Goal: Task Accomplishment & Management: Manage account settings

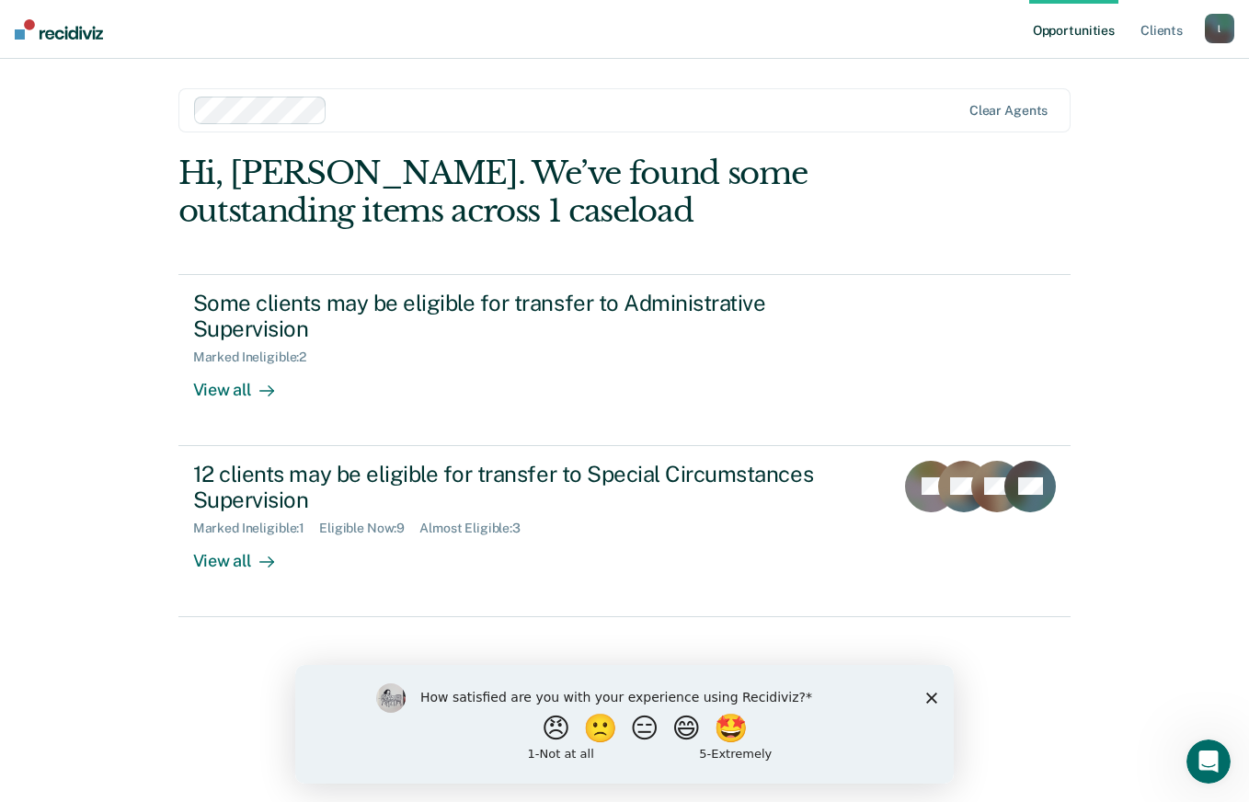
click at [932, 697] on polygon "Close survey" at bounding box center [932, 697] width 11 height 11
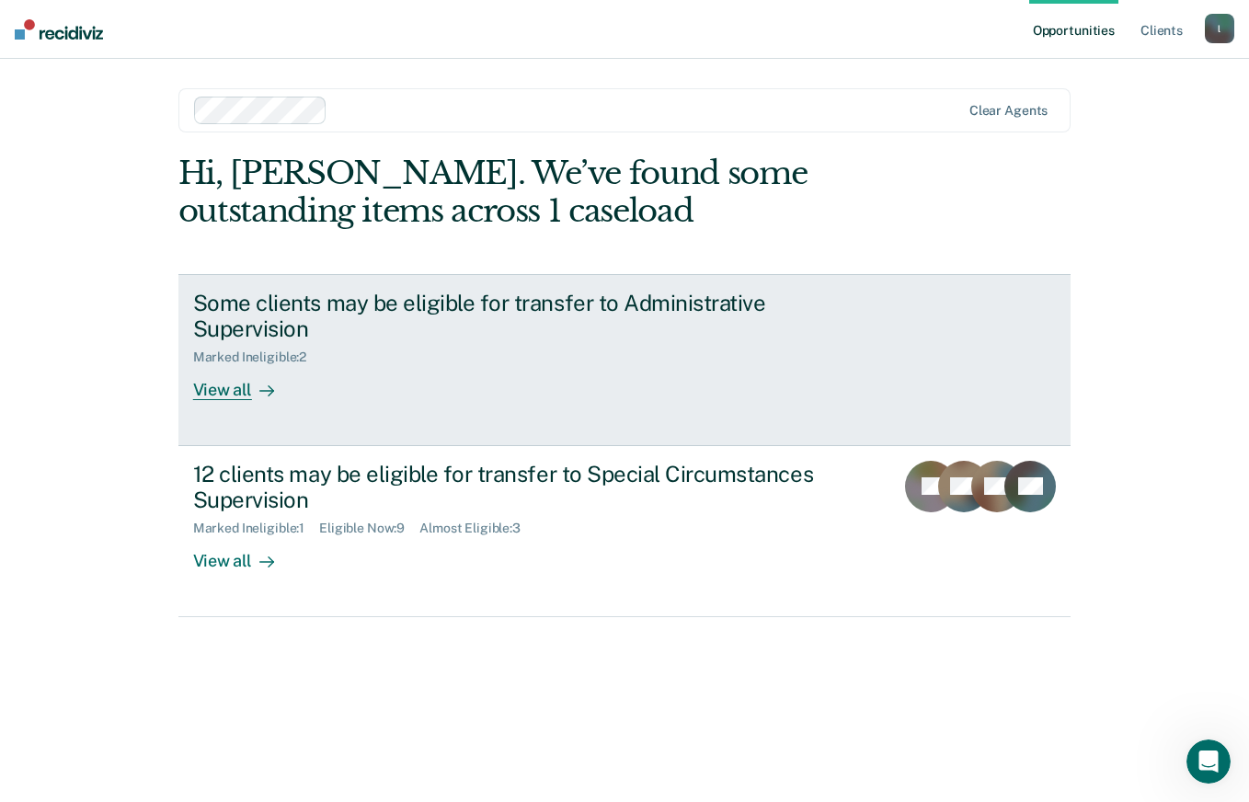
click at [309, 369] on div "Some clients may be eligible for transfer to Administrative Supervision Marked …" at bounding box center [538, 345] width 690 height 111
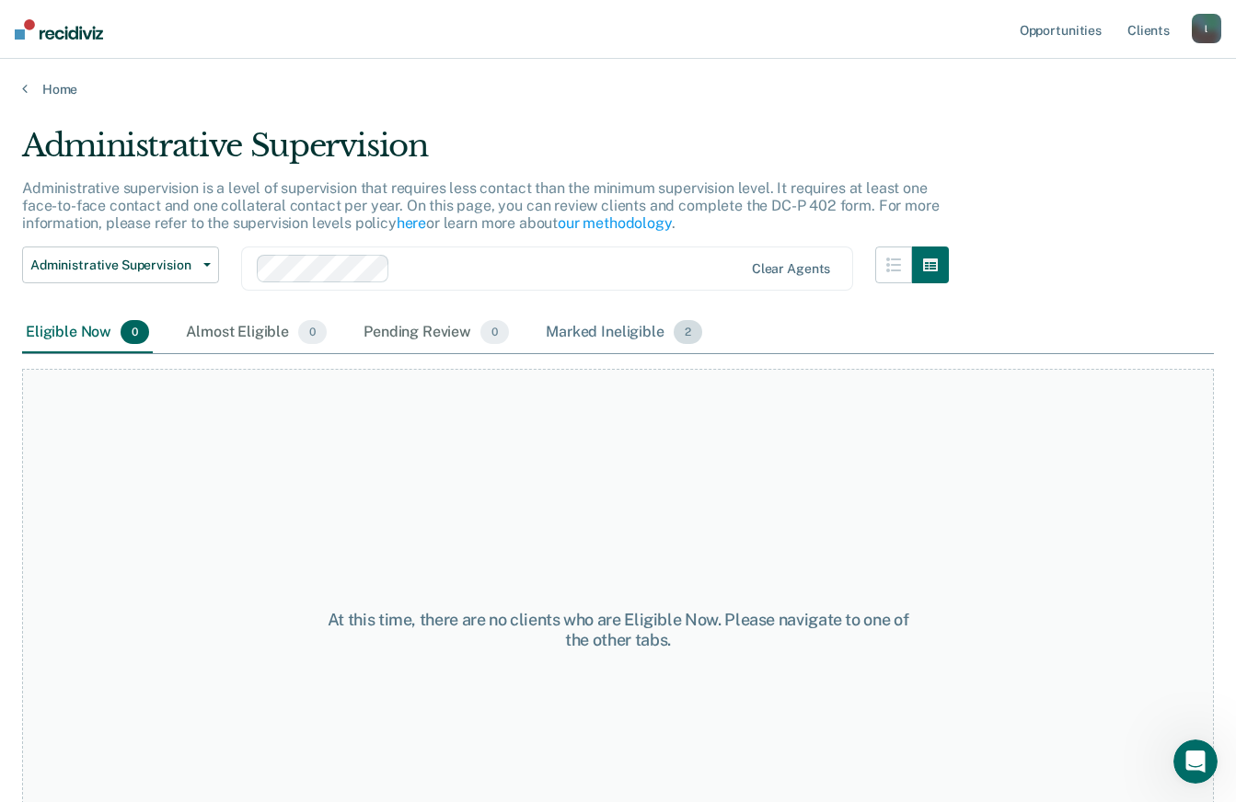
click at [631, 317] on div "Marked Ineligible 2" at bounding box center [624, 333] width 164 height 40
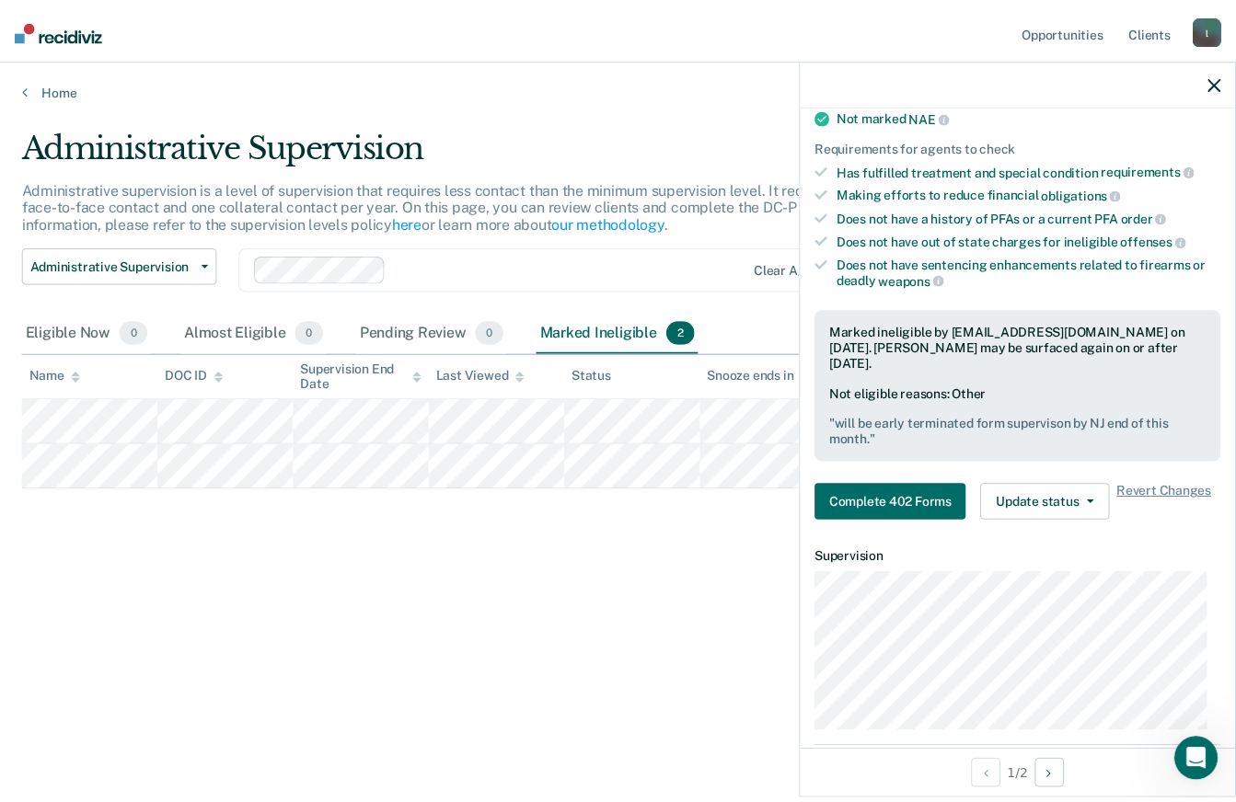
scroll to position [394, 0]
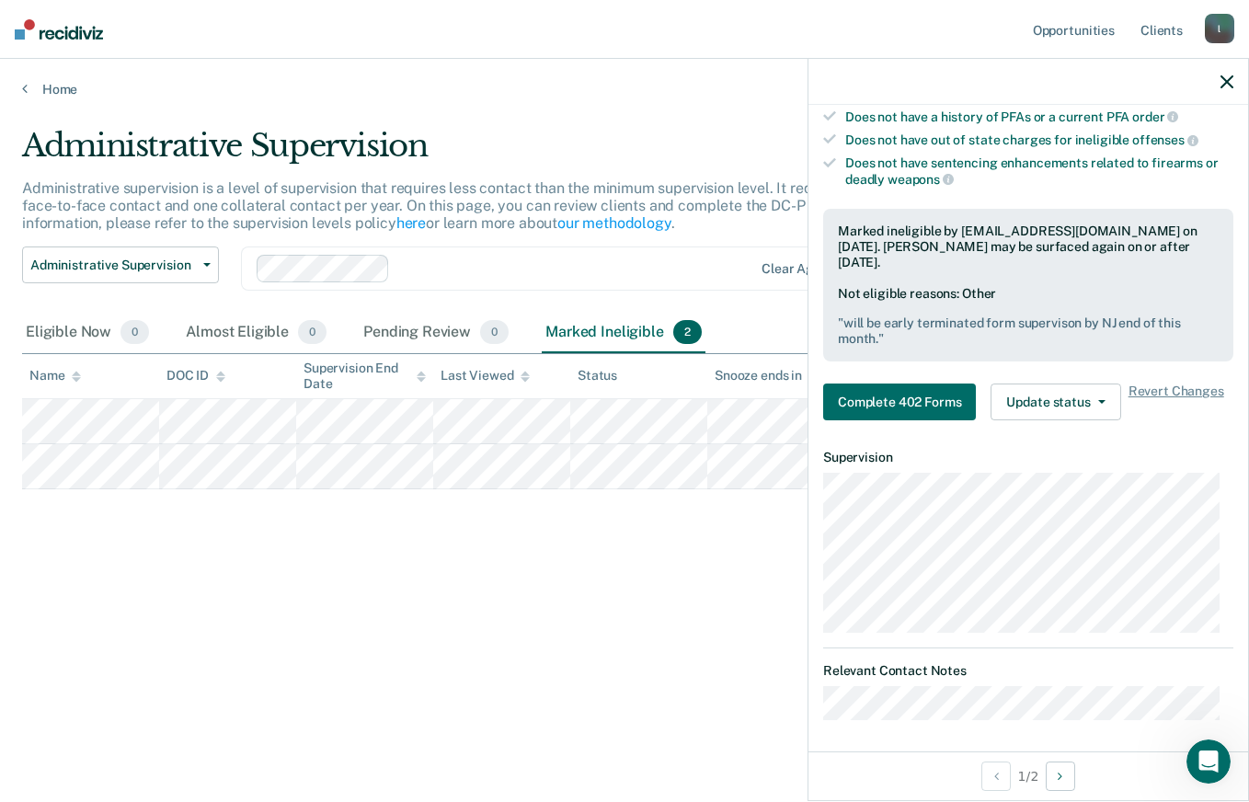
click at [1226, 78] on icon "button" at bounding box center [1227, 81] width 13 height 13
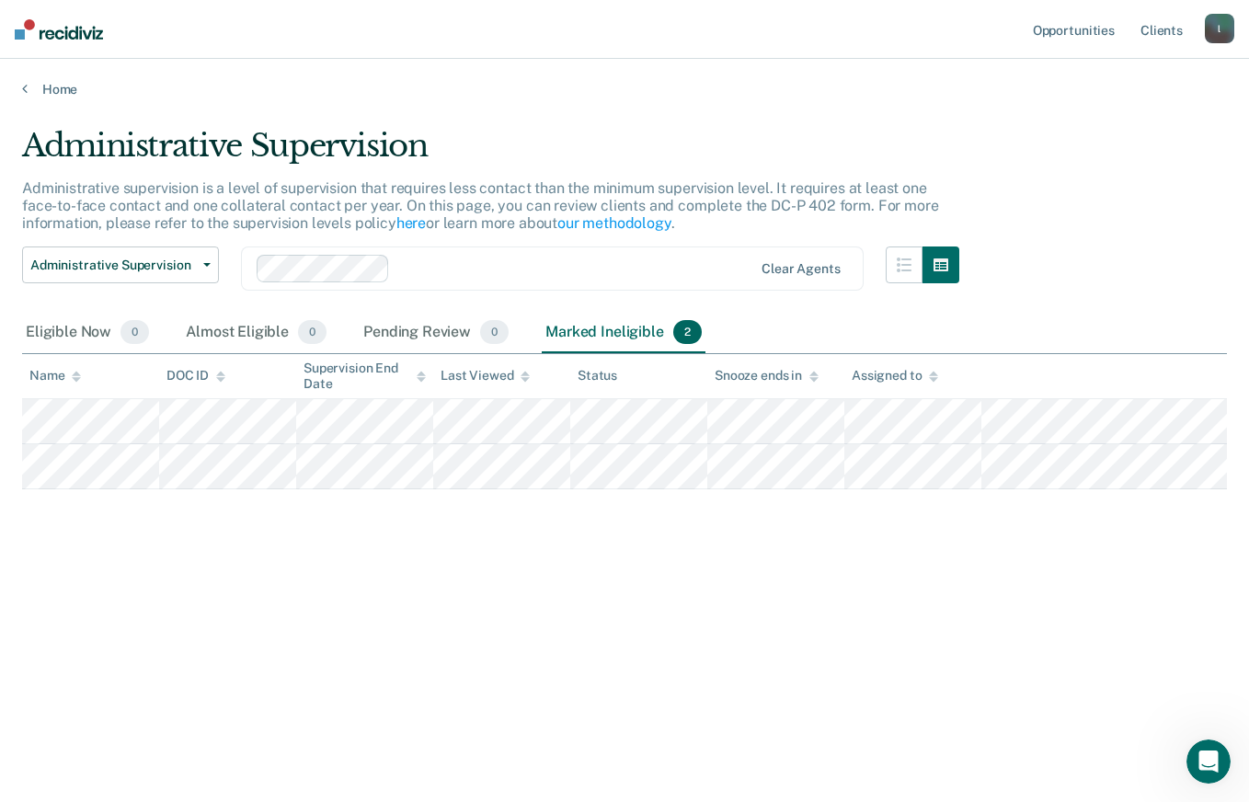
click at [62, 85] on link "Home" at bounding box center [624, 89] width 1205 height 17
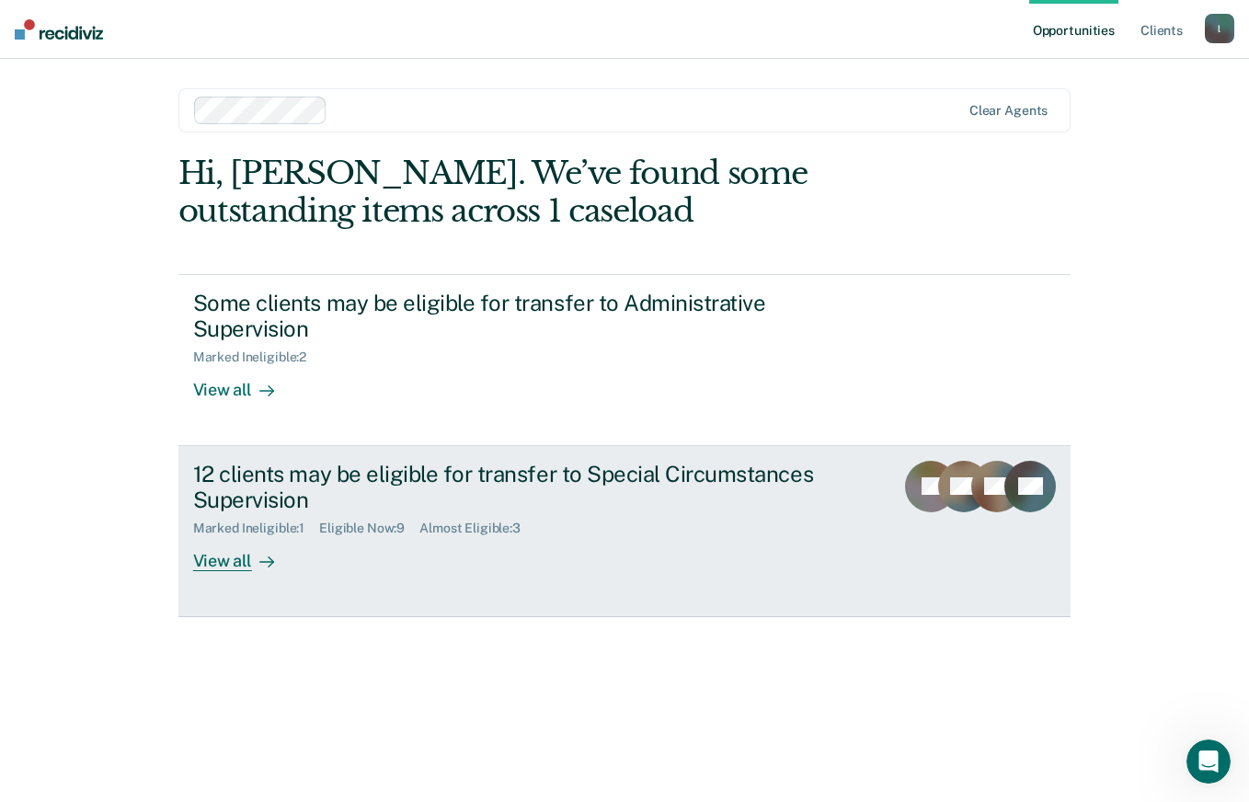
click at [236, 557] on div "View all" at bounding box center [244, 554] width 103 height 36
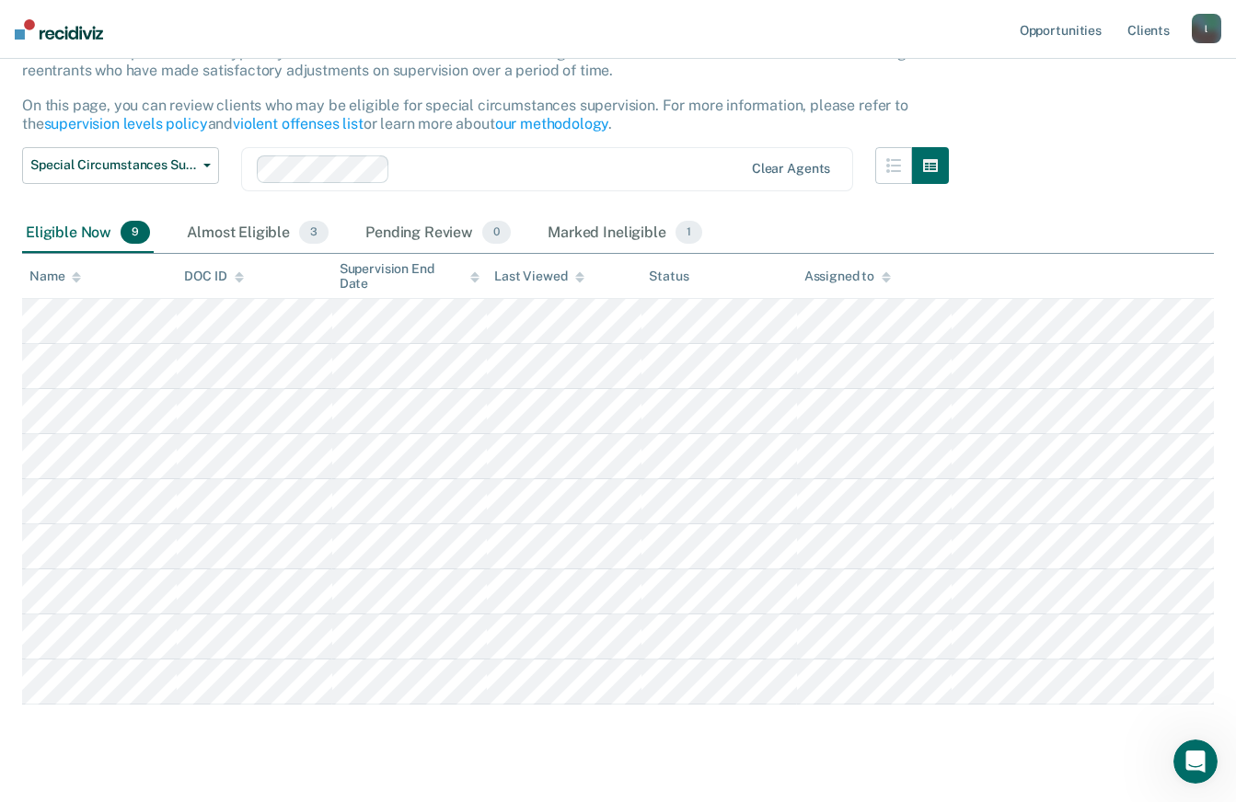
scroll to position [187, 0]
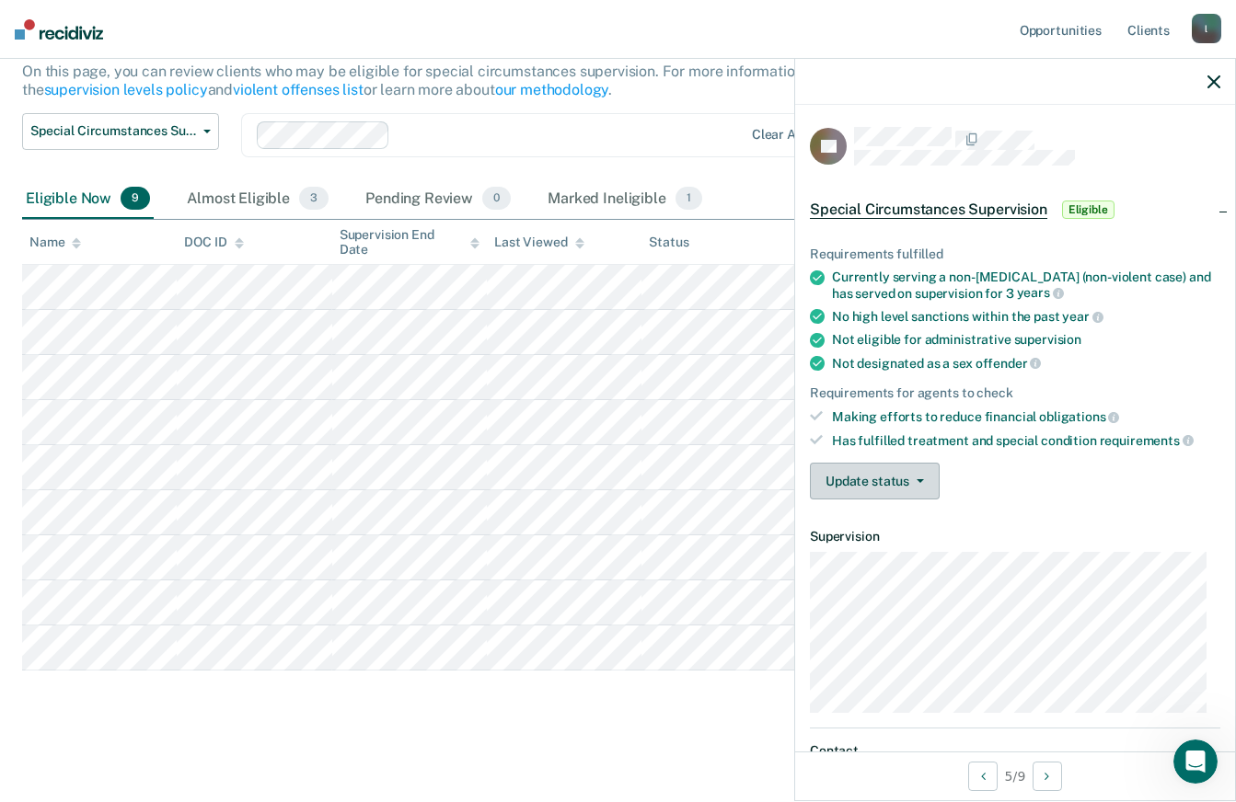
click at [918, 480] on button "Update status" at bounding box center [875, 481] width 130 height 37
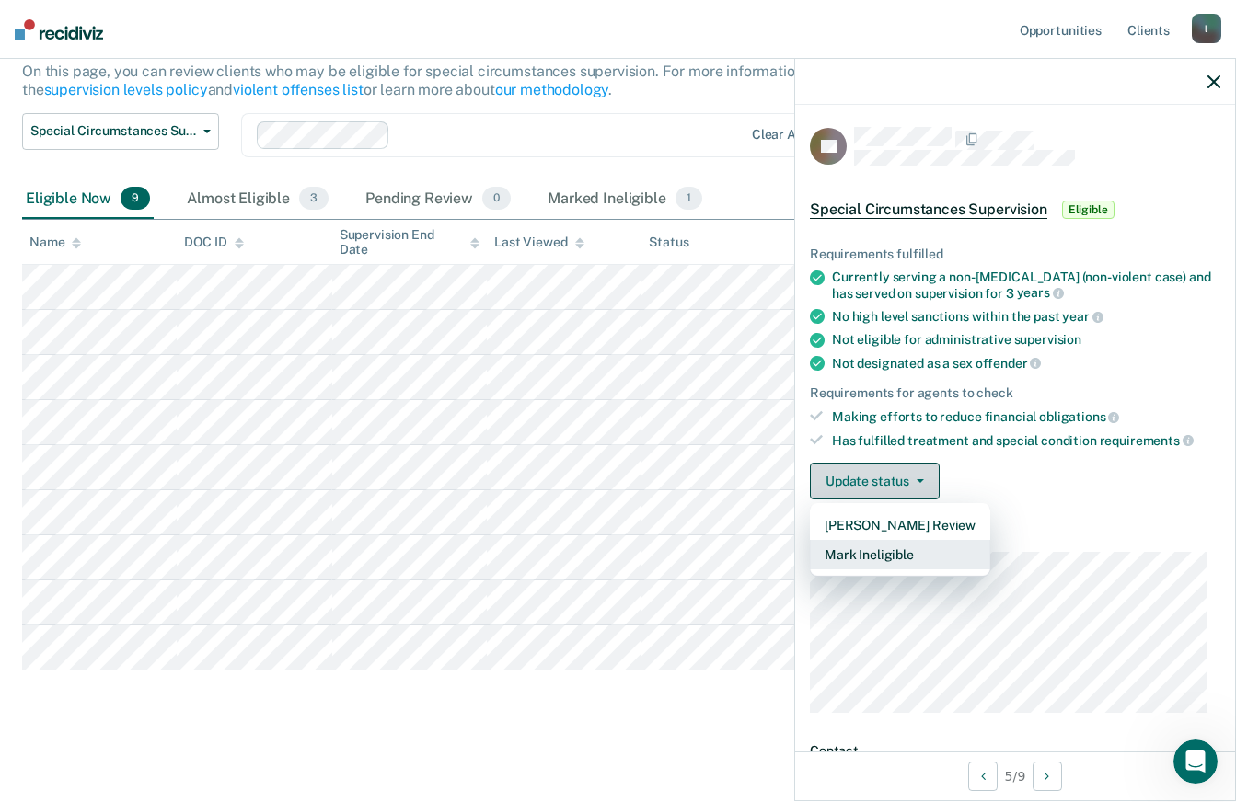
click at [929, 548] on button "Mark Ineligible" at bounding box center [900, 554] width 180 height 29
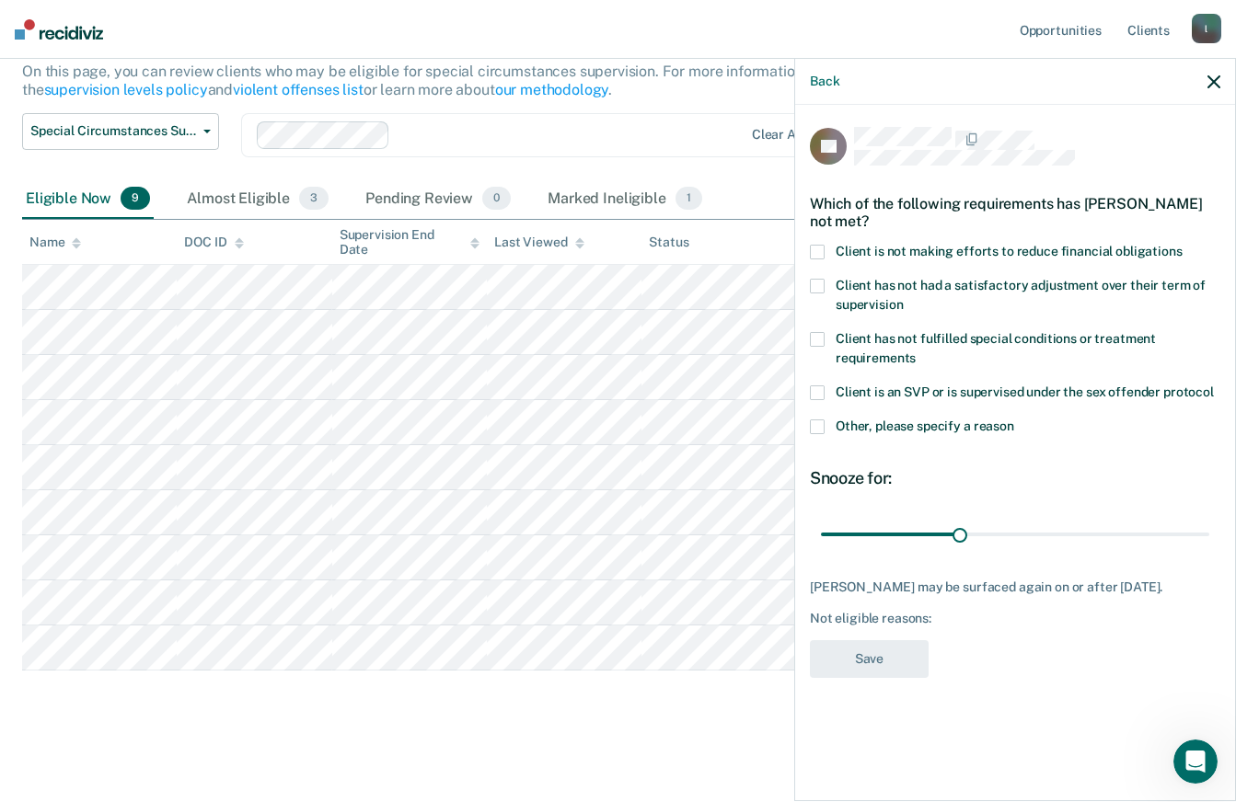
type input "118"
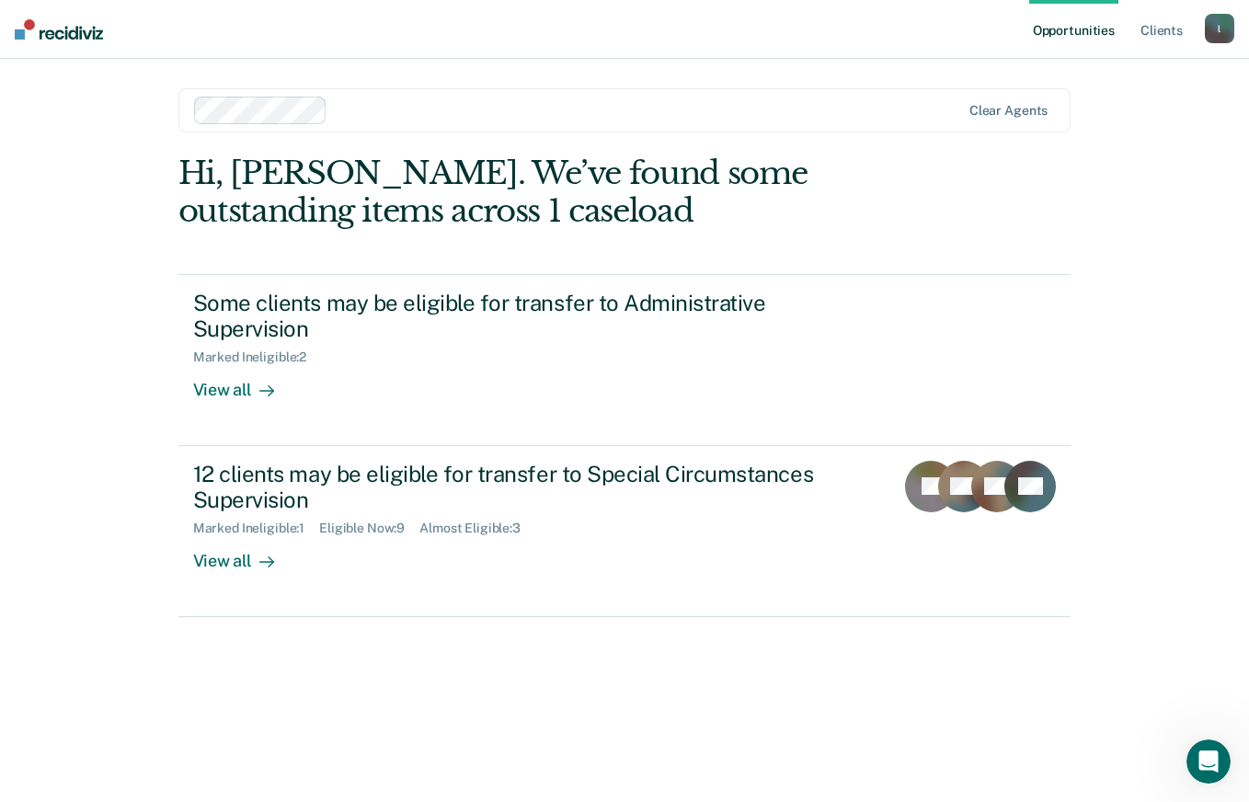
click at [343, 481] on div "12 clients may be eligible for transfer to Special Circumstances Supervision" at bounding box center [516, 487] width 646 height 53
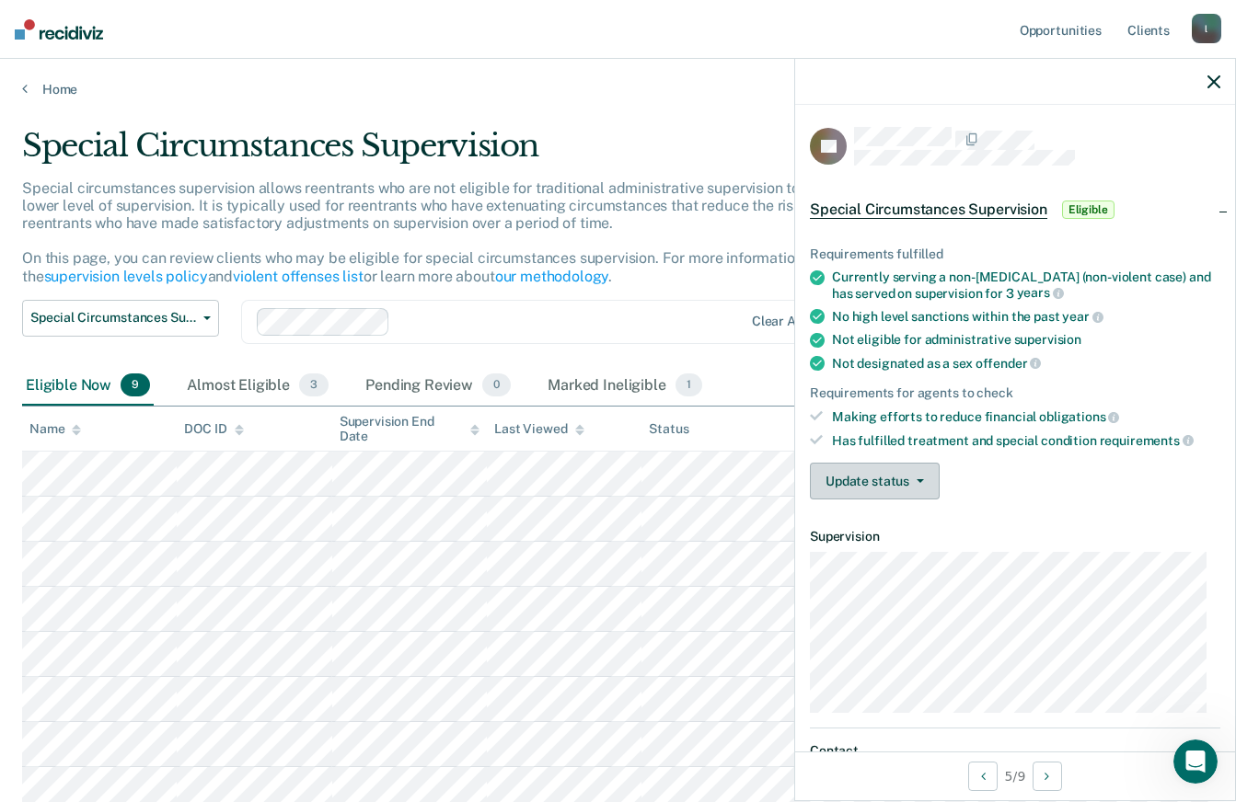
click at [918, 479] on icon "button" at bounding box center [919, 481] width 7 height 4
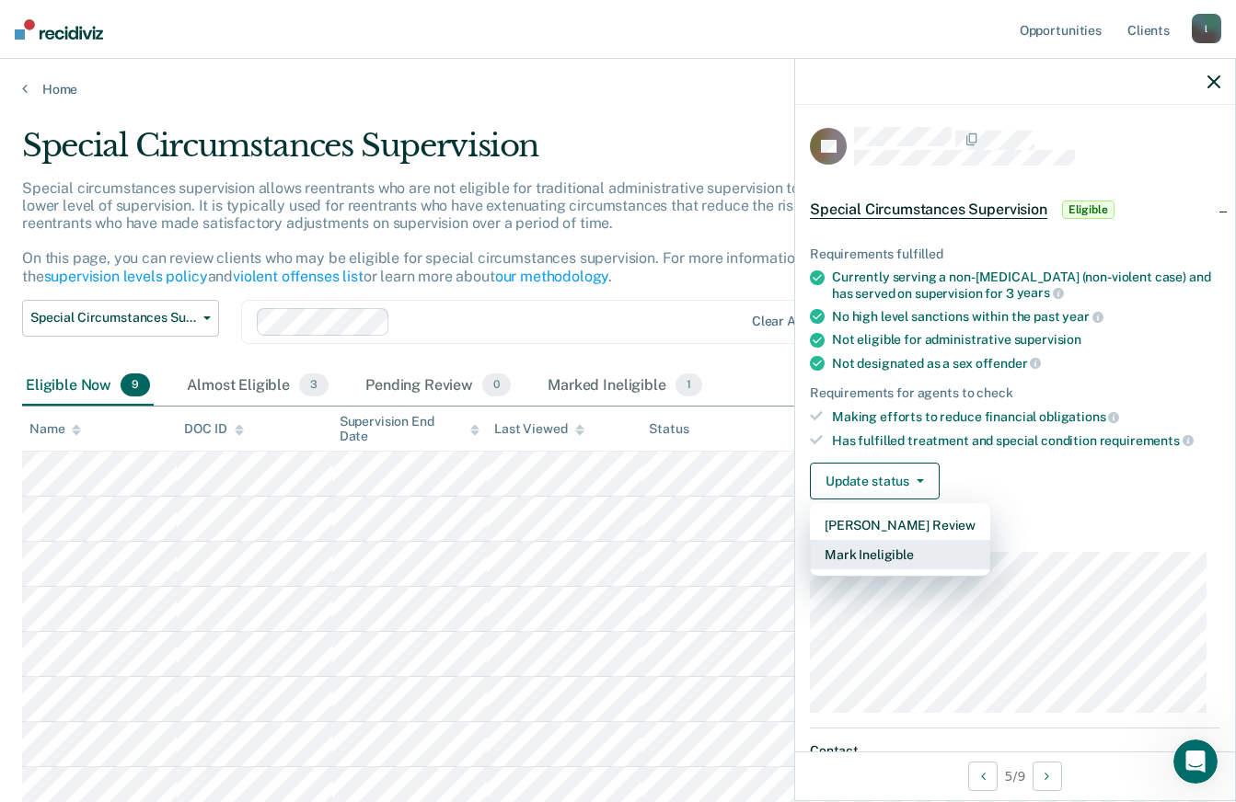
click at [898, 551] on button "Mark Ineligible" at bounding box center [900, 554] width 180 height 29
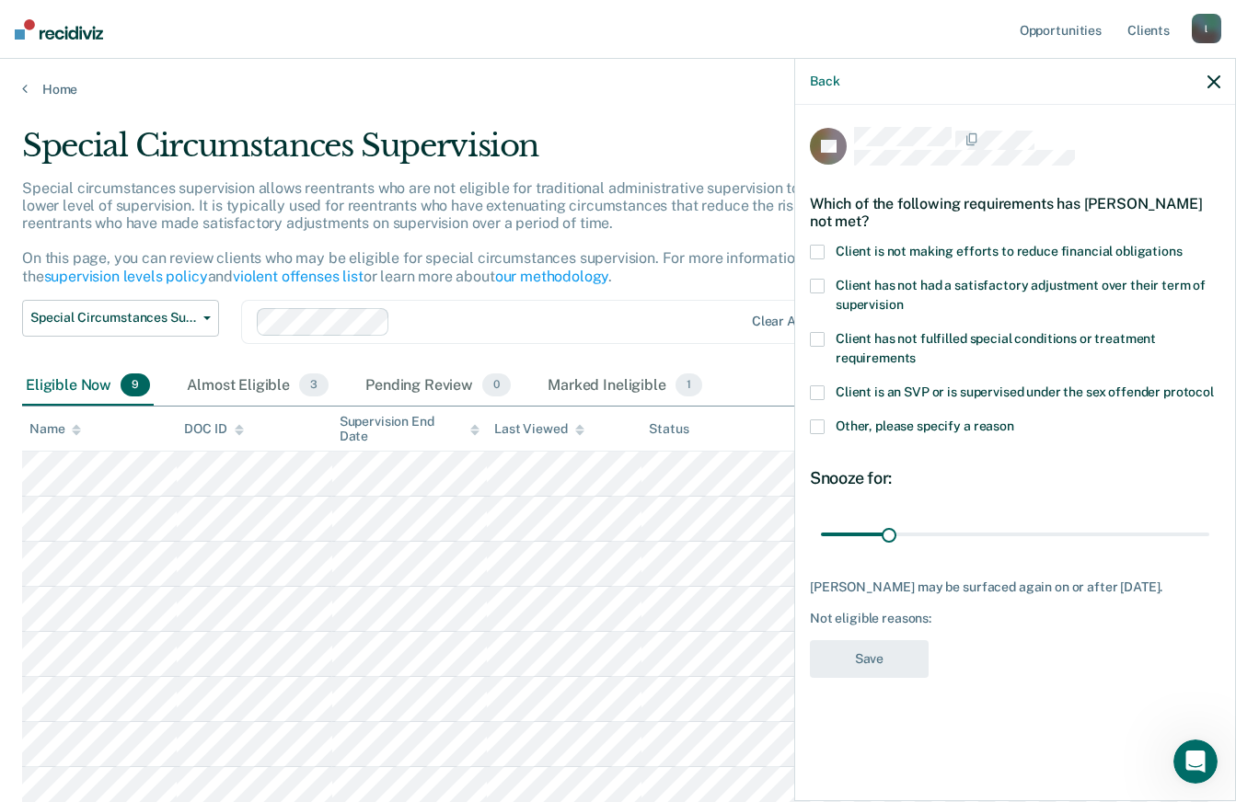
click at [826, 291] on label "Client has not had a satisfactory adjustment over their term of supervision" at bounding box center [1015, 298] width 410 height 39
click at [903, 298] on input "Client has not had a satisfactory adjustment over their term of supervision" at bounding box center [903, 298] width 0 height 0
click at [823, 289] on span at bounding box center [817, 286] width 15 height 15
click at [903, 298] on input "Client has not had a satisfactory adjustment over their term of supervision" at bounding box center [903, 298] width 0 height 0
click at [819, 249] on span at bounding box center [817, 252] width 15 height 15
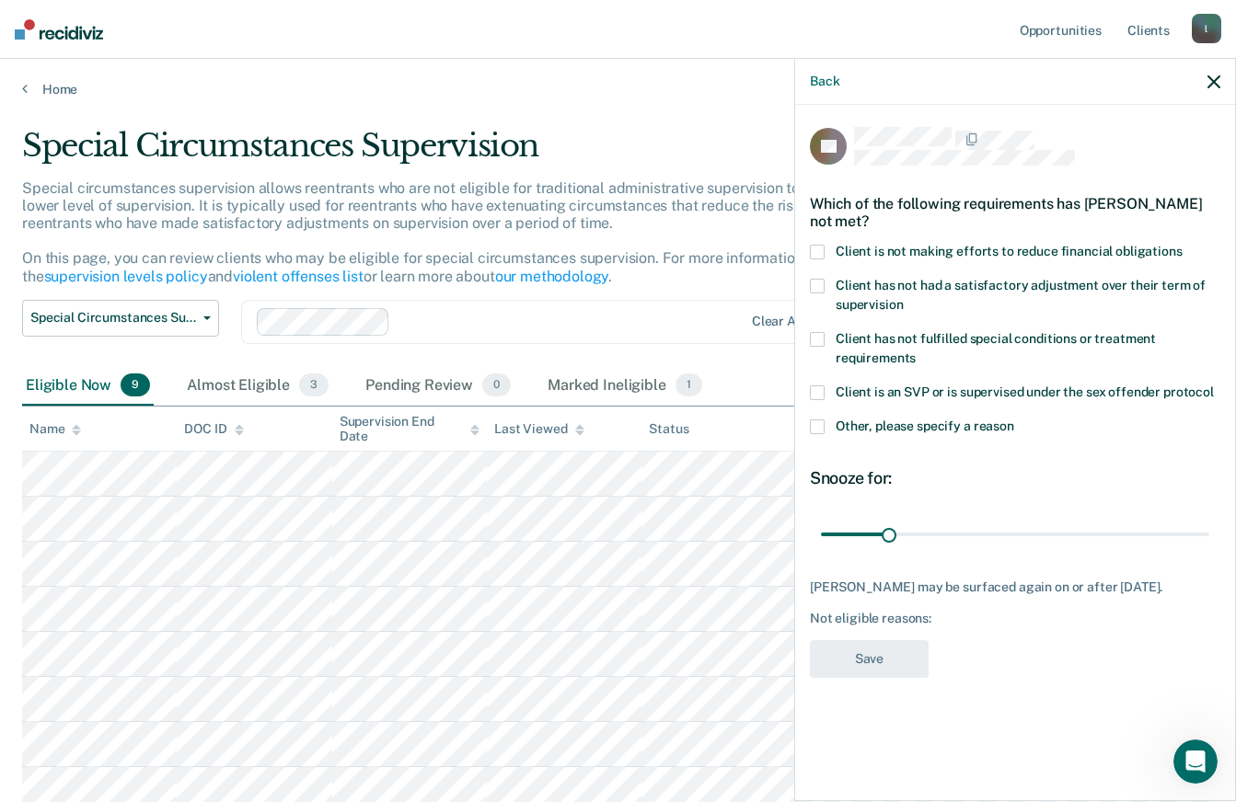
click at [1182, 245] on input "Client is not making efforts to reduce financial obligations" at bounding box center [1182, 245] width 0 height 0
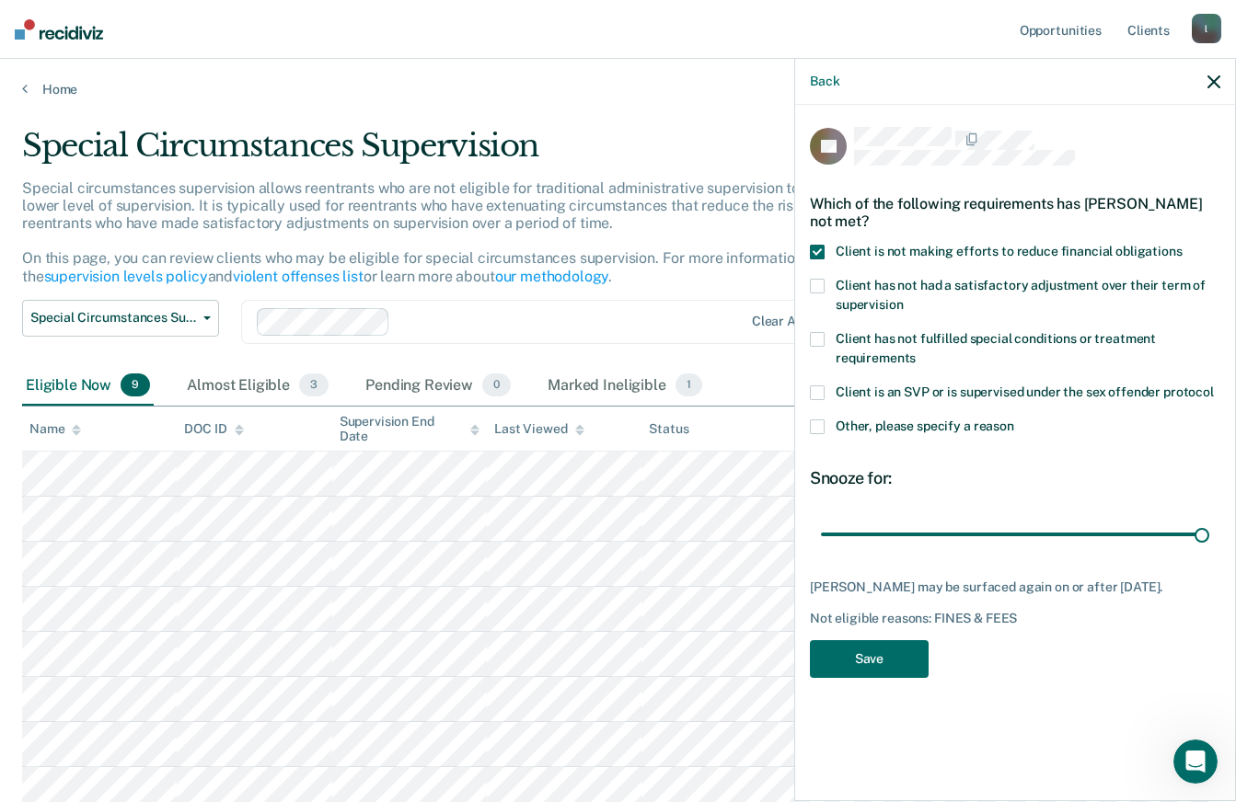
type input "180"
click at [1171, 253] on span "Client is not making efforts to reduce financial obligations" at bounding box center [1008, 251] width 347 height 15
click at [1182, 245] on input "Client is not making efforts to reduce financial obligations" at bounding box center [1182, 245] width 0 height 0
click at [842, 426] on span "Other, please specify a reason" at bounding box center [924, 426] width 178 height 15
click at [1014, 420] on input "Other, please specify a reason" at bounding box center [1014, 420] width 0 height 0
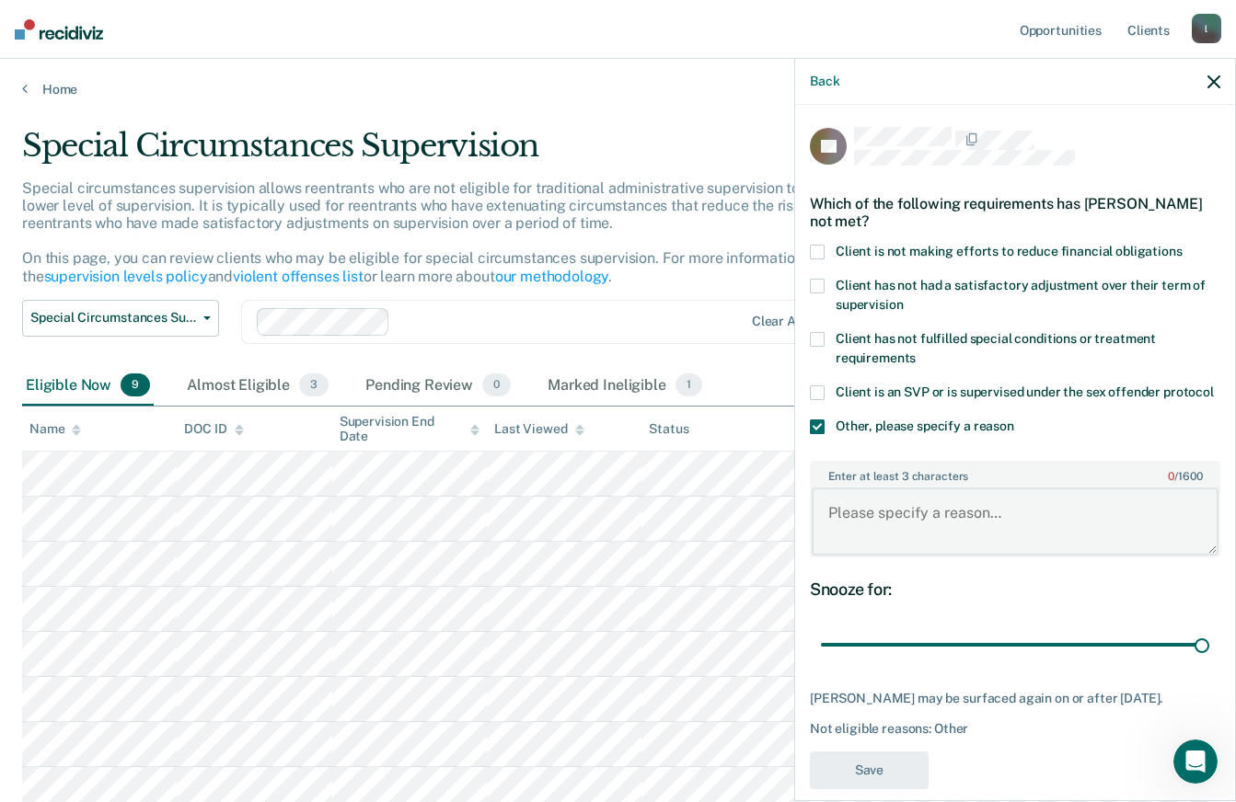
click at [940, 534] on textarea "Enter at least 3 characters 0 / 1600" at bounding box center [1015, 522] width 407 height 68
type textarea "z"
type textarea "i"
click at [904, 530] on textarea "offense type/ineligible" at bounding box center [1015, 522] width 407 height 68
click at [901, 535] on textarea "offense type/ineligible" at bounding box center [1015, 522] width 407 height 68
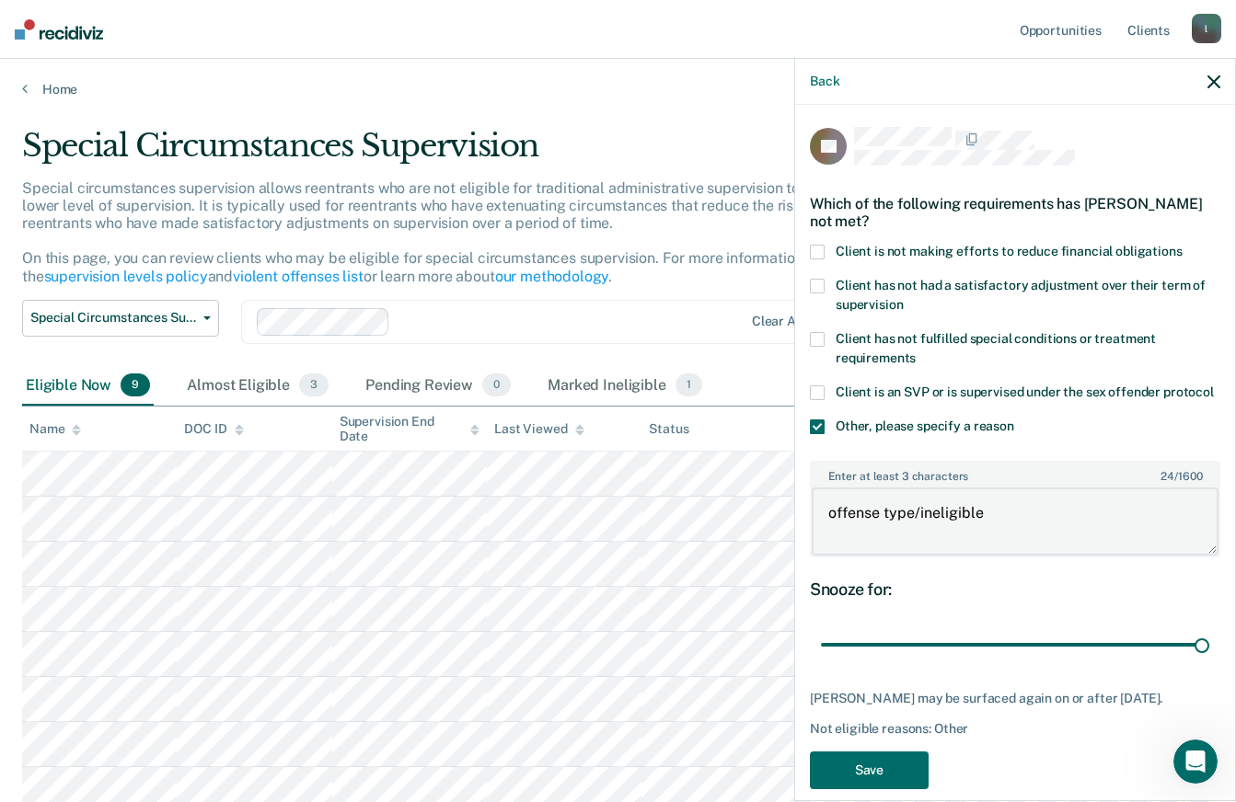
click at [897, 535] on textarea "offense type/ineligible" at bounding box center [1015, 522] width 407 height 68
type textarea "offense type/ineligible"
click at [891, 783] on button "Save" at bounding box center [869, 771] width 119 height 38
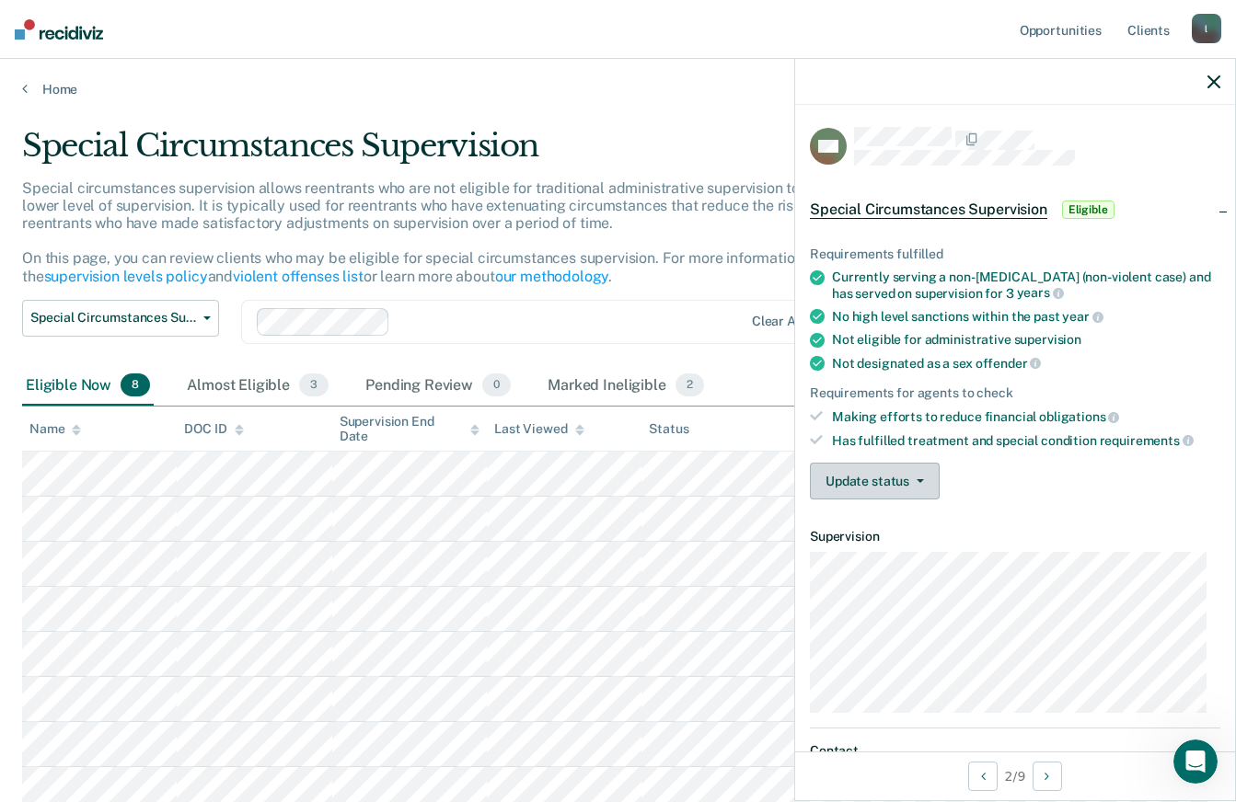
click at [902, 473] on button "Update status" at bounding box center [875, 481] width 130 height 37
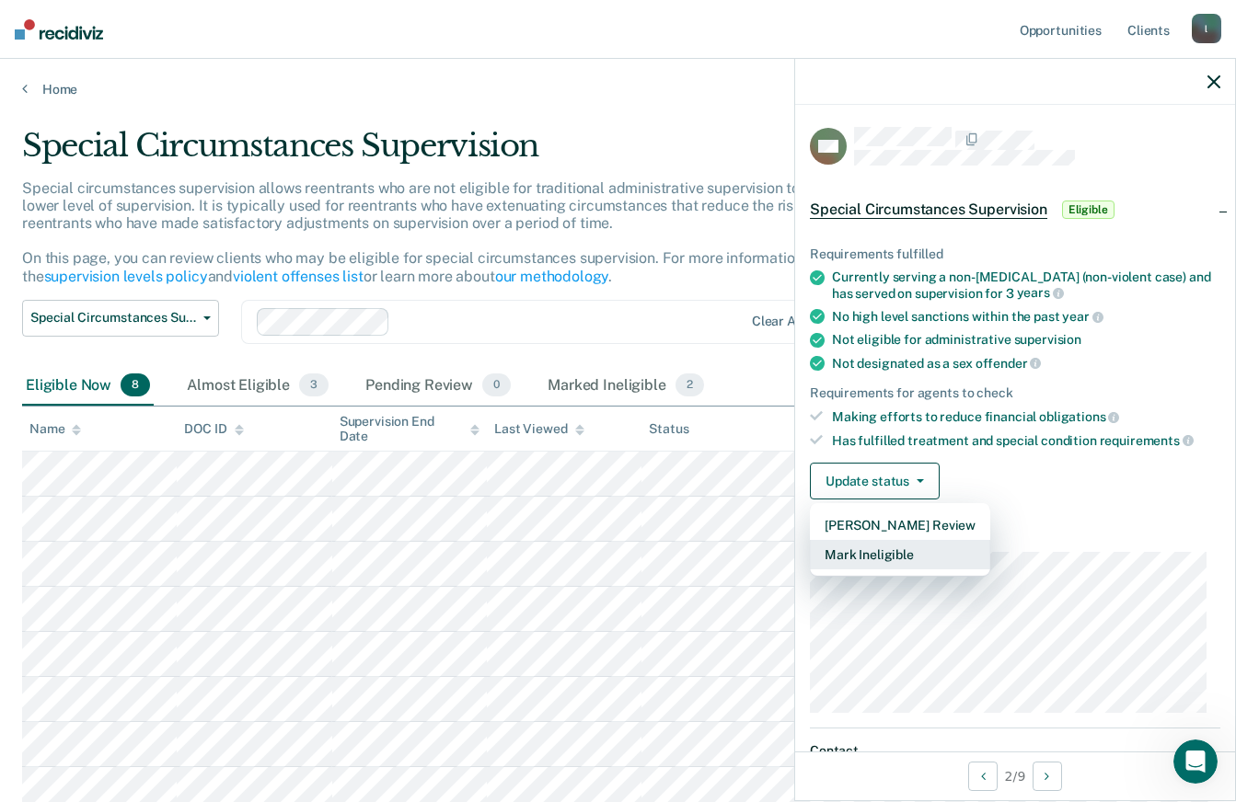
click at [907, 551] on button "Mark Ineligible" at bounding box center [900, 554] width 180 height 29
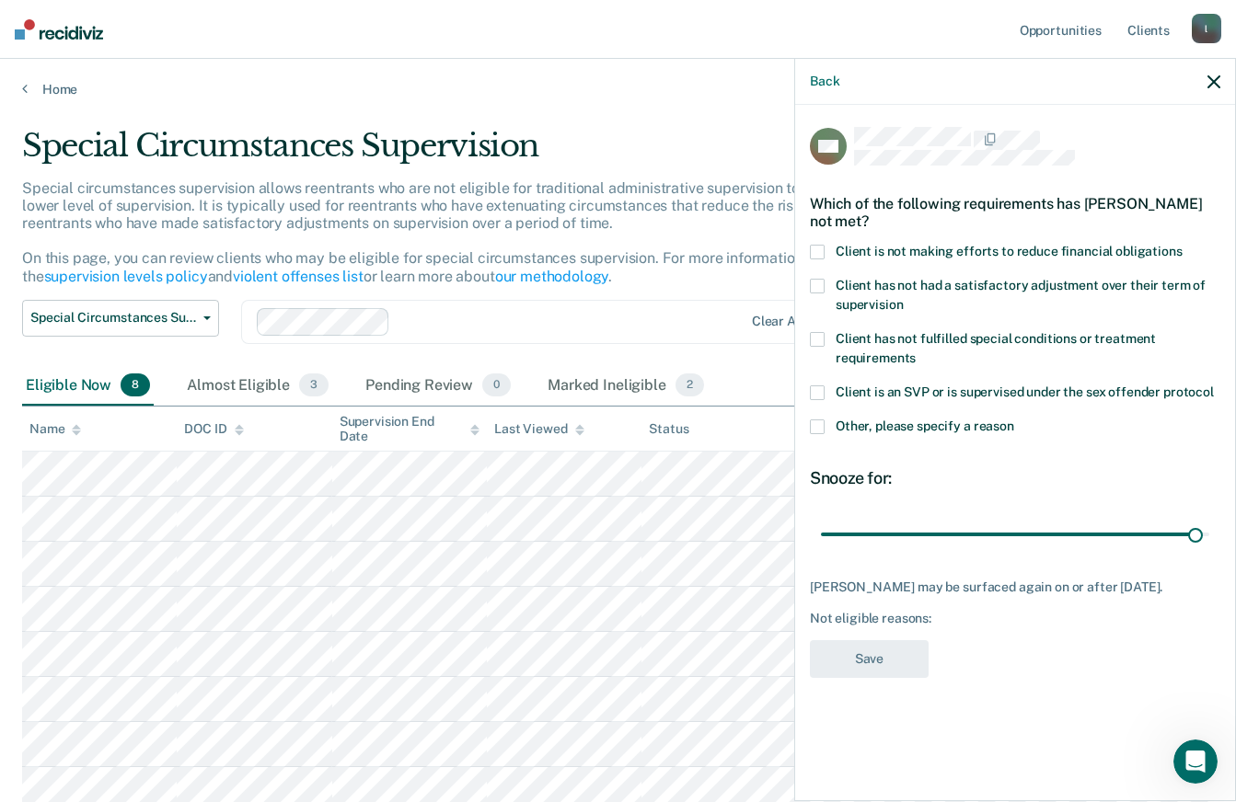
type input "177"
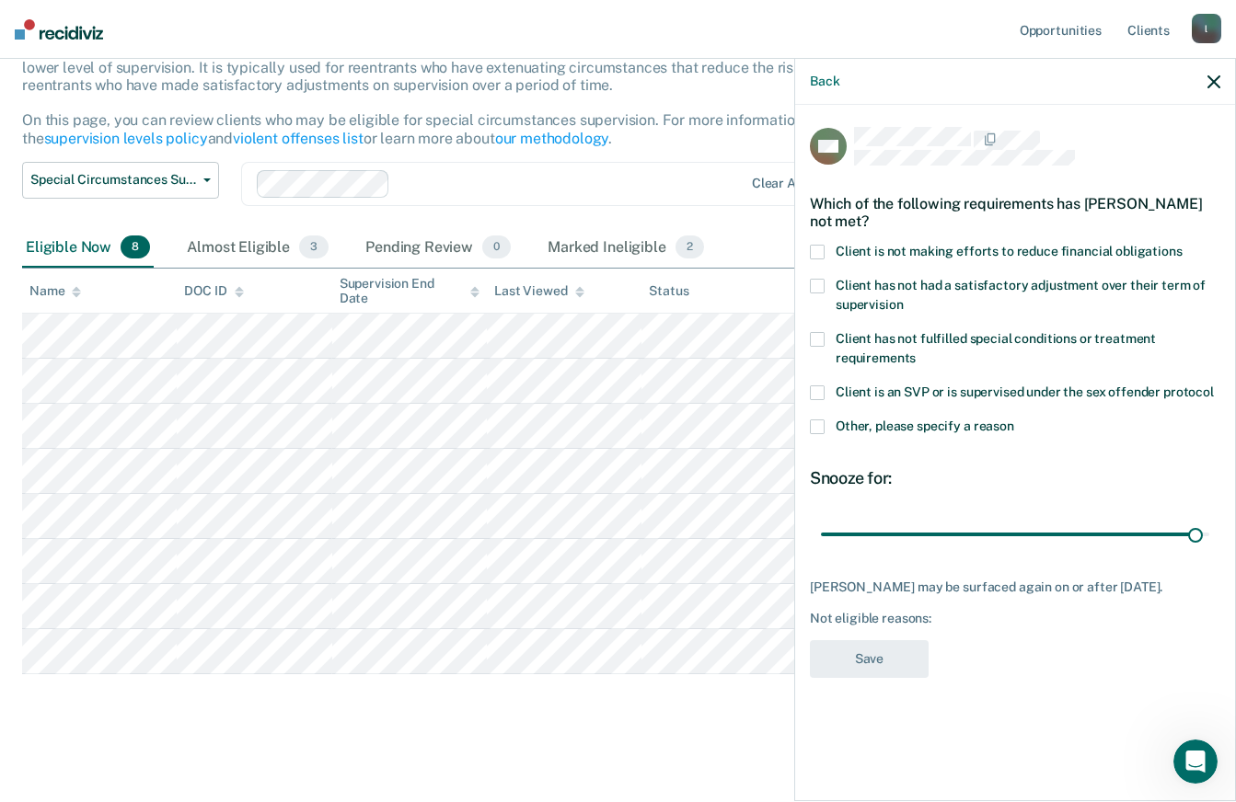
scroll to position [142, 0]
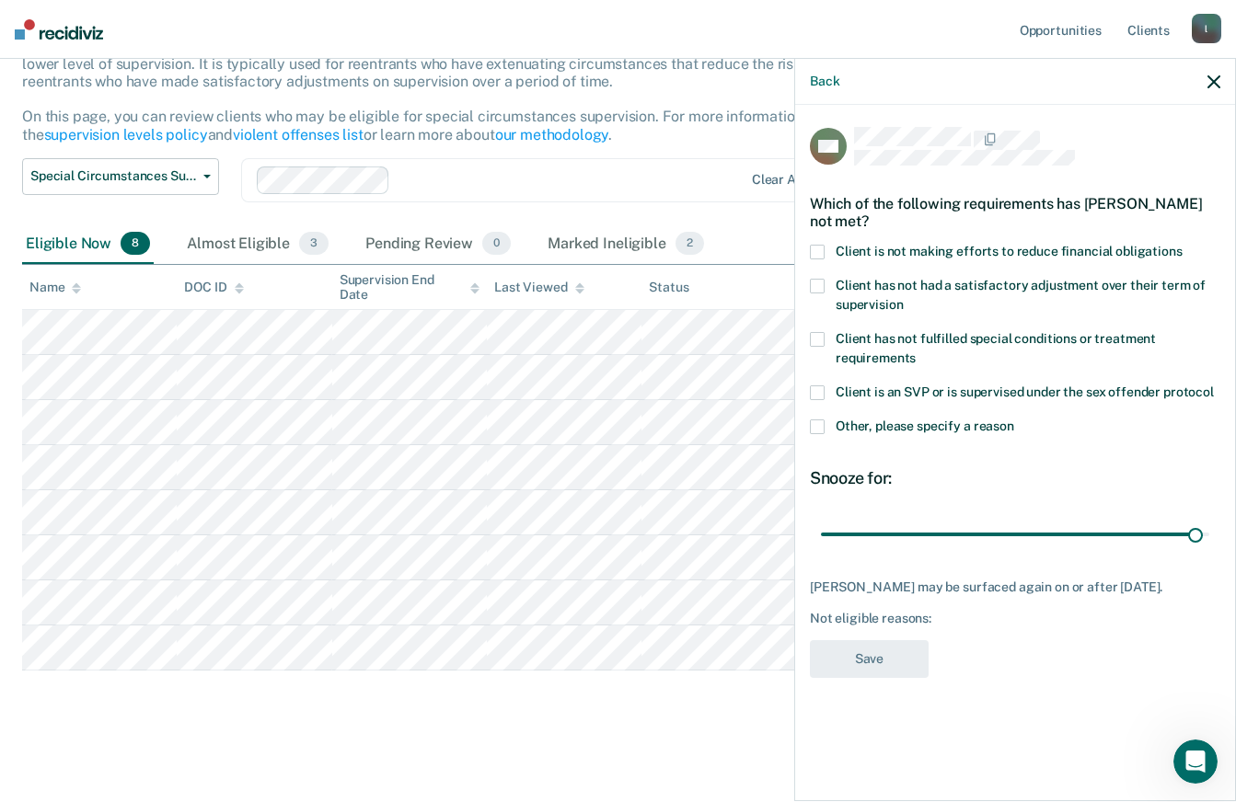
click at [928, 423] on span "Other, please specify a reason" at bounding box center [924, 426] width 178 height 15
click at [1014, 420] on input "Other, please specify a reason" at bounding box center [1014, 420] width 0 height 0
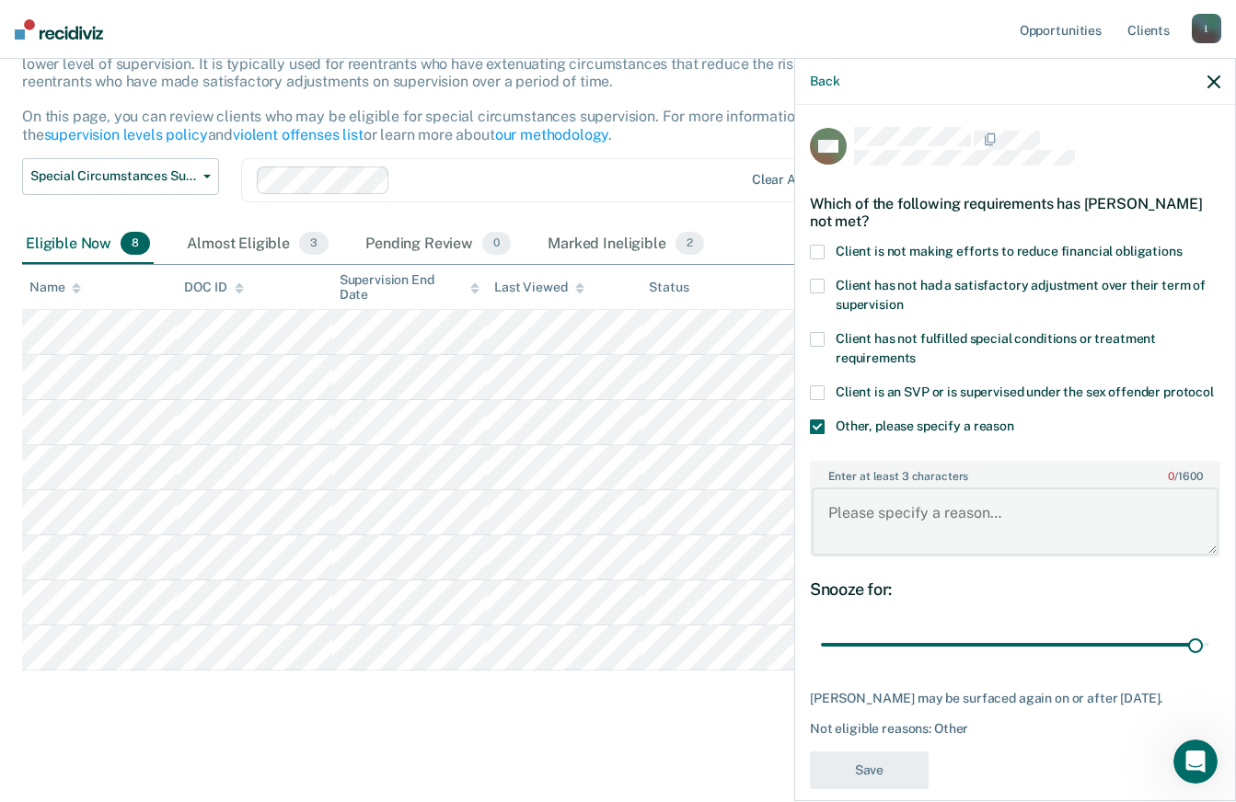
click at [959, 530] on textarea "Enter at least 3 characters 0 / 1600" at bounding box center [1015, 522] width 407 height 68
paste textarea "offense type/ineligible"
type textarea "offense type/ineligible"
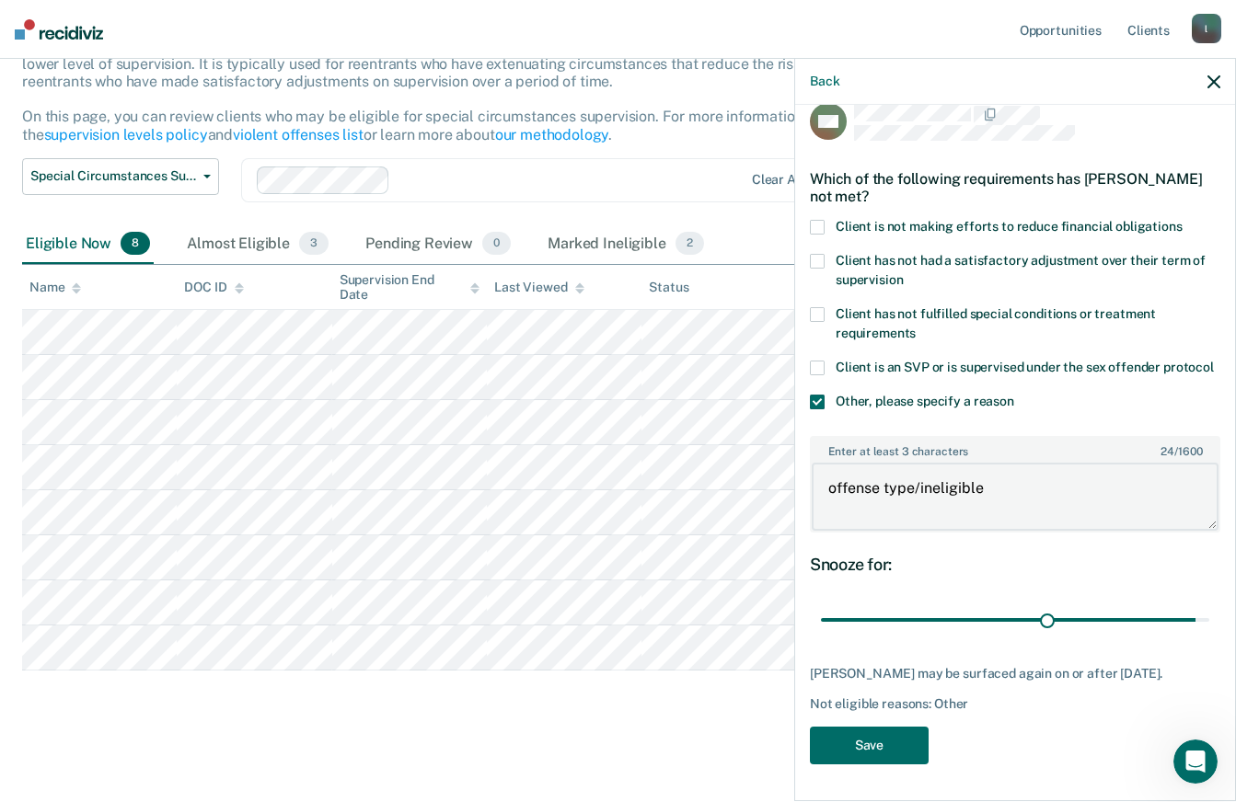
type input "106"
type textarea "offense type/ineligible"
click at [875, 741] on button "Save" at bounding box center [869, 746] width 119 height 38
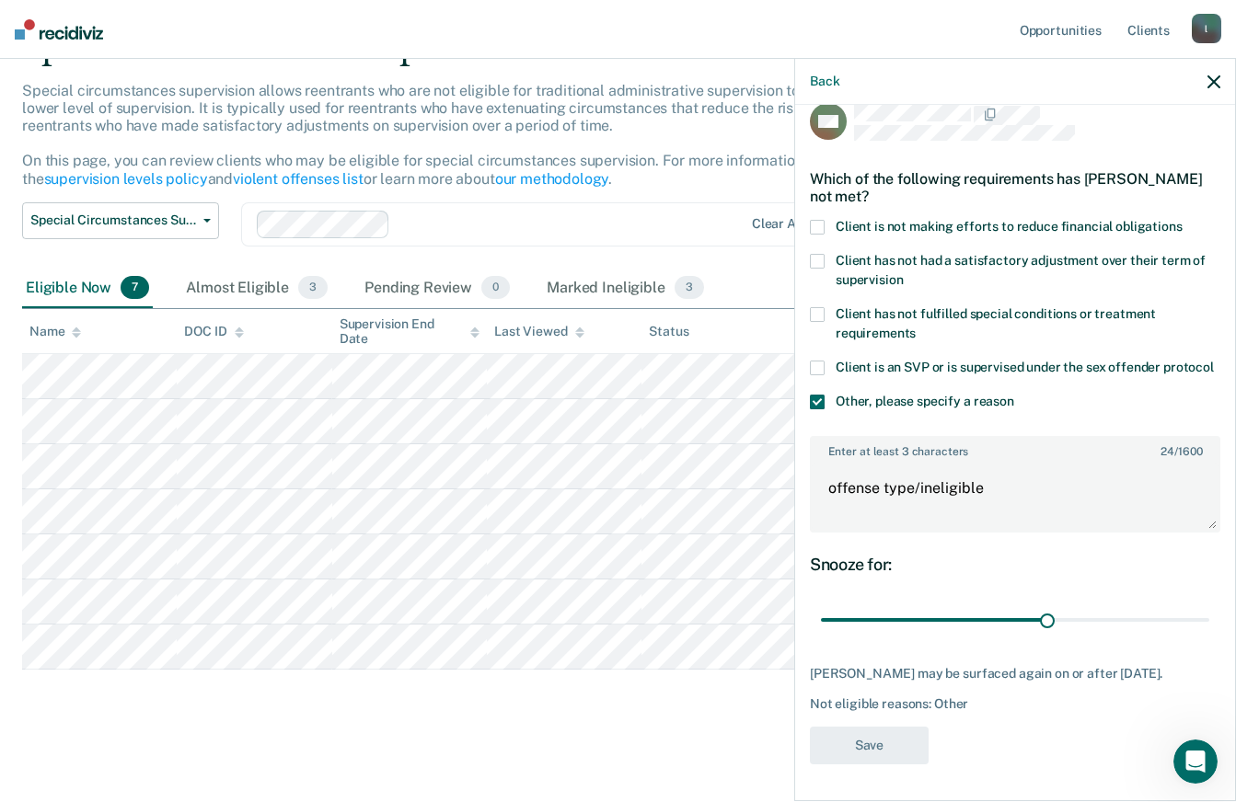
scroll to position [97, 0]
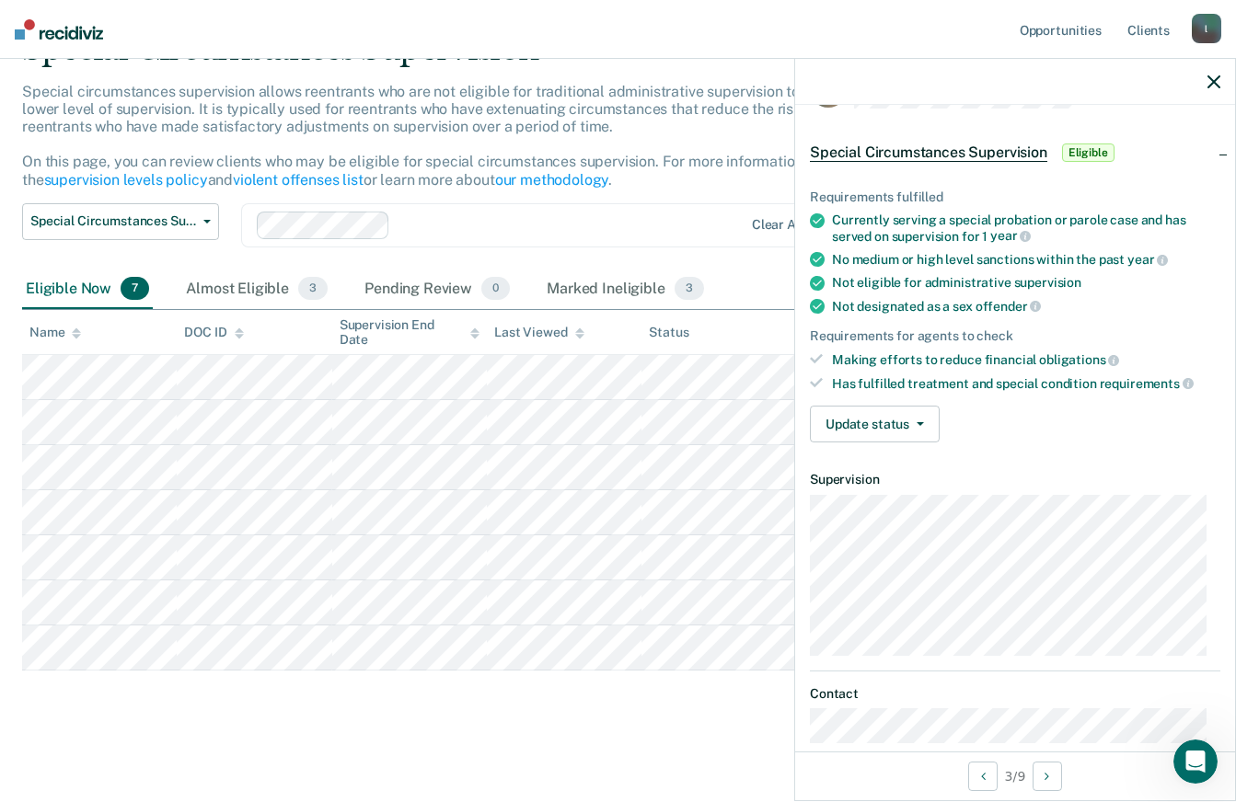
click at [901, 426] on button "Update status" at bounding box center [875, 424] width 130 height 37
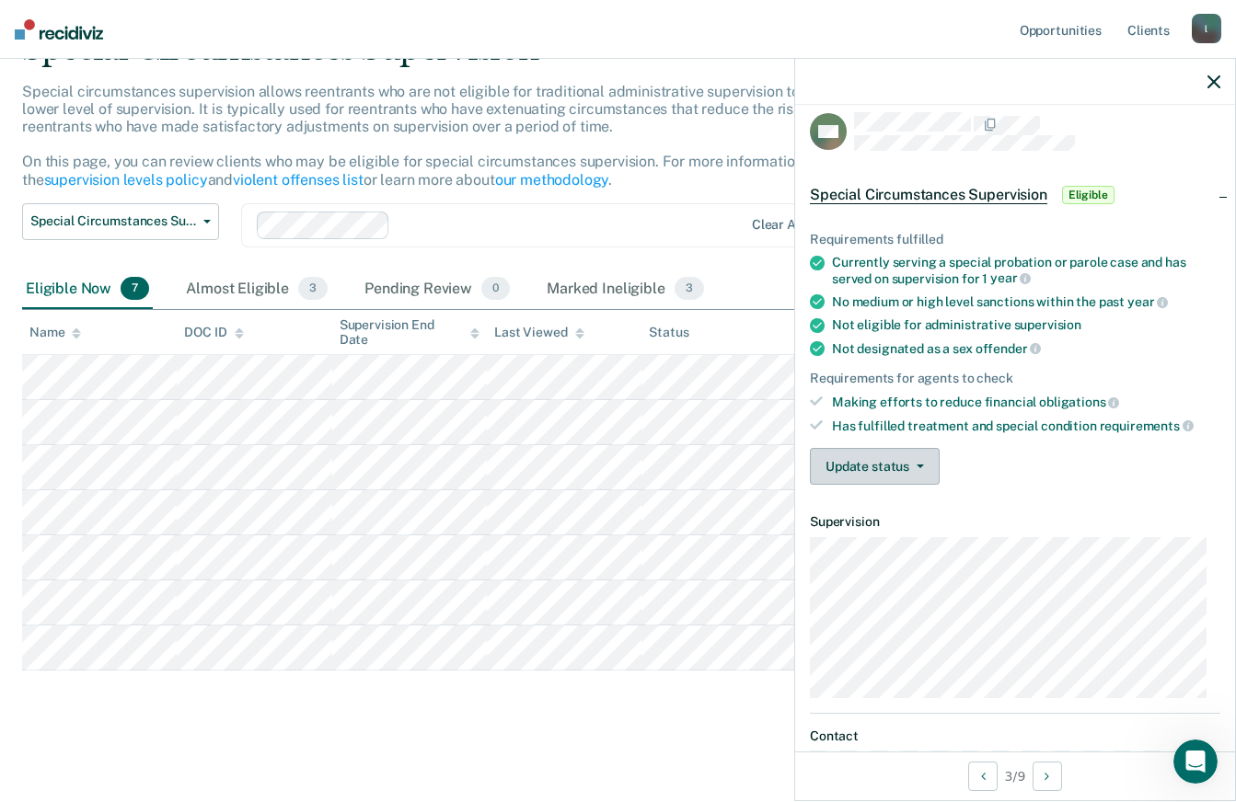
scroll to position [0, 0]
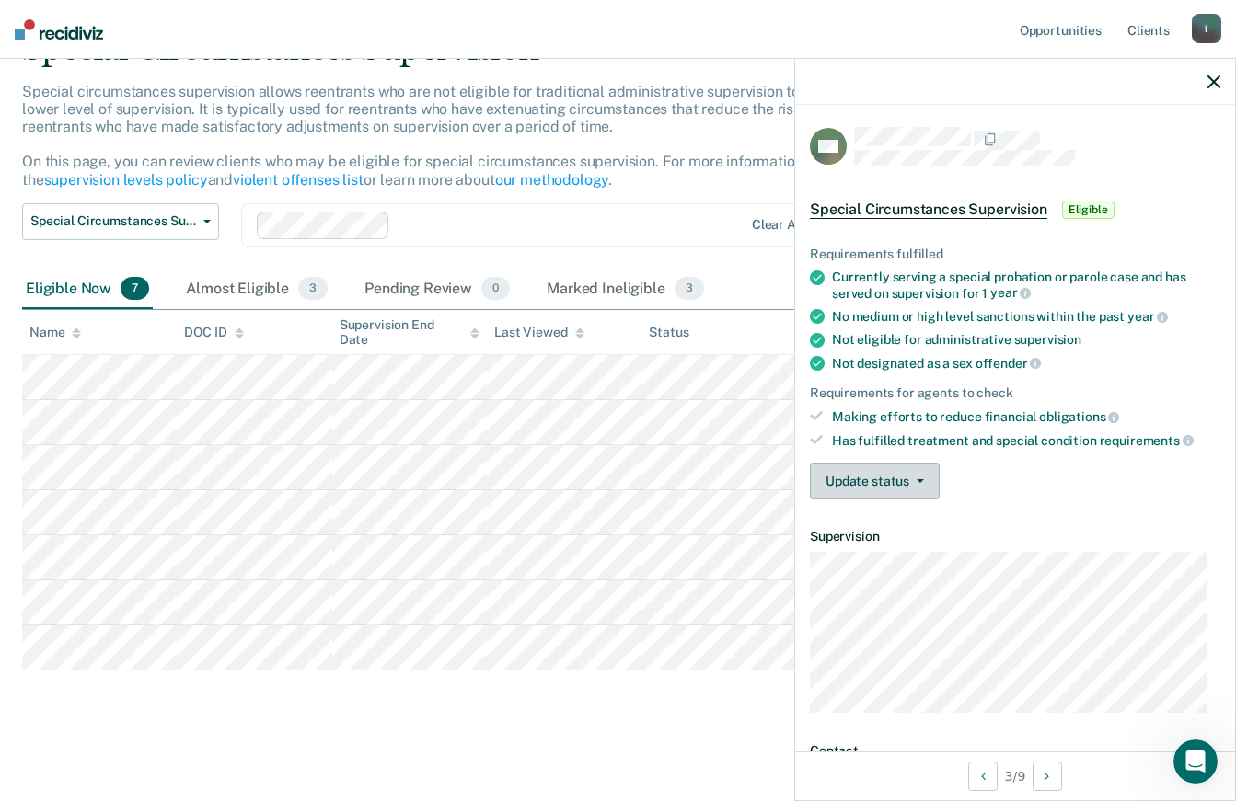
click at [888, 491] on button "Update status" at bounding box center [875, 481] width 130 height 37
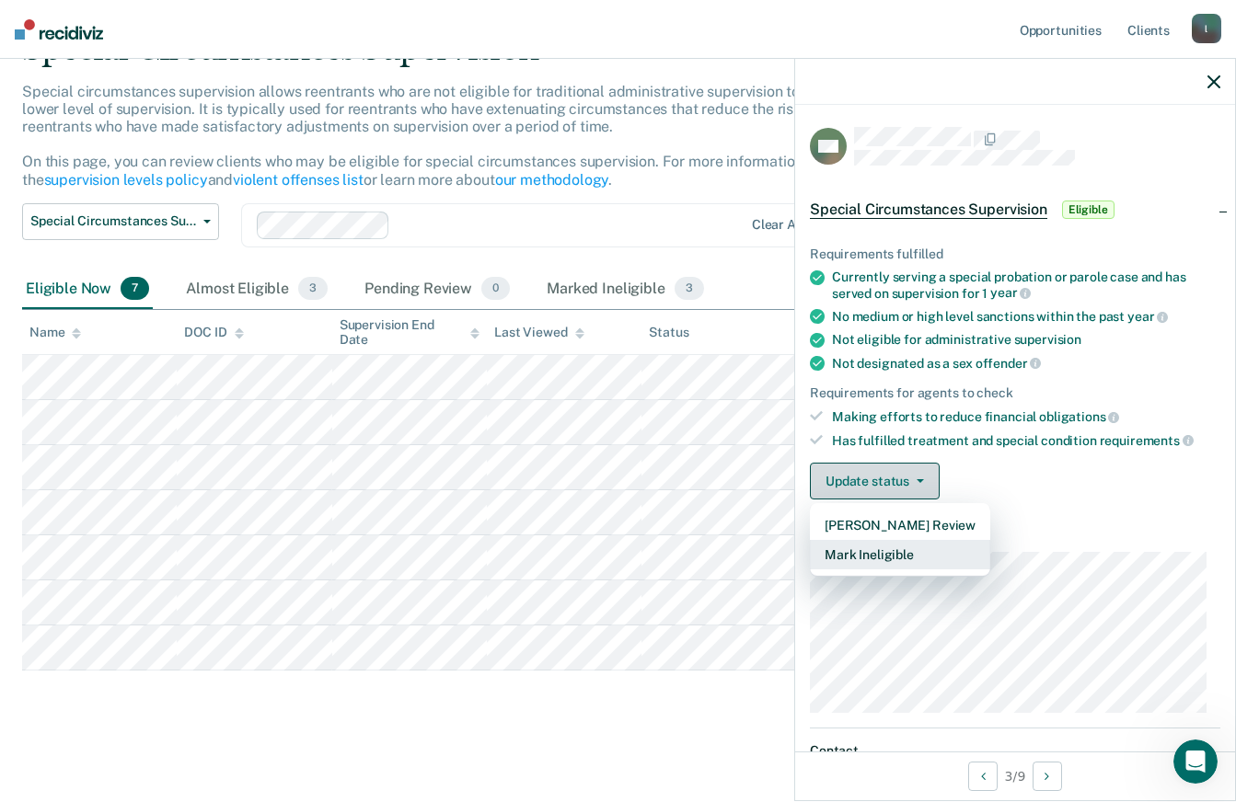
click at [897, 553] on button "Mark Ineligible" at bounding box center [900, 554] width 180 height 29
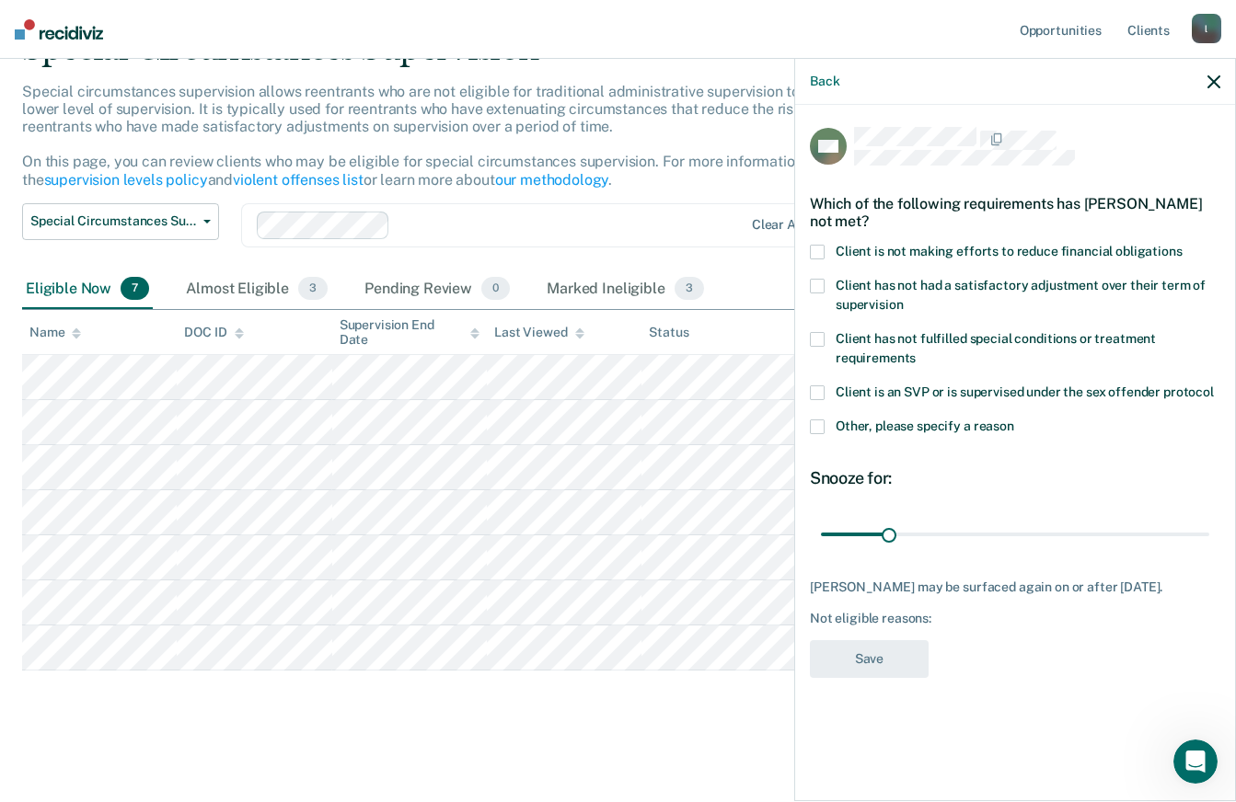
click at [811, 291] on span at bounding box center [817, 286] width 15 height 15
click at [903, 298] on input "Client has not had a satisfactory adjustment over their term of supervision" at bounding box center [903, 298] width 0 height 0
click at [812, 251] on span at bounding box center [817, 252] width 15 height 15
click at [1182, 245] on input "Client is not making efforts to reduce financial obligations" at bounding box center [1182, 245] width 0 height 0
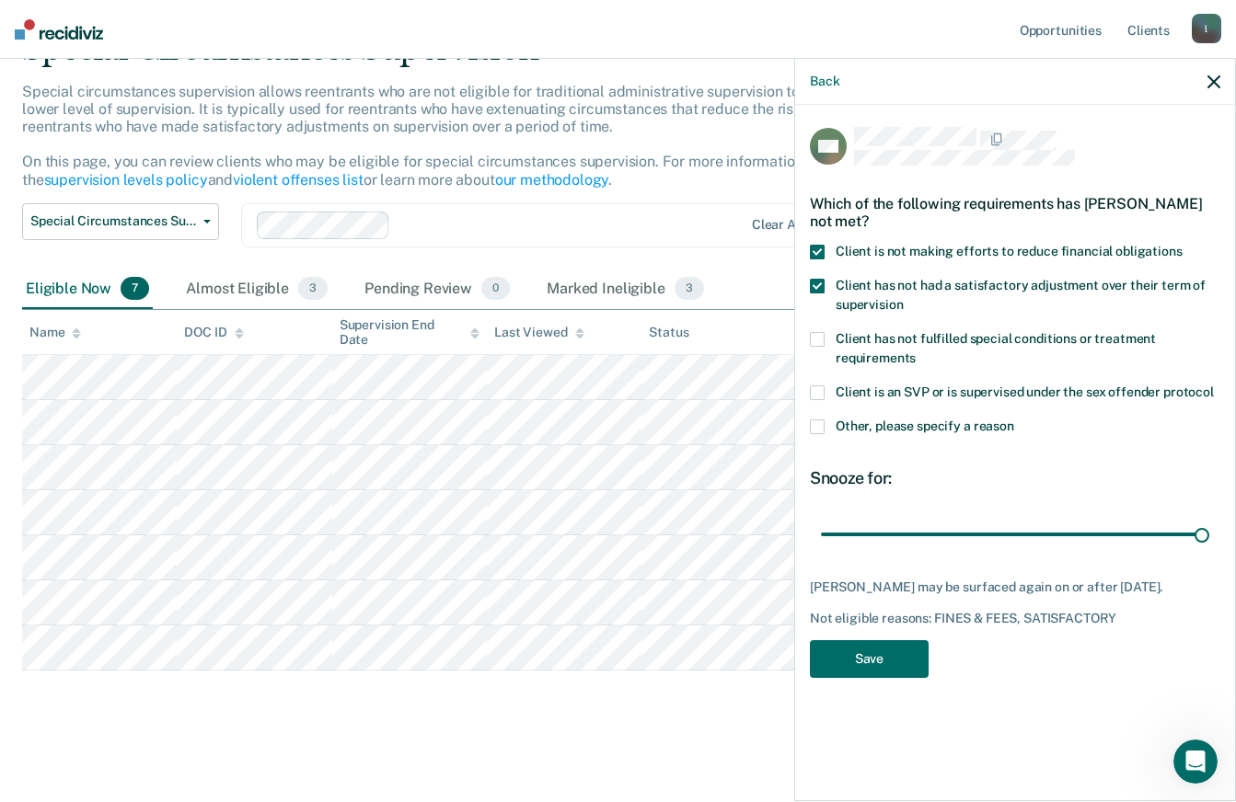
type input "180"
click at [904, 658] on button "Save" at bounding box center [869, 659] width 119 height 38
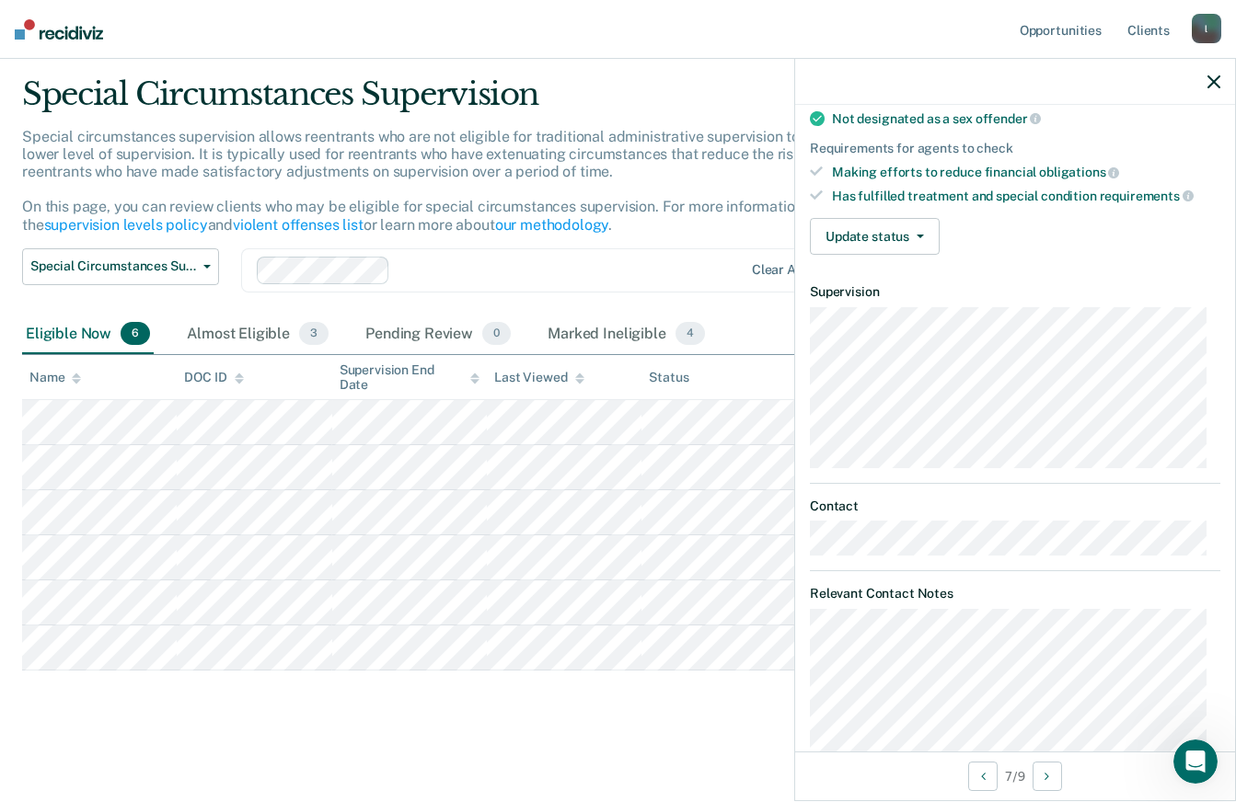
scroll to position [262, 0]
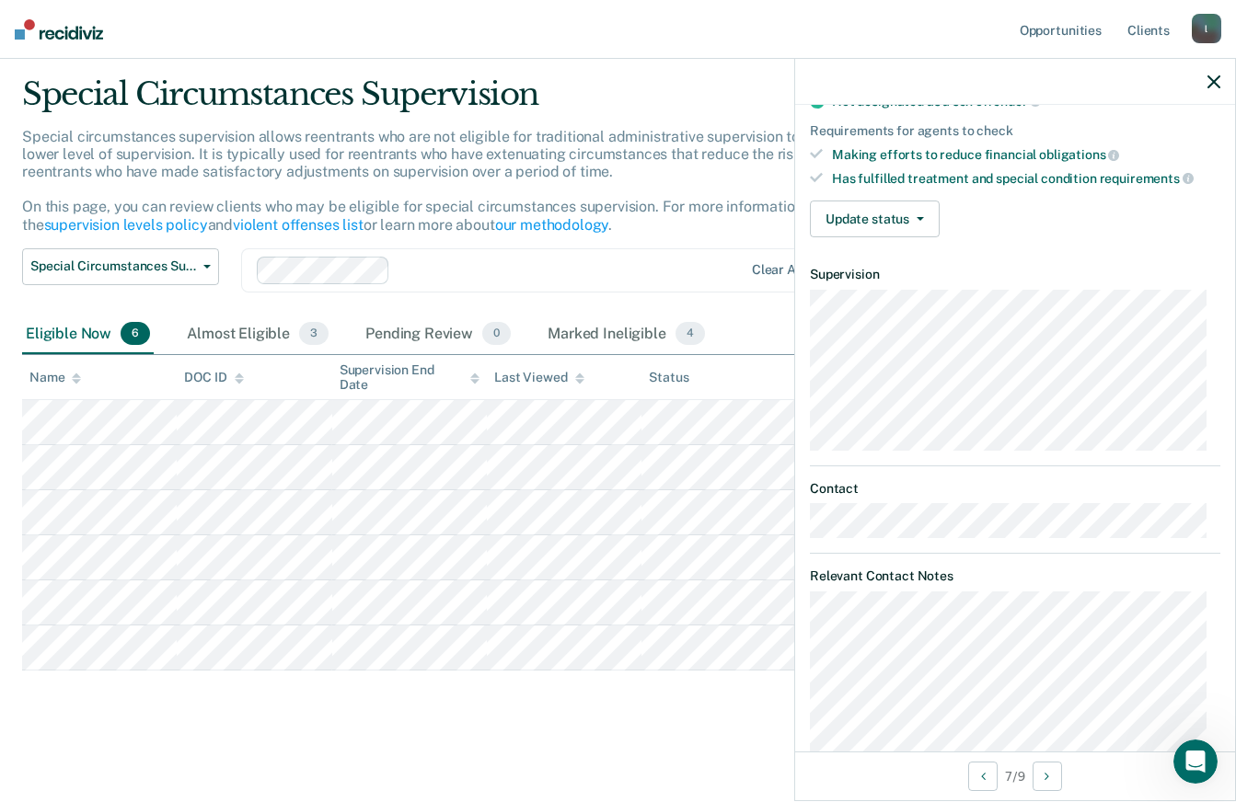
click at [466, 745] on main "Special Circumstances Supervision Special circumstances supervision allows reen…" at bounding box center [618, 422] width 1236 height 752
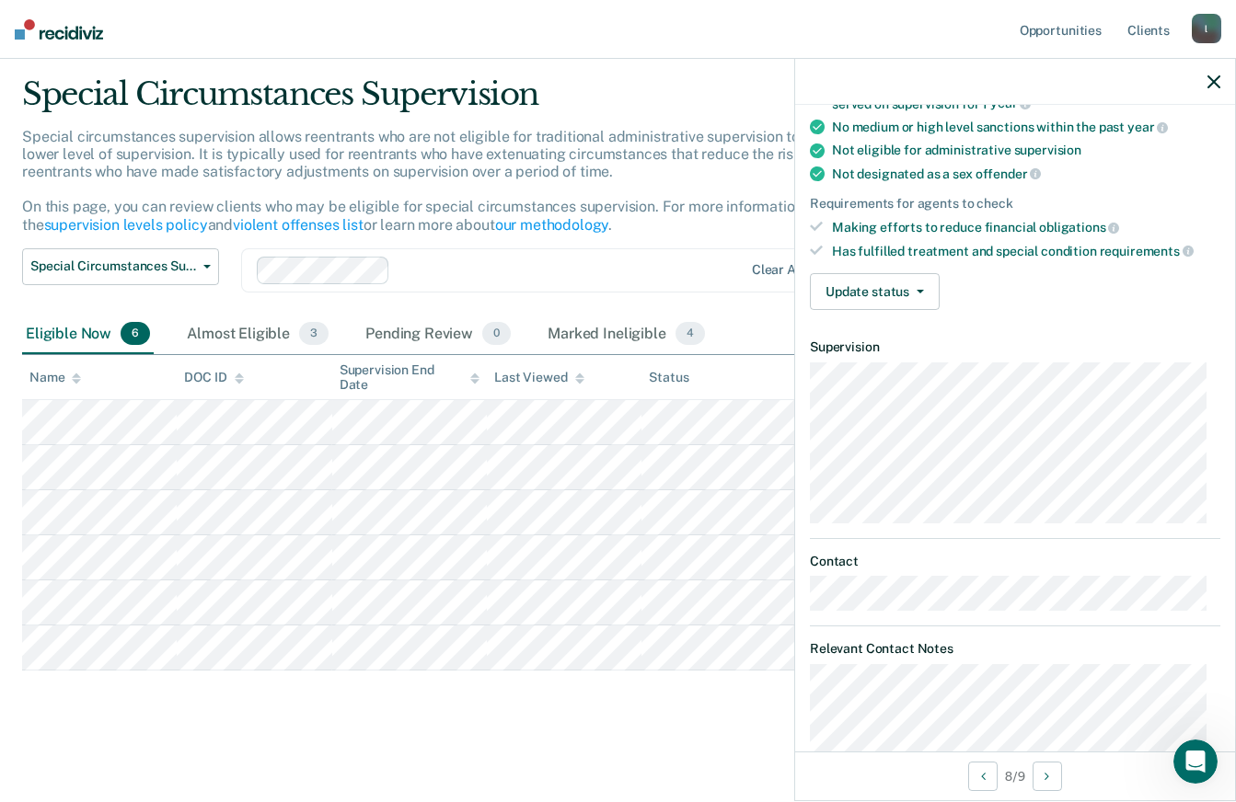
scroll to position [169, 0]
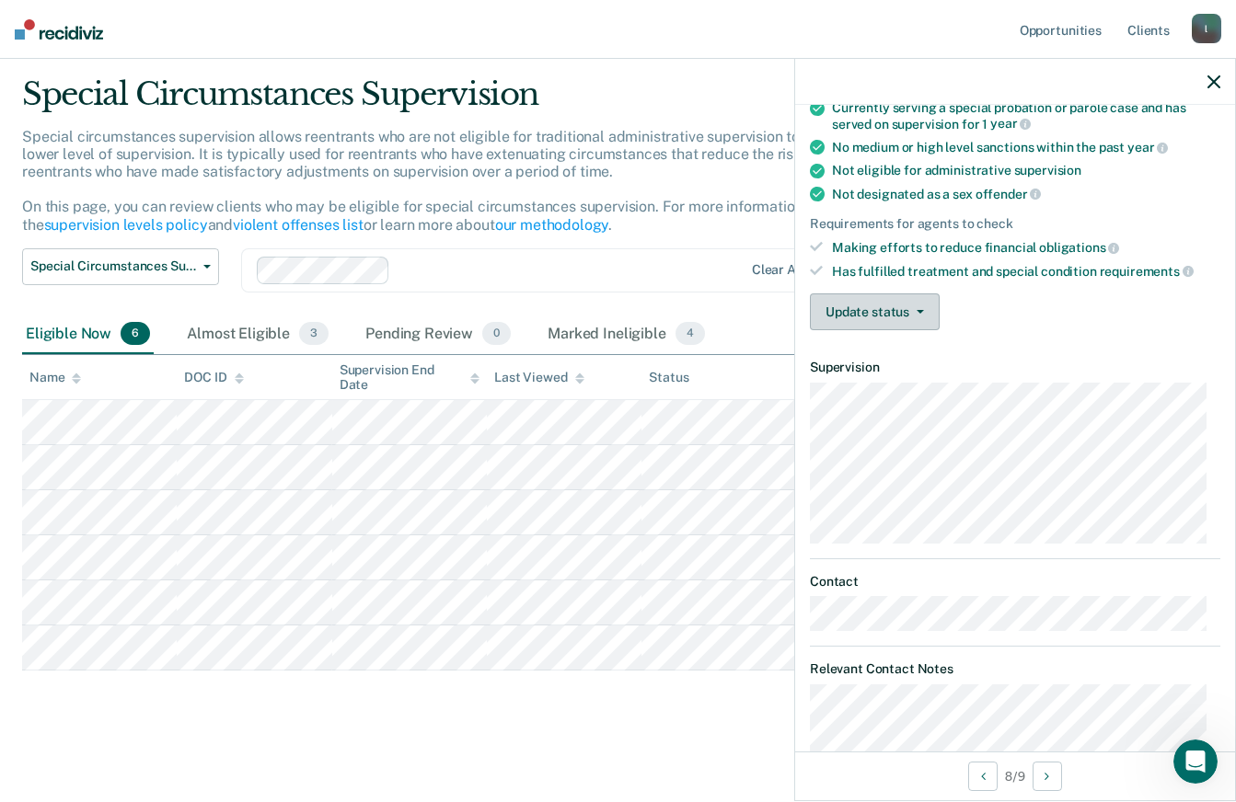
click at [870, 312] on button "Update status" at bounding box center [875, 312] width 130 height 37
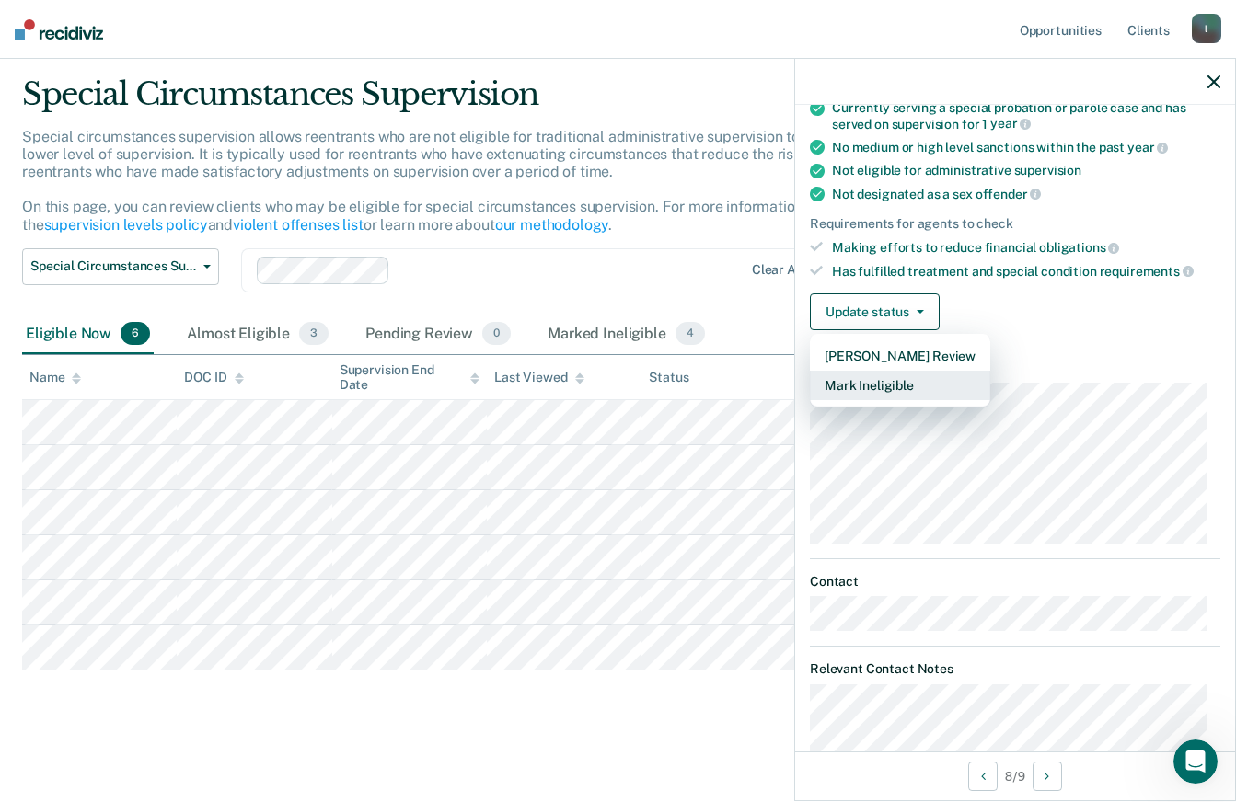
click at [915, 380] on button "Mark Ineligible" at bounding box center [900, 385] width 180 height 29
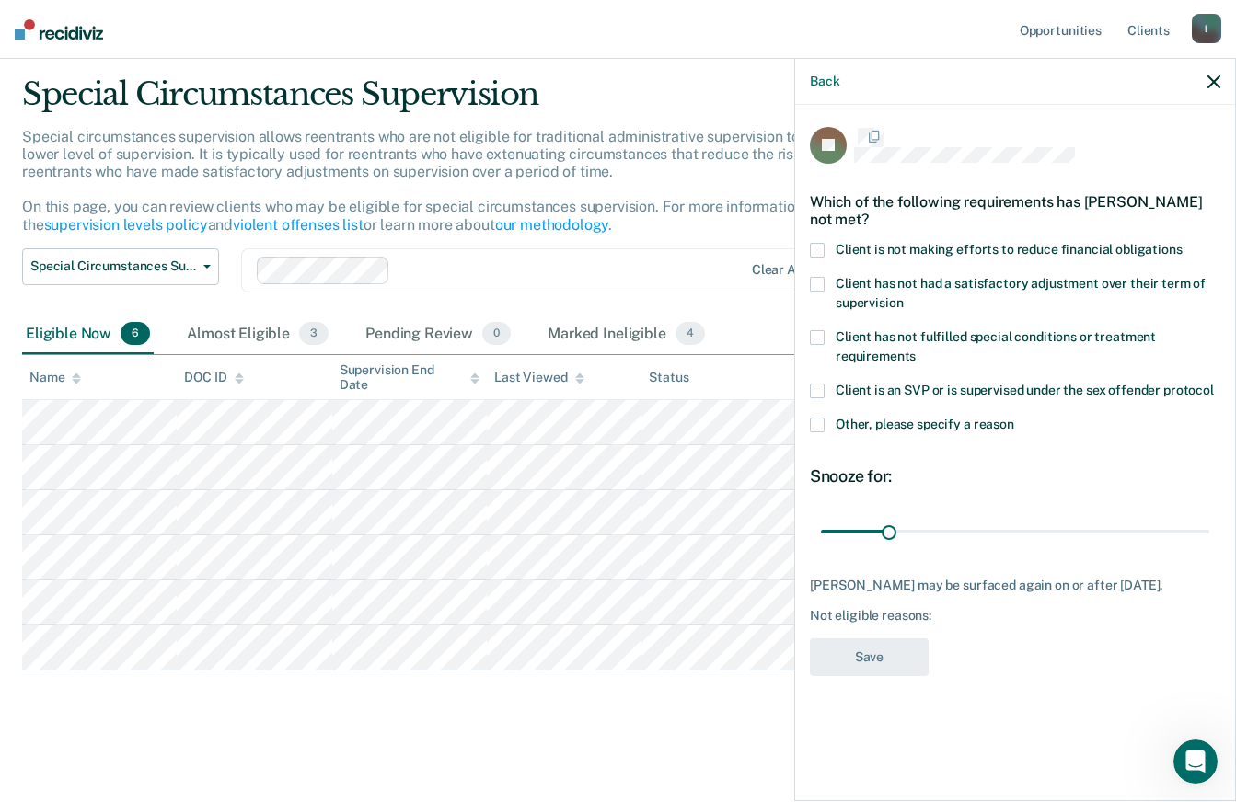
scroll to position [0, 0]
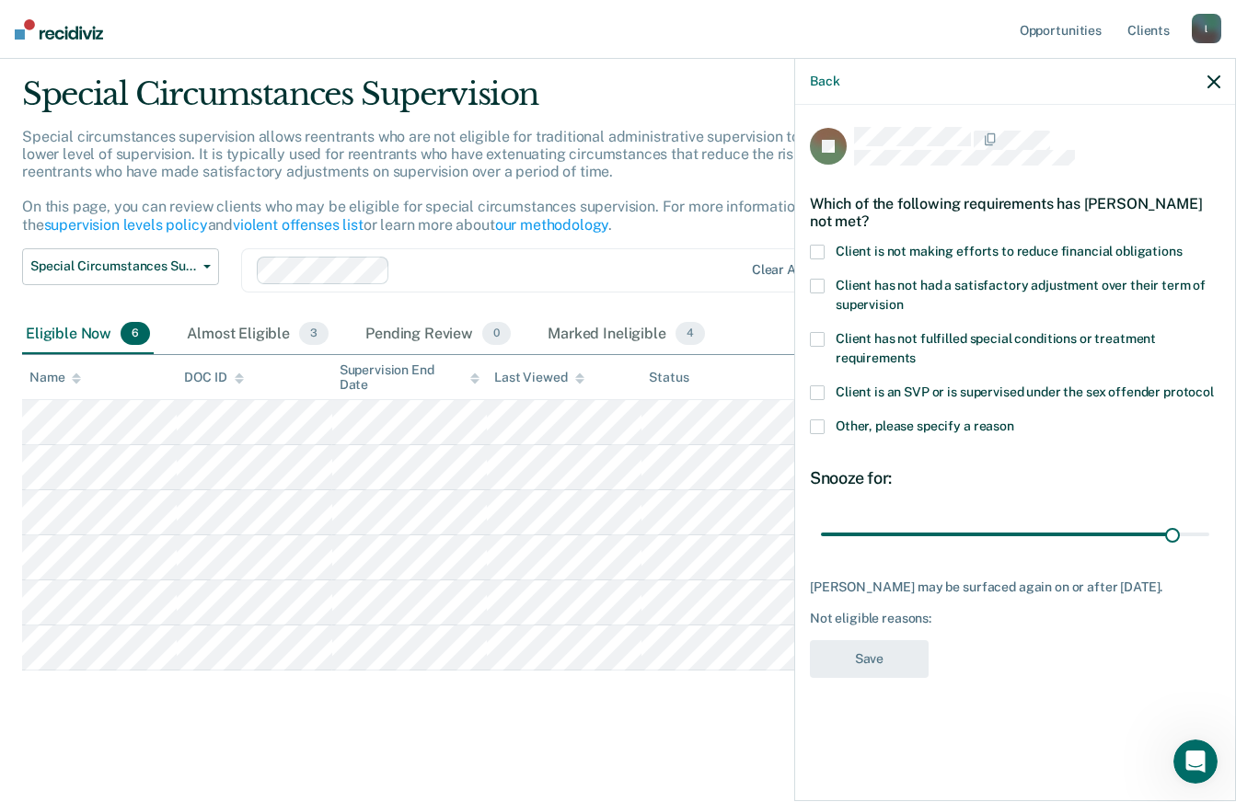
type input "180"
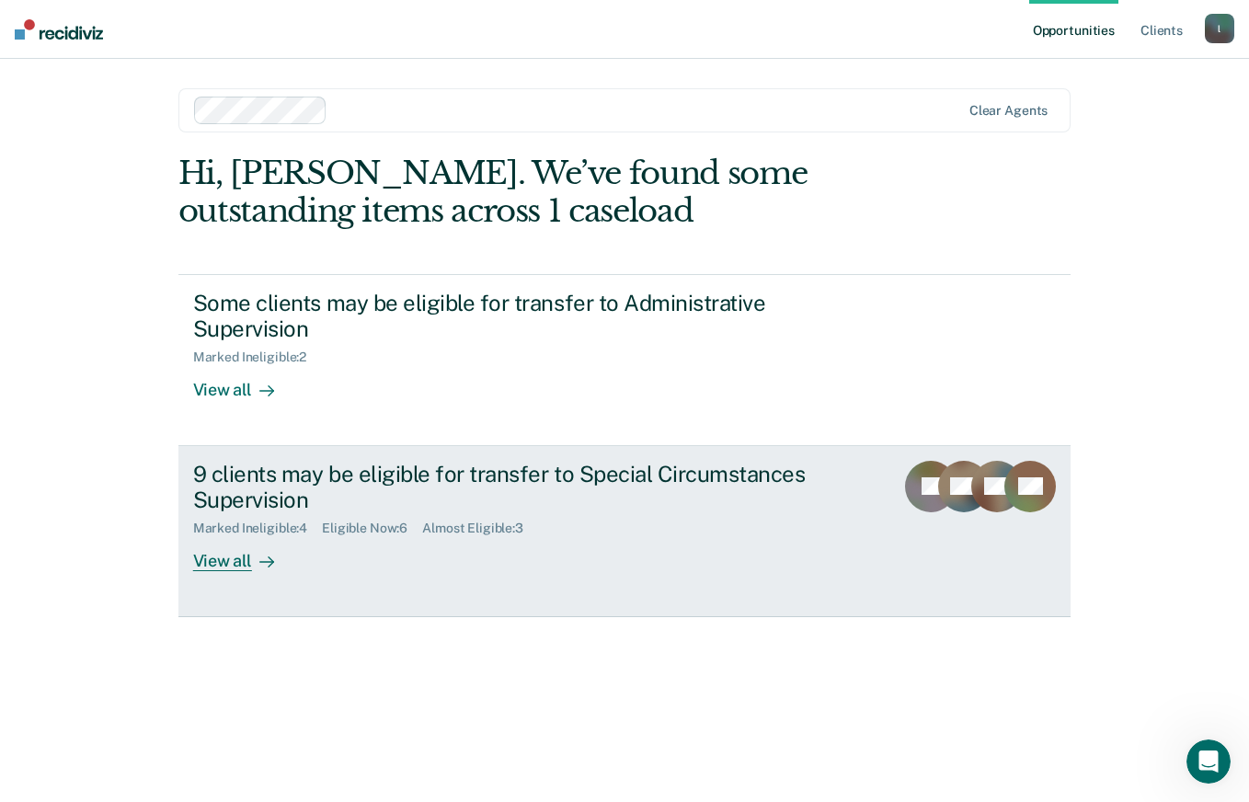
click at [495, 523] on div "Almost Eligible : 3" at bounding box center [480, 529] width 116 height 16
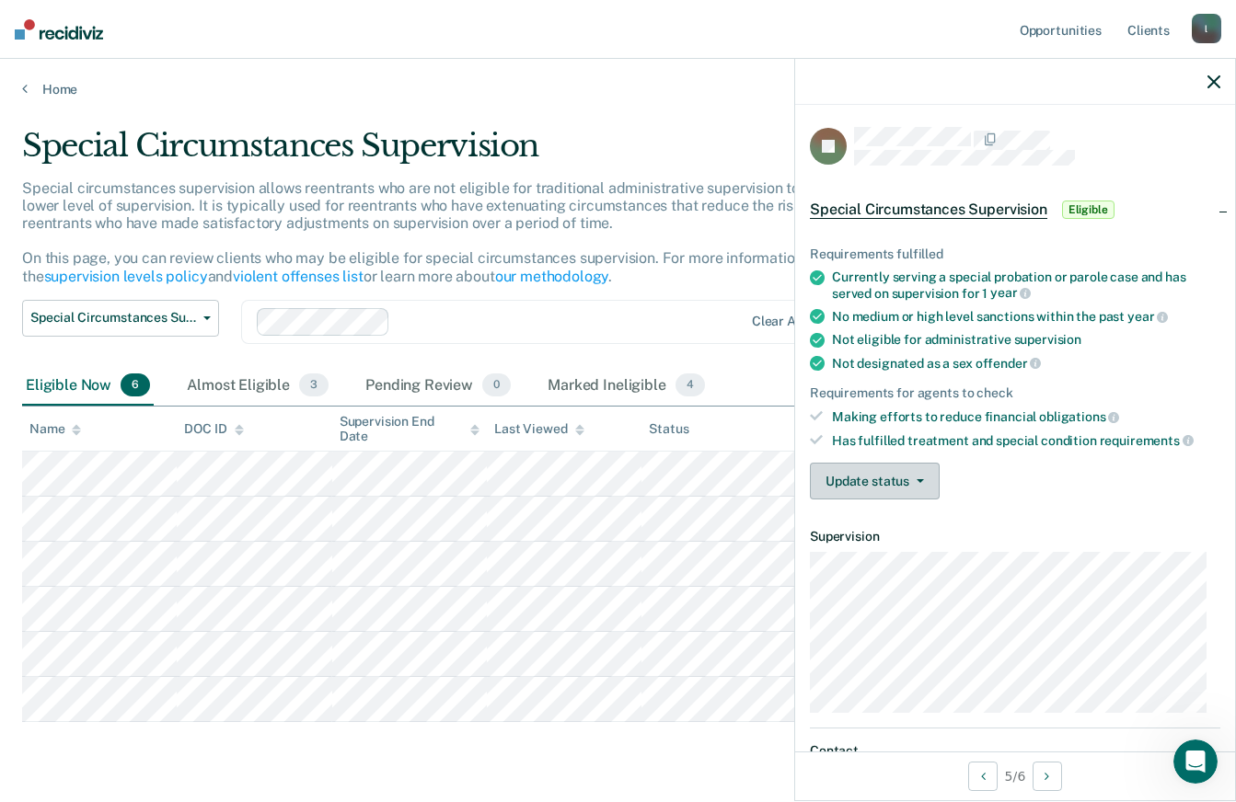
click at [916, 479] on icon "button" at bounding box center [919, 481] width 7 height 4
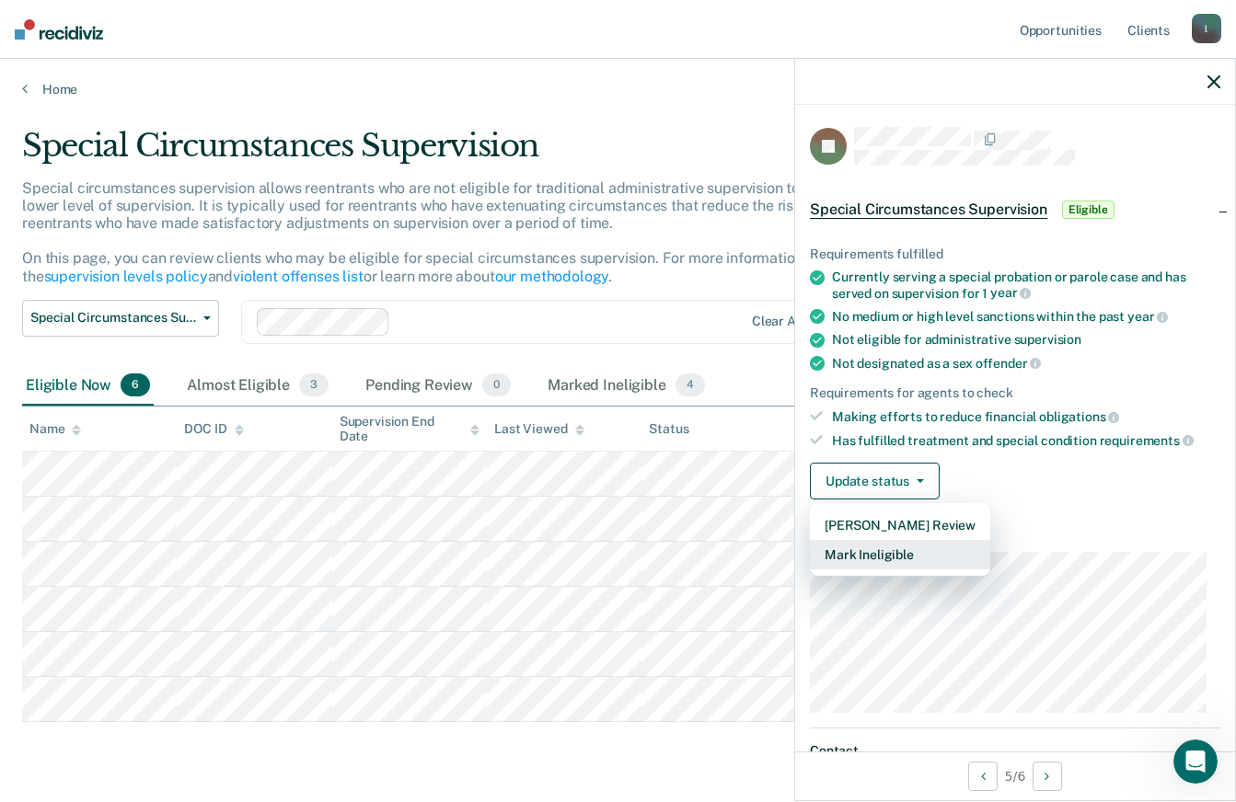
click at [922, 549] on button "Mark Ineligible" at bounding box center [900, 554] width 180 height 29
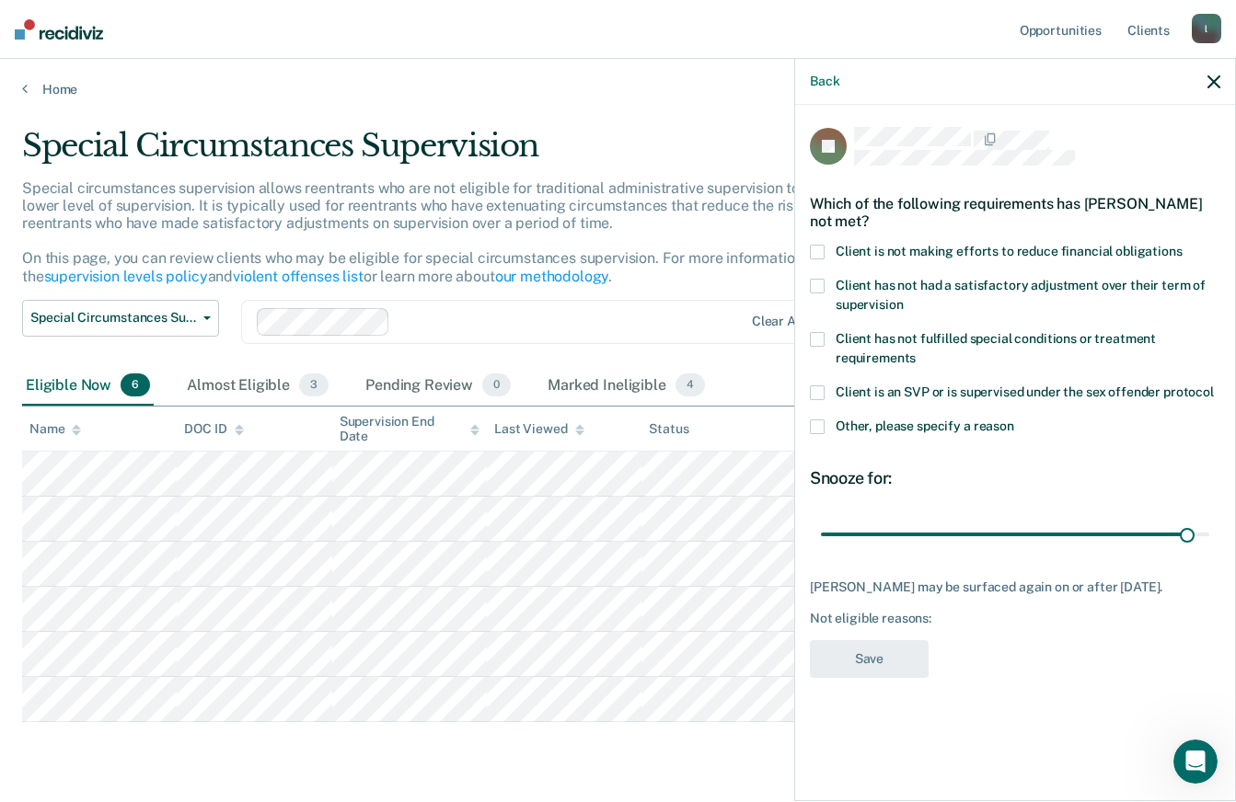
type input "173"
click at [877, 420] on span "Other, please specify a reason" at bounding box center [924, 426] width 178 height 15
click at [1014, 420] on input "Other, please specify a reason" at bounding box center [1014, 420] width 0 height 0
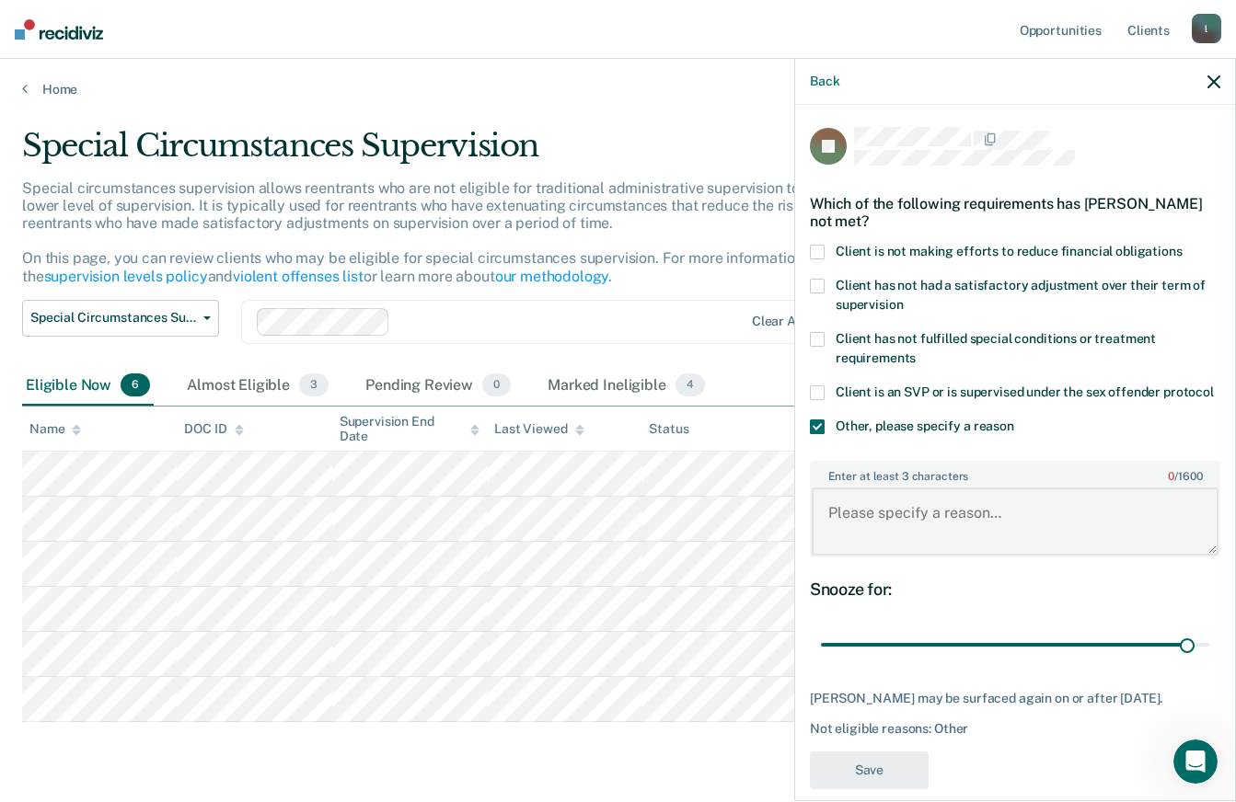
click at [913, 533] on textarea "Enter at least 3 characters 0 / 1600" at bounding box center [1015, 522] width 407 height 68
paste textarea "offense type/ineligible"
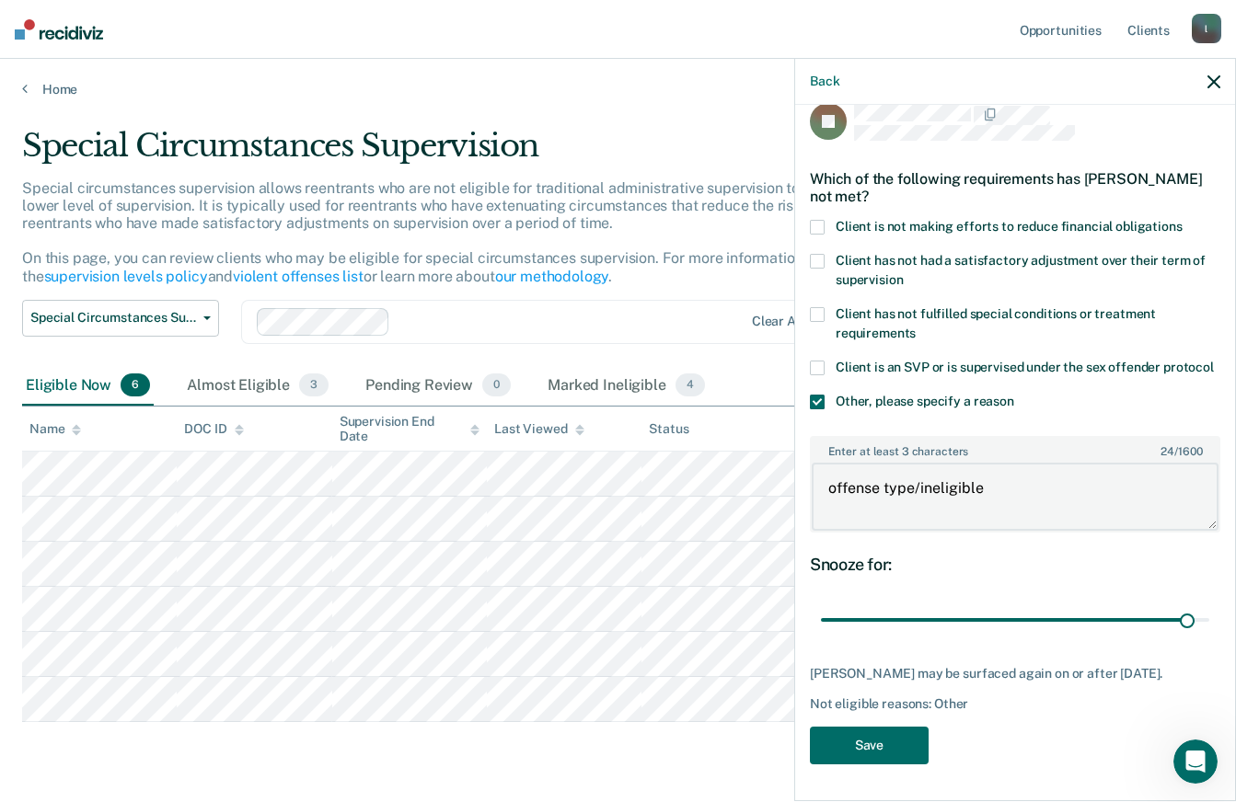
type textarea "offense type/ineligible"
click at [871, 743] on button "Save" at bounding box center [869, 746] width 119 height 38
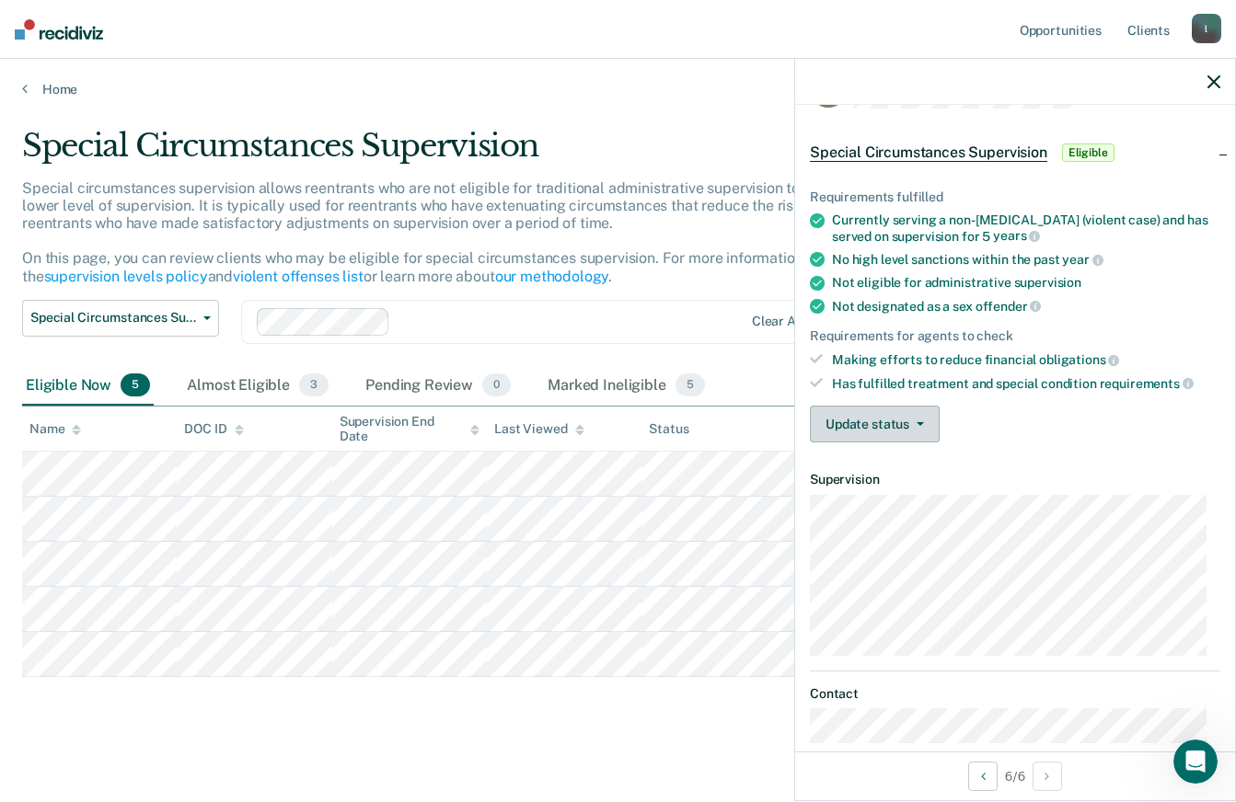
click at [916, 422] on icon "button" at bounding box center [919, 424] width 7 height 4
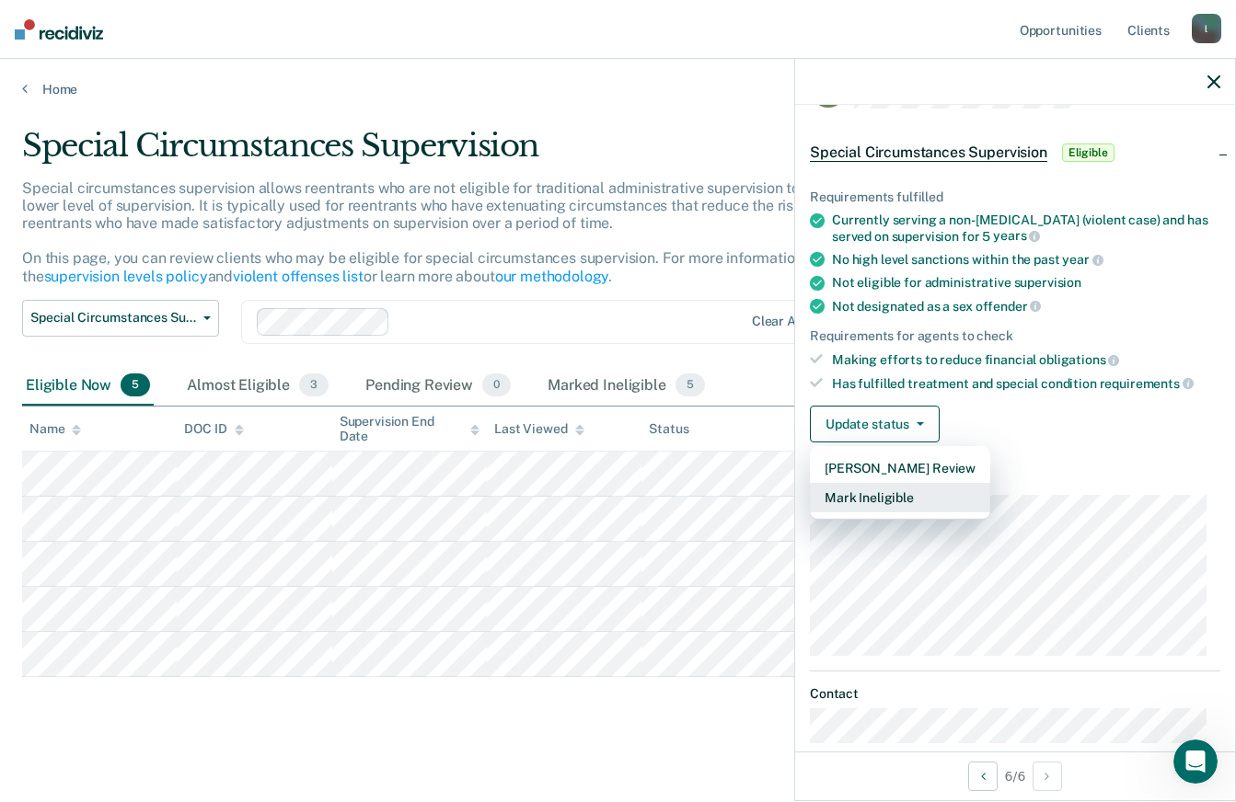
click at [902, 499] on button "Mark Ineligible" at bounding box center [900, 497] width 180 height 29
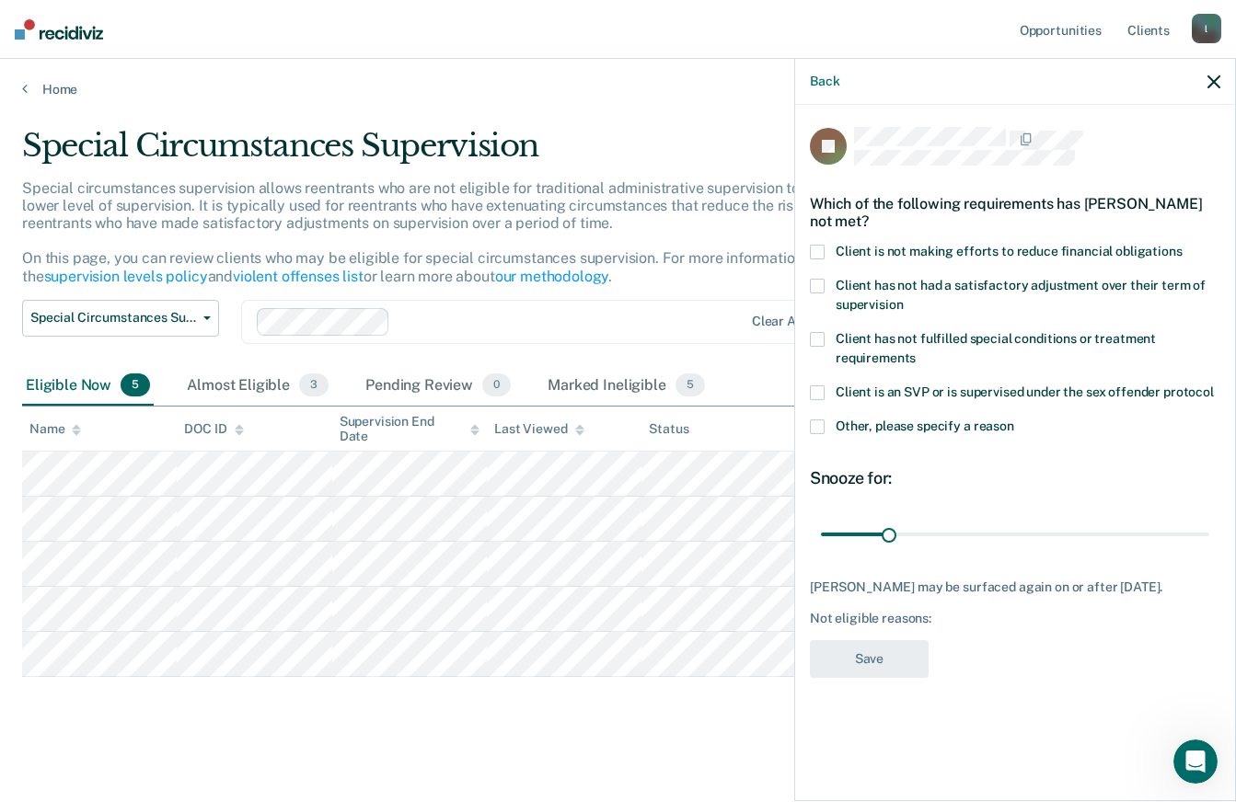
click at [1145, 250] on span "Client is not making efforts to reduce financial obligations" at bounding box center [1008, 251] width 347 height 15
click at [1182, 245] on input "Client is not making efforts to reduce financial obligations" at bounding box center [1182, 245] width 0 height 0
click at [915, 422] on span "Other, please specify a reason" at bounding box center [924, 426] width 178 height 15
click at [1014, 420] on input "Other, please specify a reason" at bounding box center [1014, 420] width 0 height 0
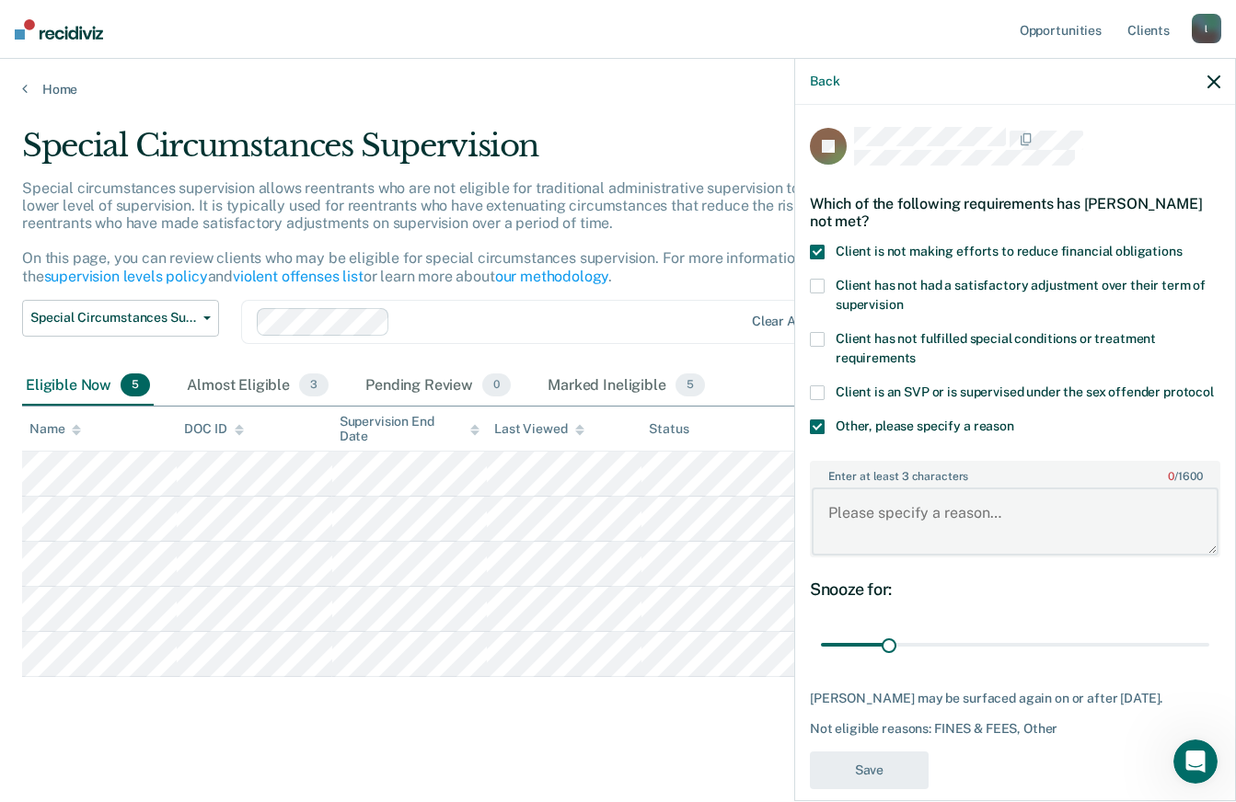
click at [933, 535] on textarea "Enter at least 3 characters 0 / 1600" at bounding box center [1015, 522] width 407 height 68
paste textarea "offense type/ineligible"
type textarea "offense type/ineligible"
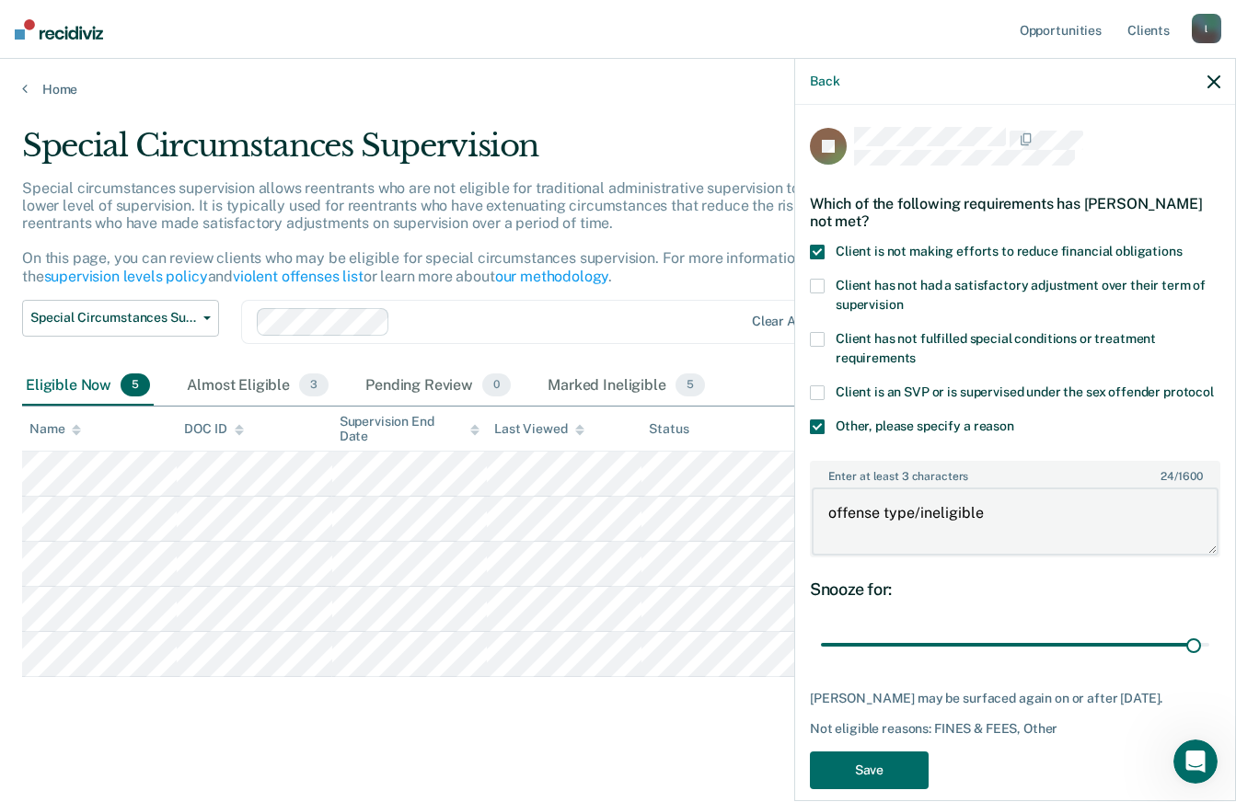
type input "176"
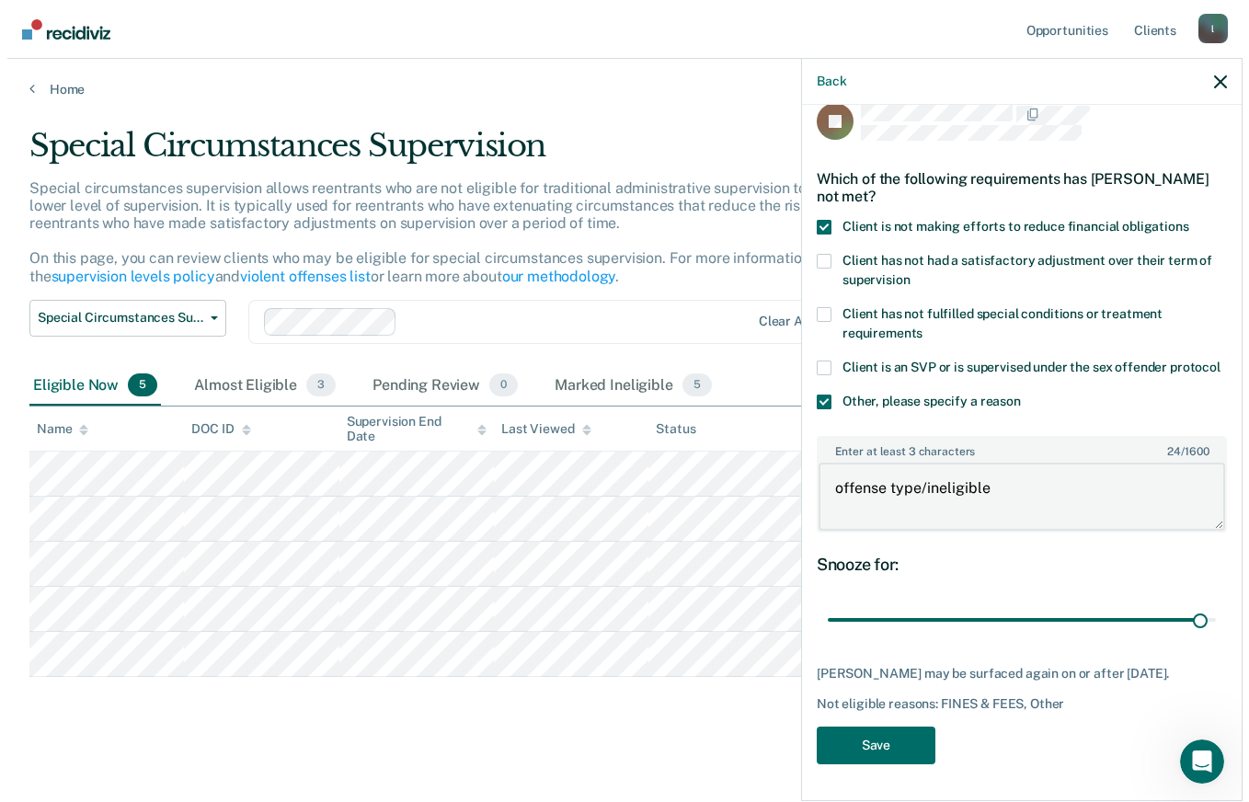
scroll to position [57, 0]
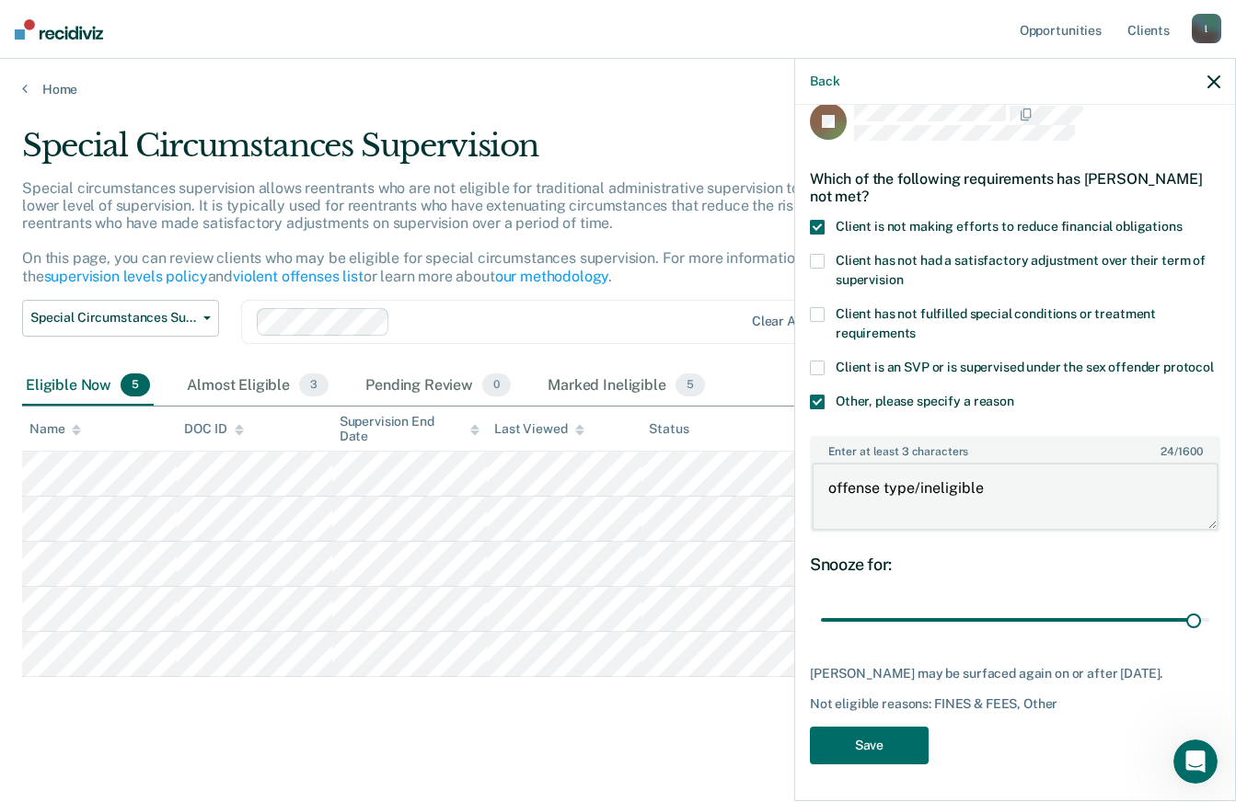
type textarea "offense type/ineligible"
click at [899, 745] on button "Save" at bounding box center [869, 746] width 119 height 38
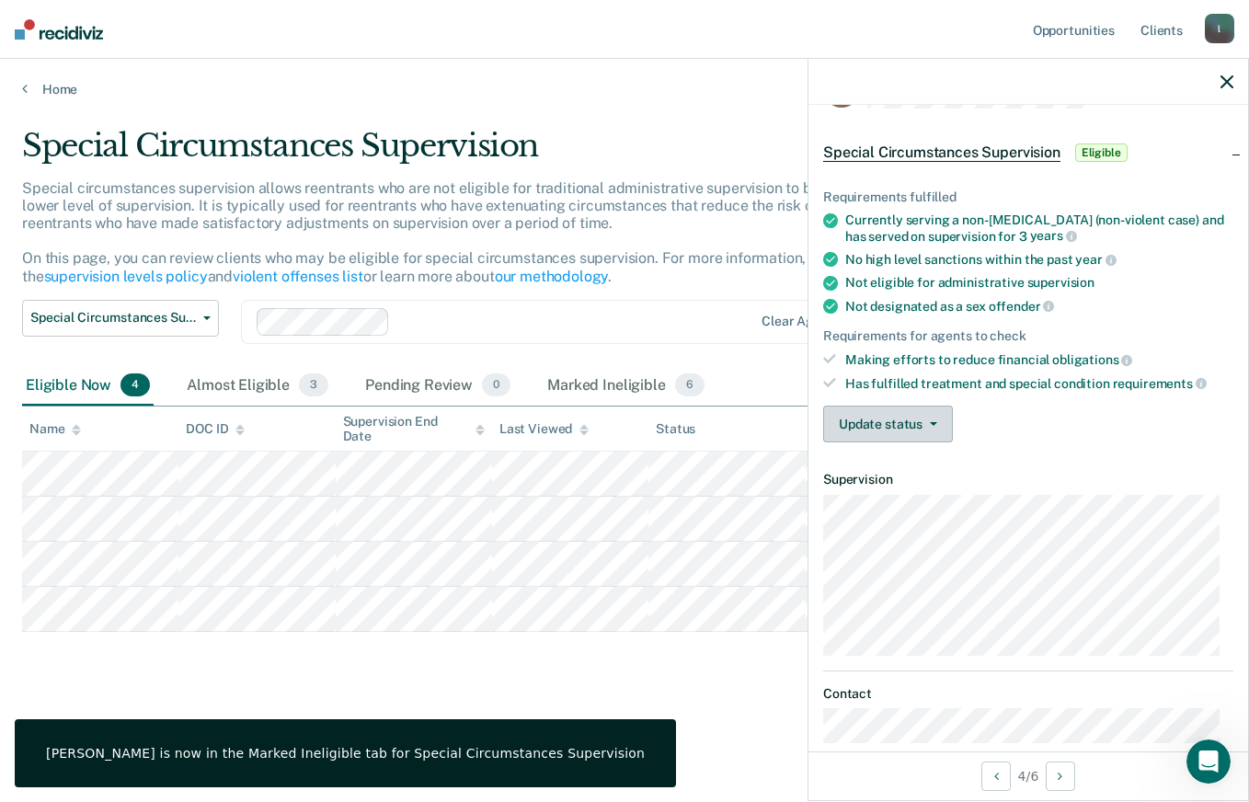
click at [925, 422] on span "button" at bounding box center [930, 424] width 15 height 4
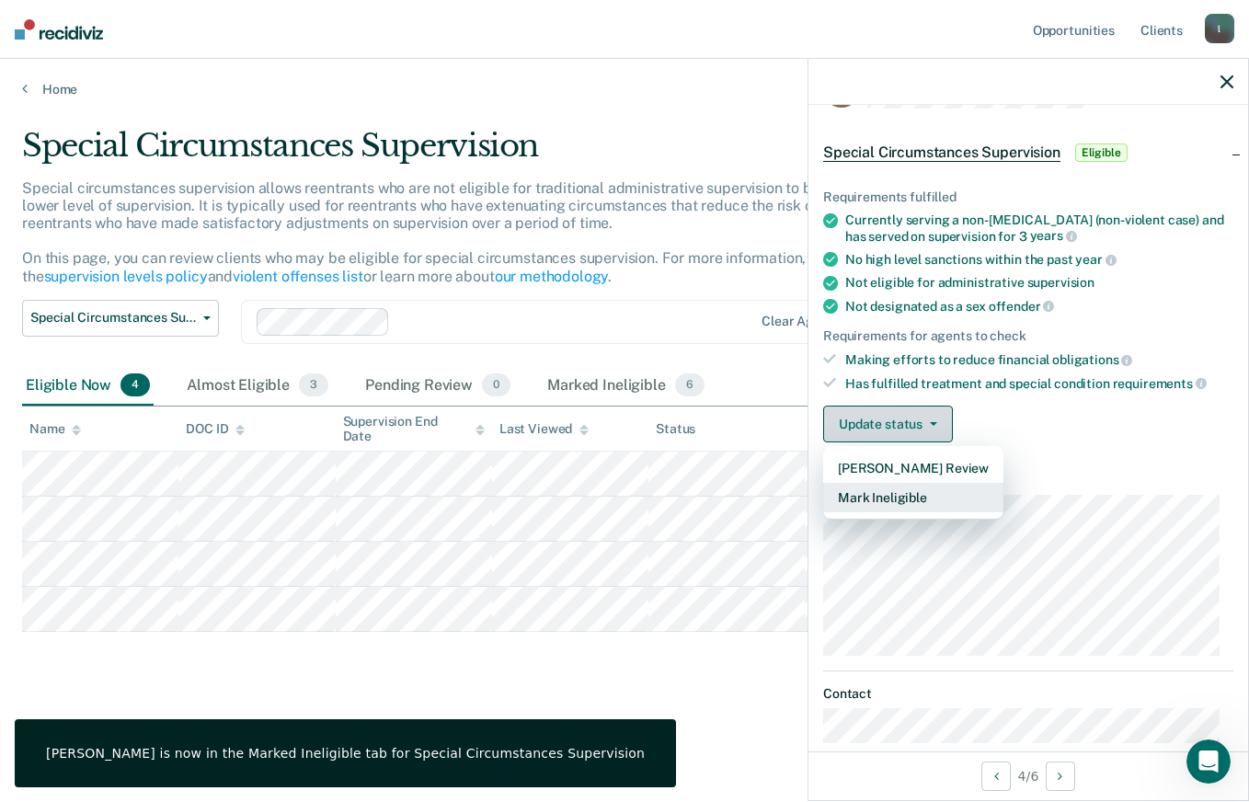
click at [928, 497] on button "Mark Ineligible" at bounding box center [913, 497] width 180 height 29
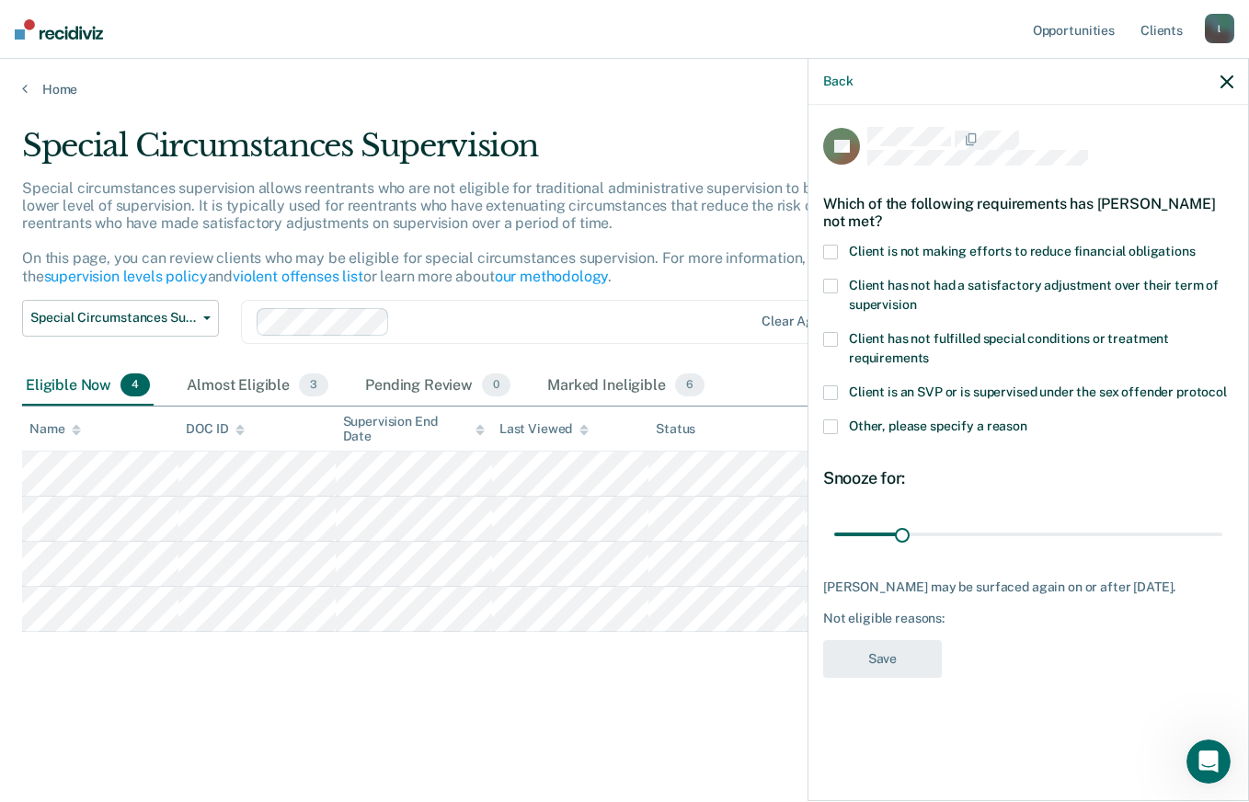
click at [910, 428] on span "Other, please specify a reason" at bounding box center [938, 426] width 178 height 15
click at [1028, 420] on input "Other, please specify a reason" at bounding box center [1028, 420] width 0 height 0
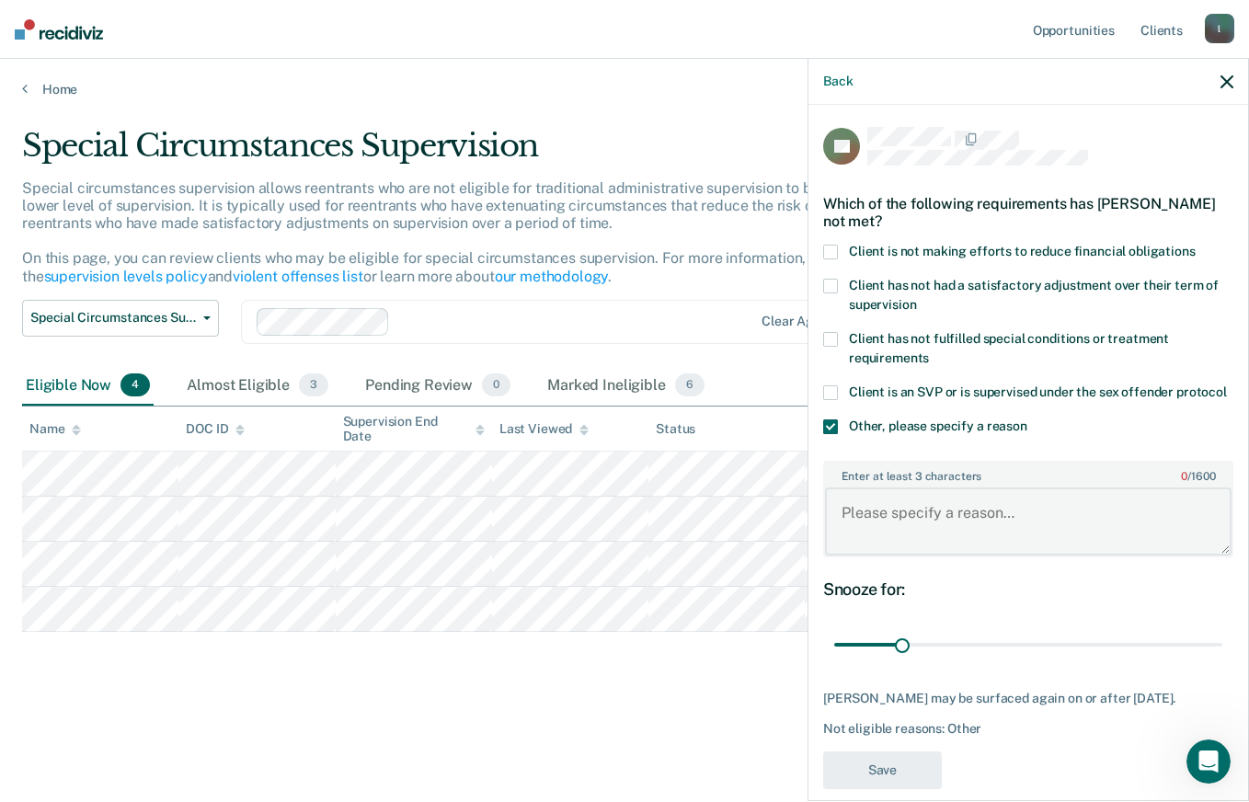
click at [925, 533] on textarea "Enter at least 3 characters 0 / 1600" at bounding box center [1028, 522] width 407 height 68
paste textarea "offense type/ineligible"
type textarea "offense type/ineligible"
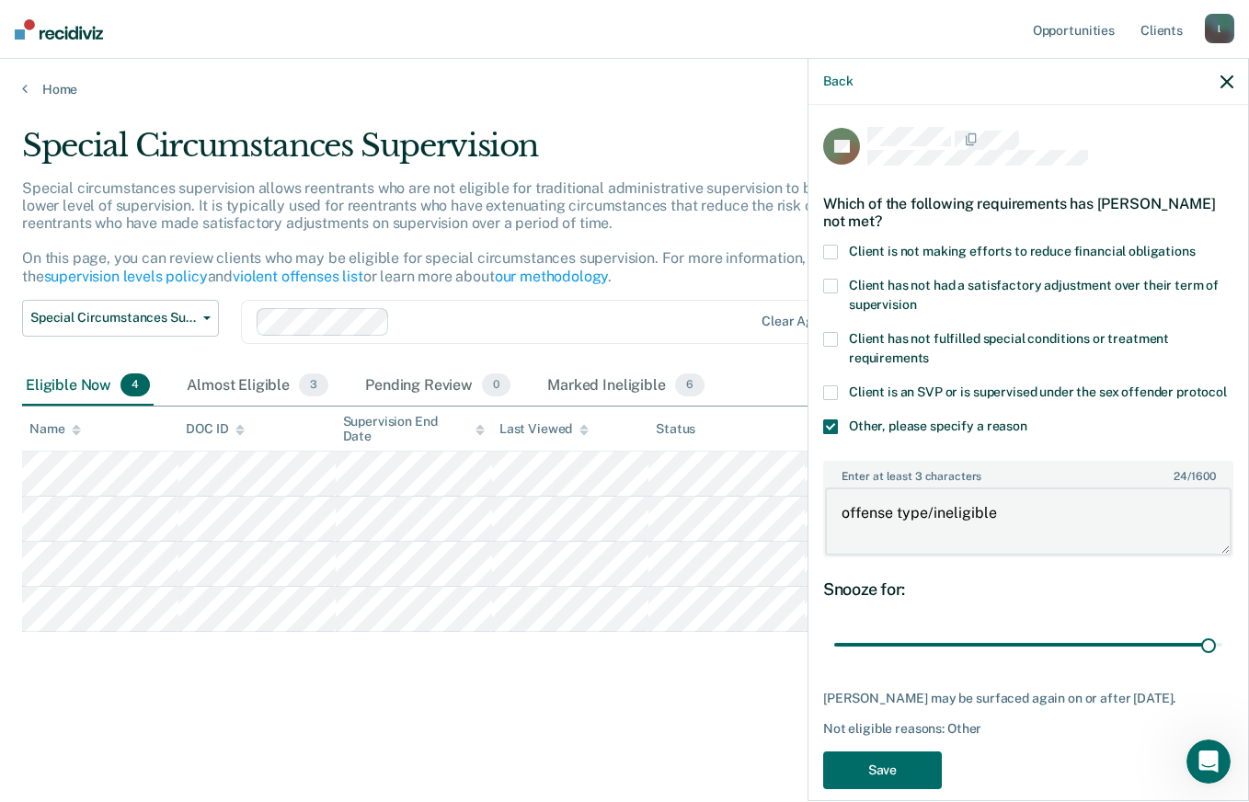
type input "177"
type textarea "offense type/ineligible"
click at [909, 778] on button "Save" at bounding box center [882, 771] width 119 height 38
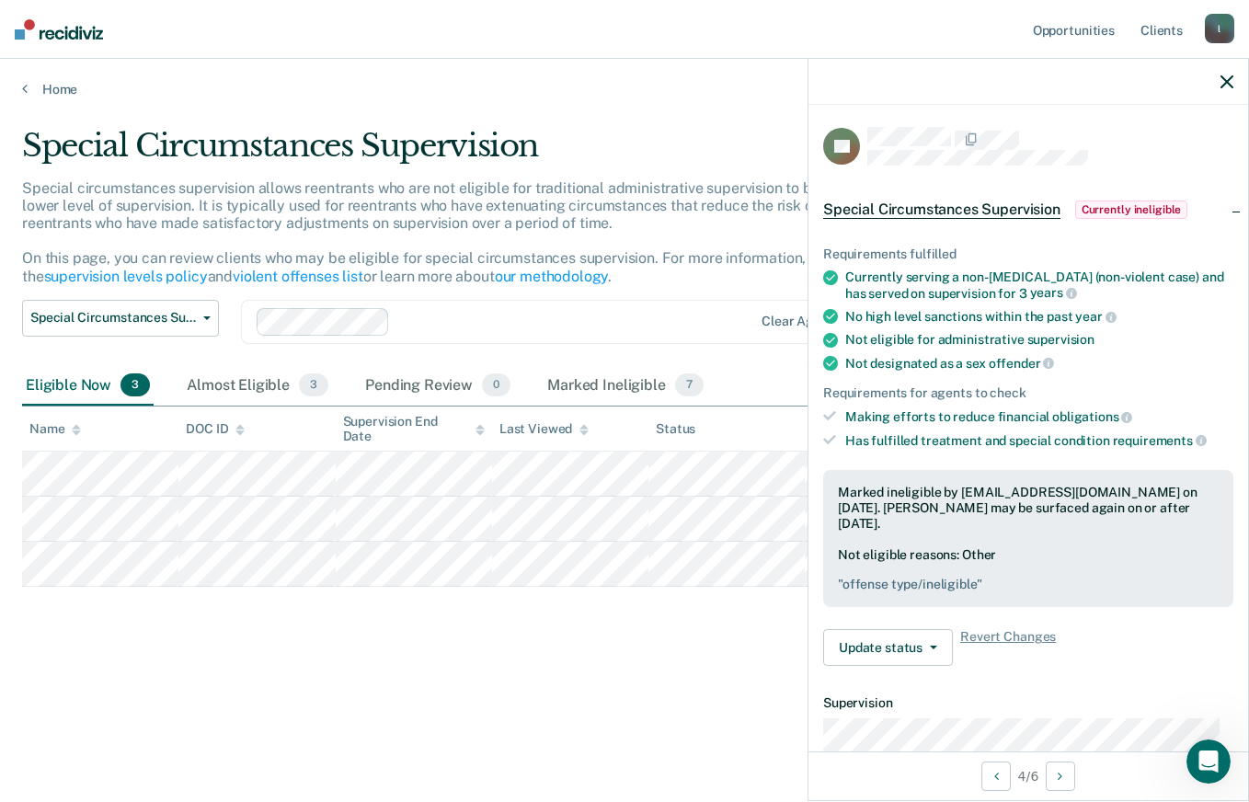
click at [555, 766] on main "Special Circumstances Supervision Special circumstances supervision allows reen…" at bounding box center [624, 447] width 1249 height 699
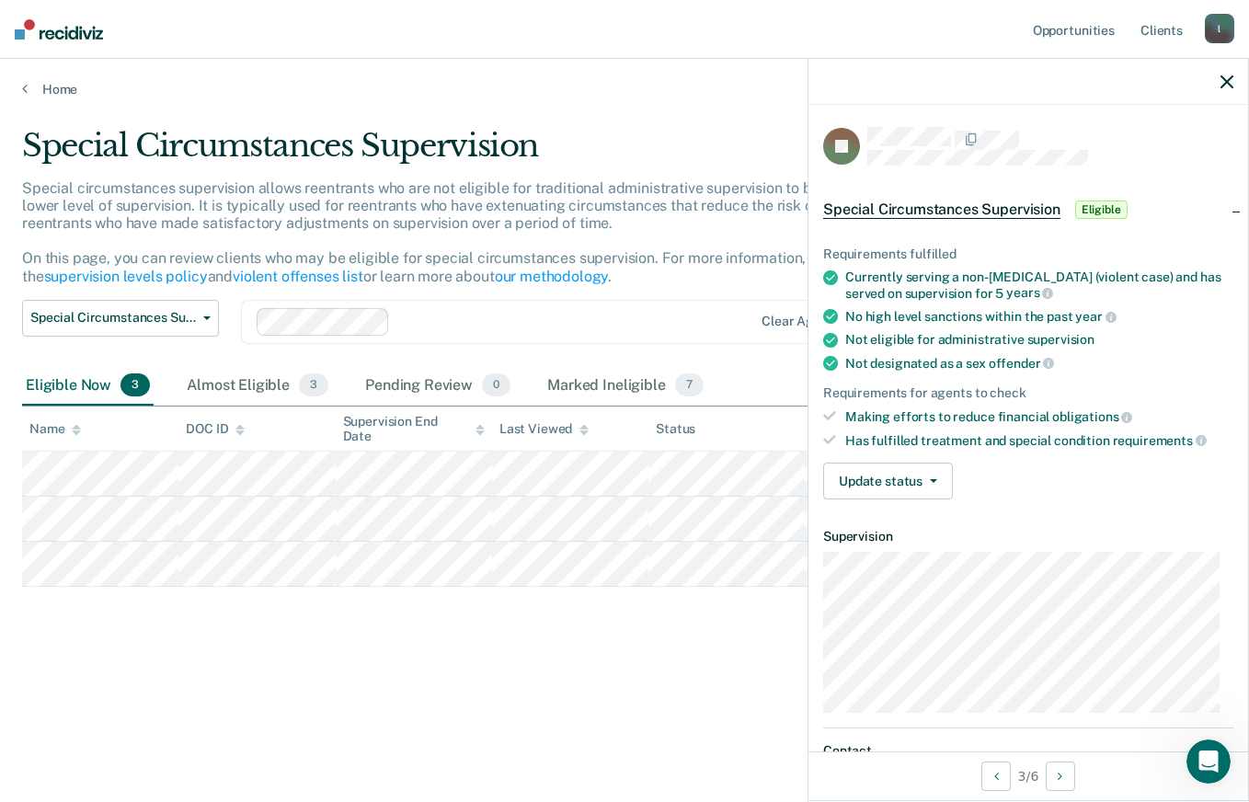
click at [914, 470] on button "Update status" at bounding box center [888, 481] width 130 height 37
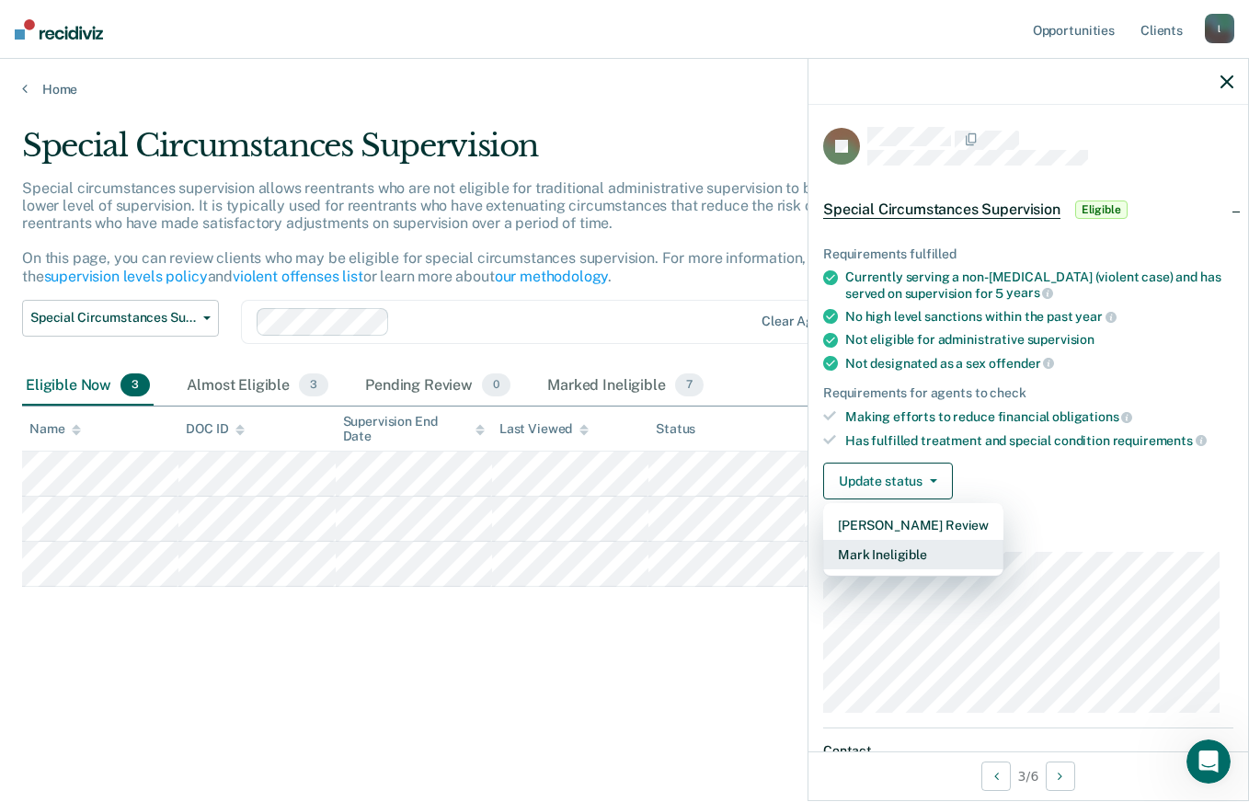
click at [932, 554] on button "Mark Ineligible" at bounding box center [913, 554] width 180 height 29
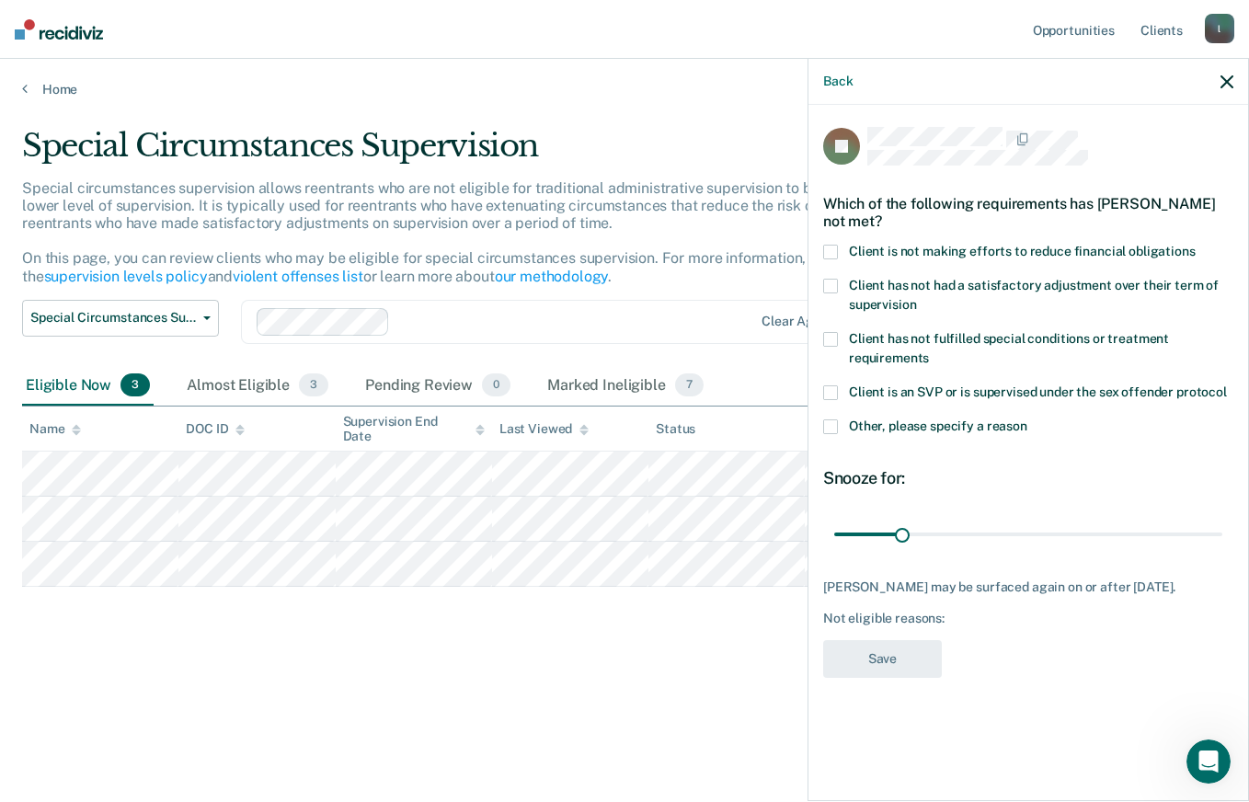
click at [1113, 248] on span "Client is not making efforts to reduce financial obligations" at bounding box center [1022, 251] width 347 height 15
click at [1196, 245] on input "Client is not making efforts to reduce financial obligations" at bounding box center [1196, 245] width 0 height 0
click at [871, 429] on span "Other, please specify a reason" at bounding box center [938, 426] width 178 height 15
click at [1028, 420] on input "Other, please specify a reason" at bounding box center [1028, 420] width 0 height 0
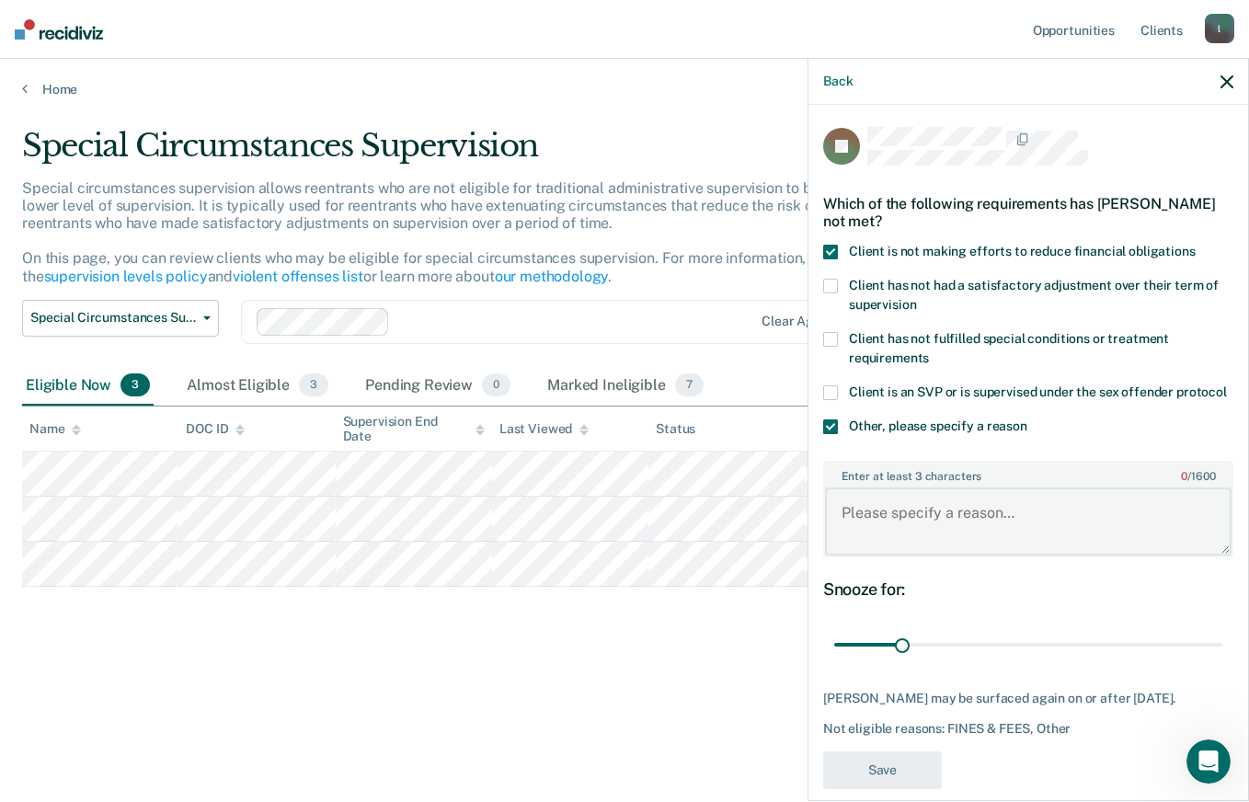
click at [940, 534] on textarea "Enter at least 3 characters 0 / 1600" at bounding box center [1028, 522] width 407 height 68
paste textarea "offense type/ineligible"
type textarea "offense type/ineligible"
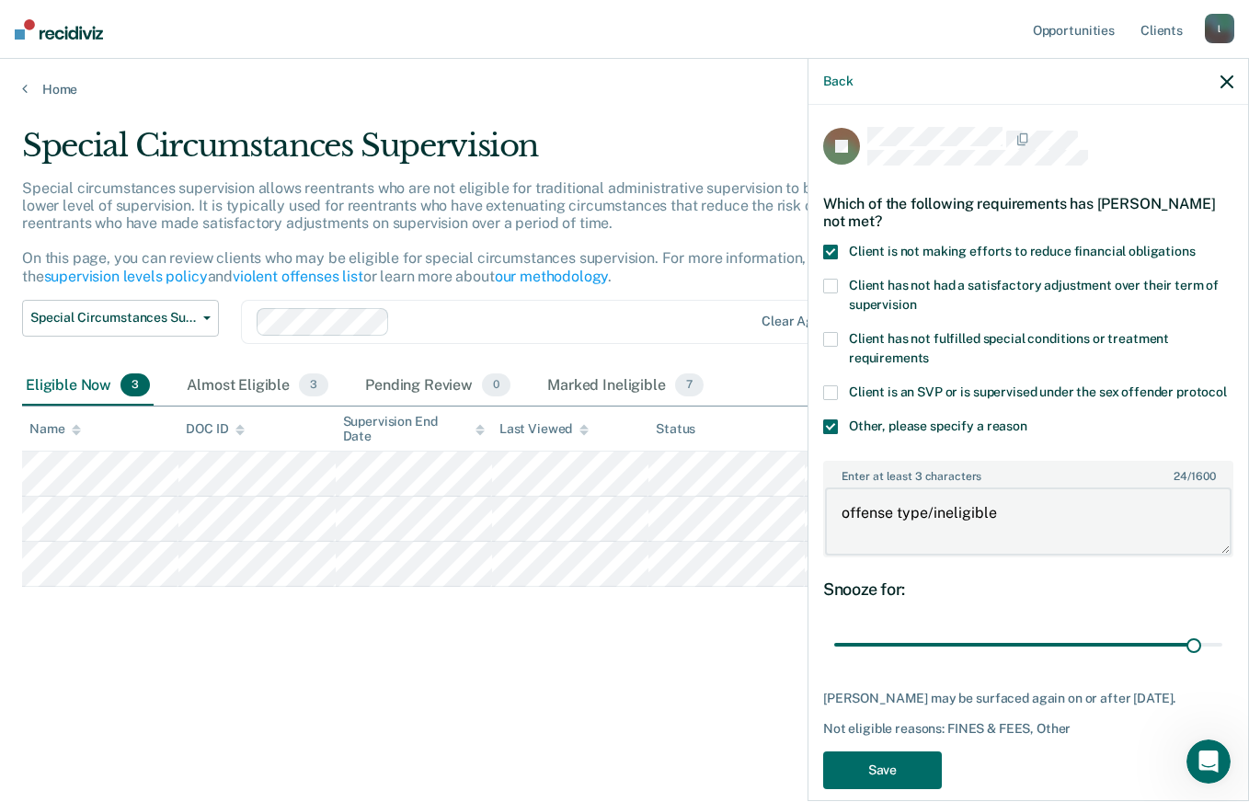
type input "170"
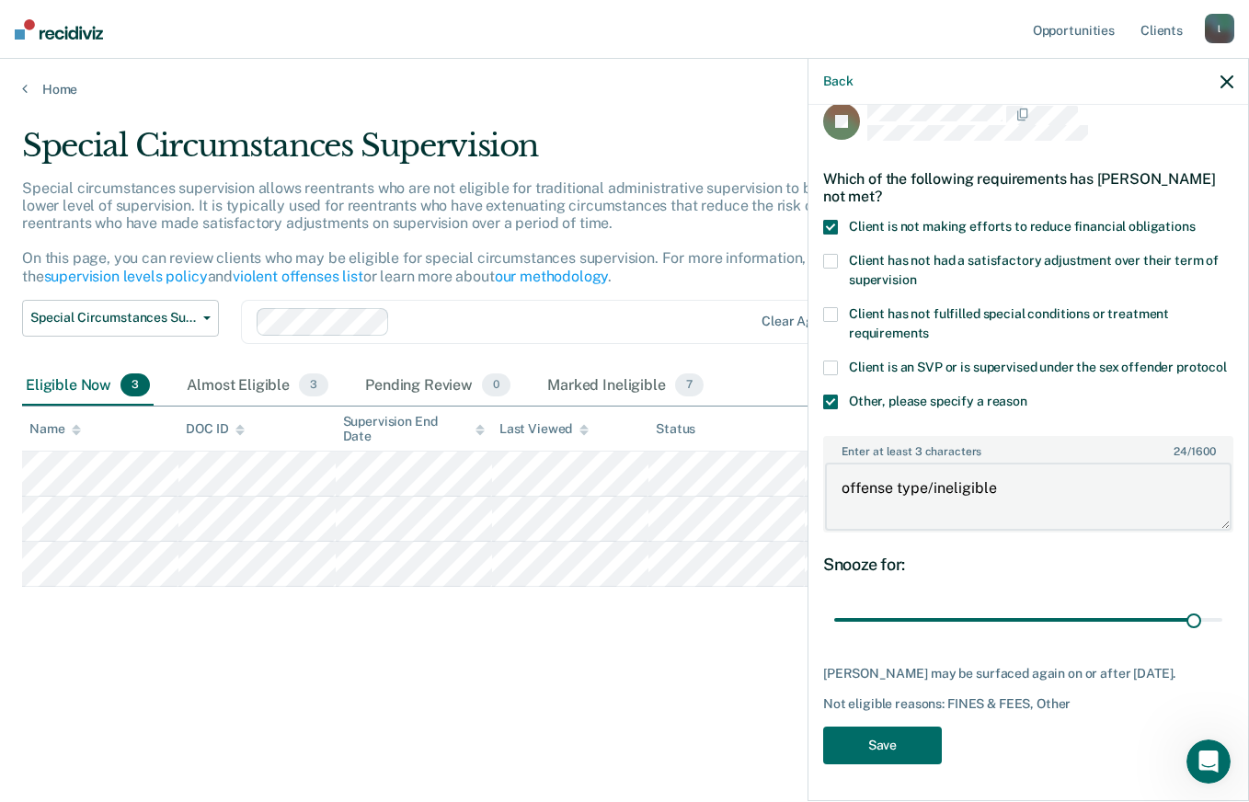
scroll to position [57, 0]
type textarea "offense type/ineligible"
click at [899, 745] on button "Save" at bounding box center [882, 746] width 119 height 38
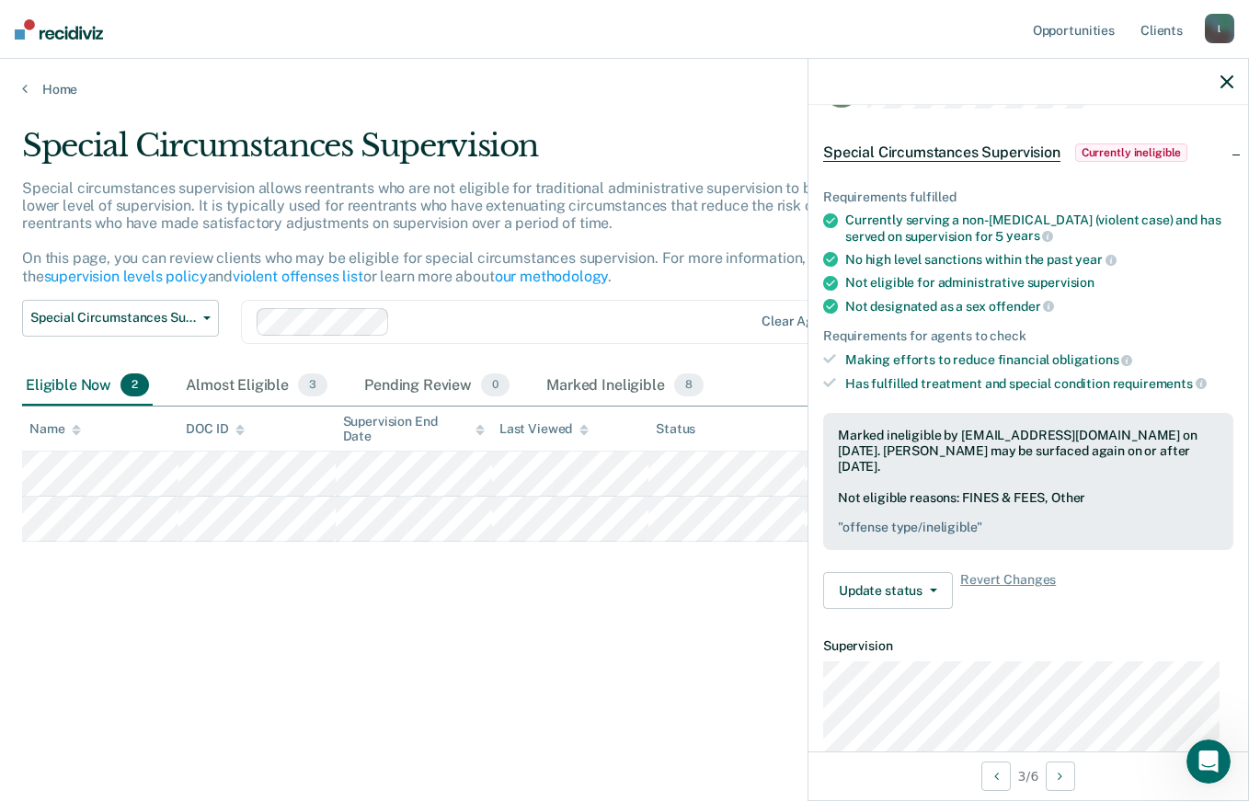
click at [236, 773] on main "Special Circumstances Supervision Special circumstances supervision allows reen…" at bounding box center [624, 447] width 1249 height 699
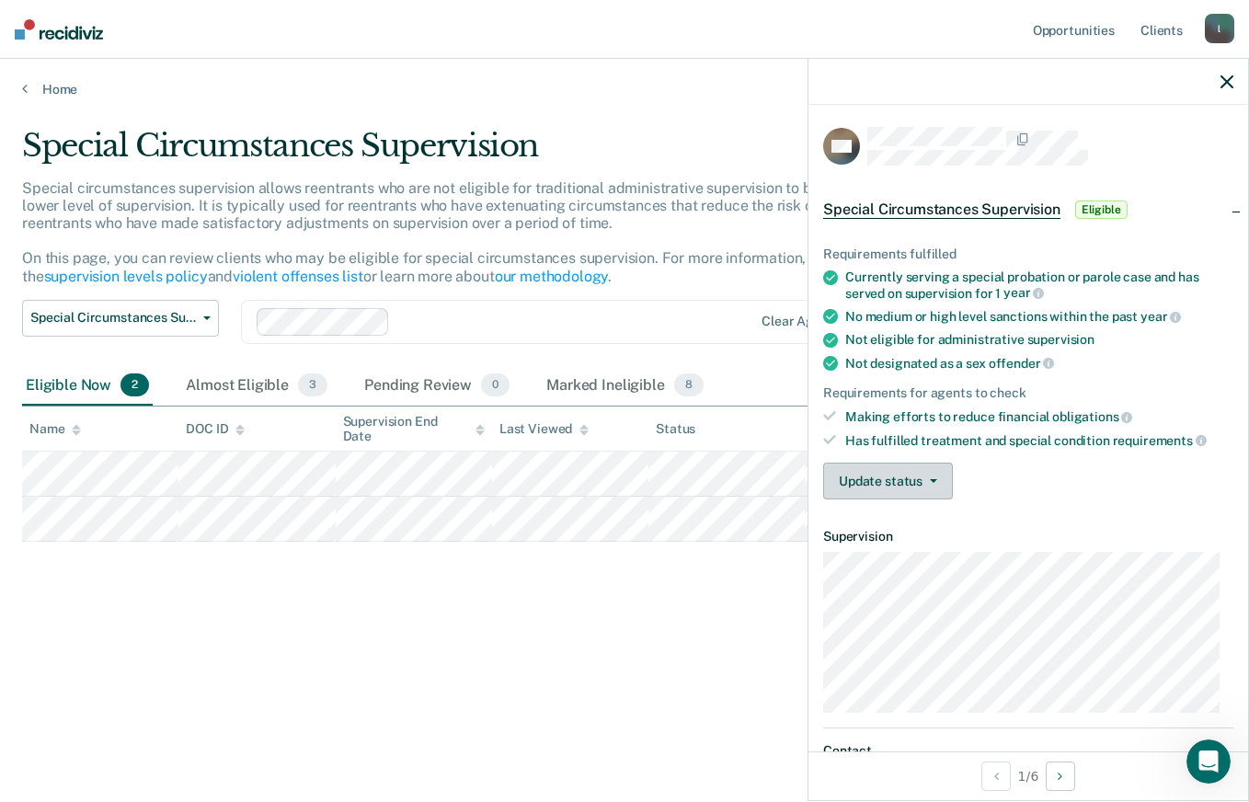
click at [930, 479] on icon "button" at bounding box center [933, 481] width 7 height 4
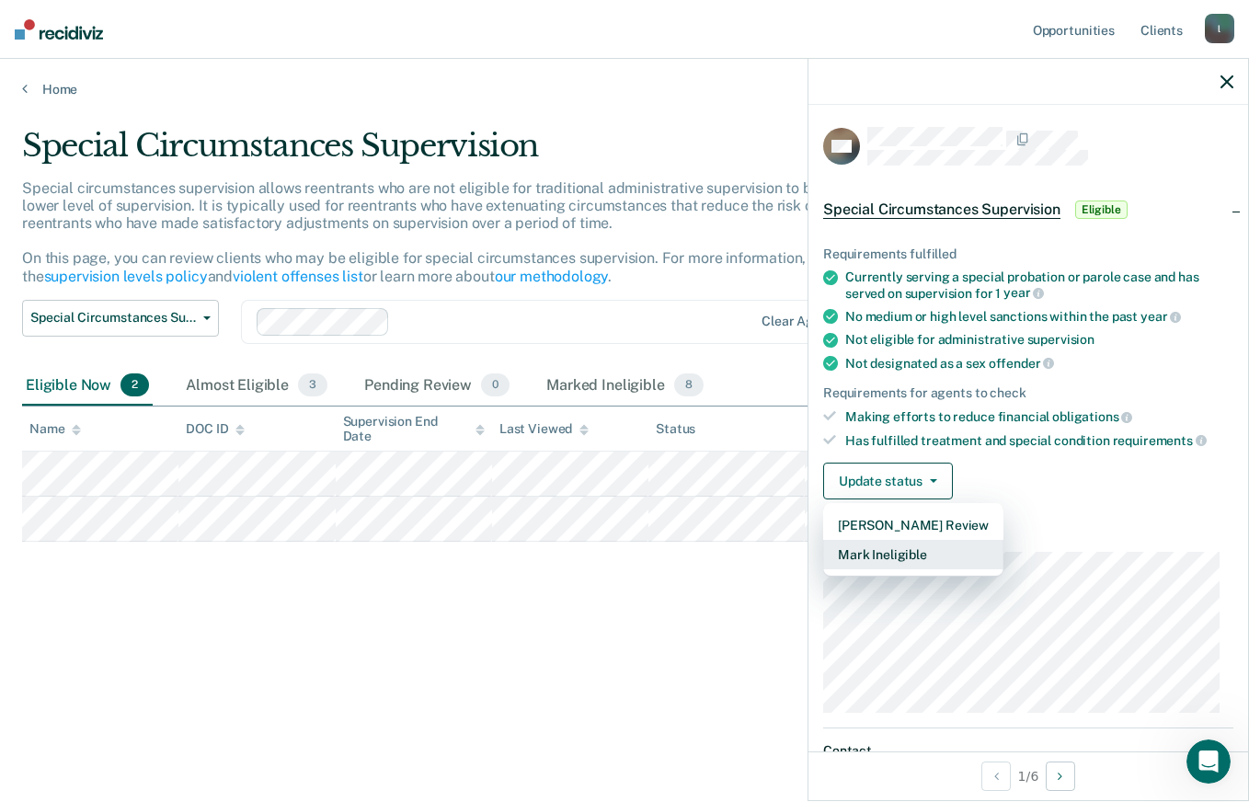
click at [914, 551] on button "Mark Ineligible" at bounding box center [913, 554] width 180 height 29
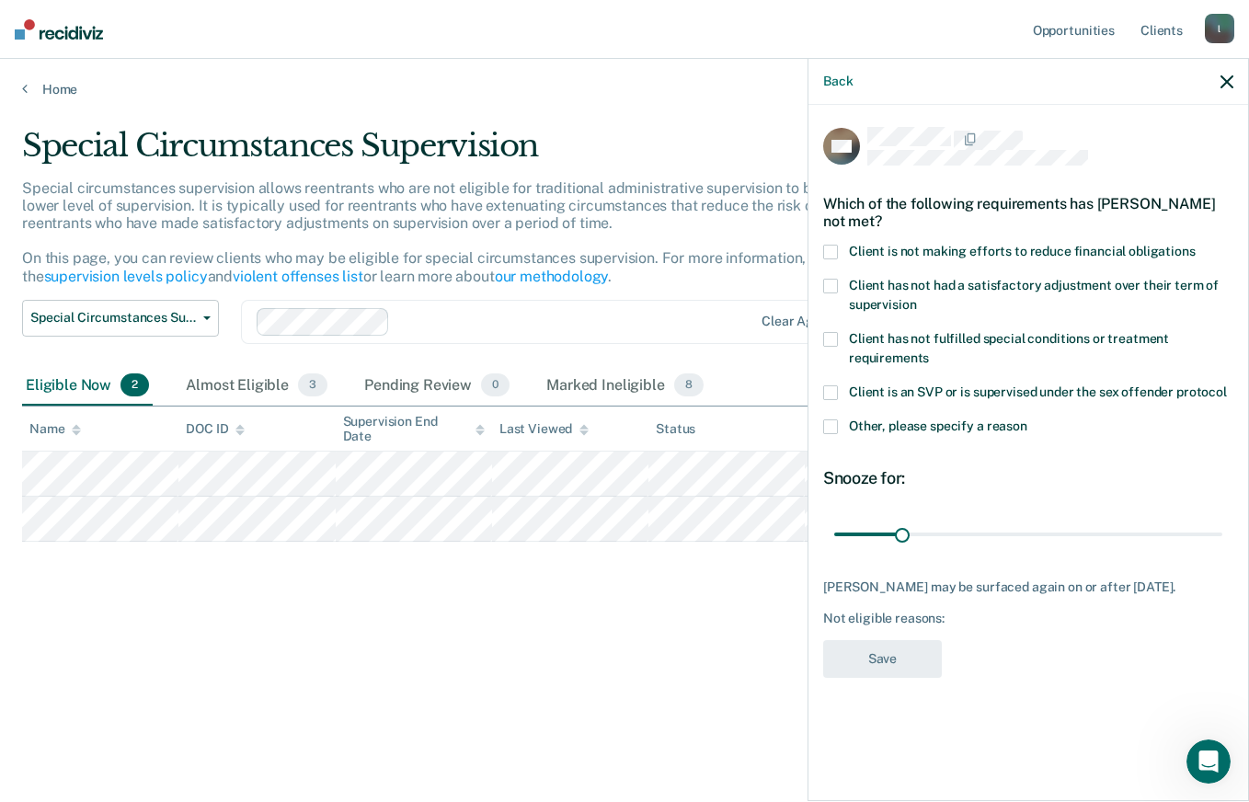
click at [831, 248] on span at bounding box center [830, 252] width 15 height 15
click at [1196, 245] on input "Client is not making efforts to reduce financial obligations" at bounding box center [1196, 245] width 0 height 0
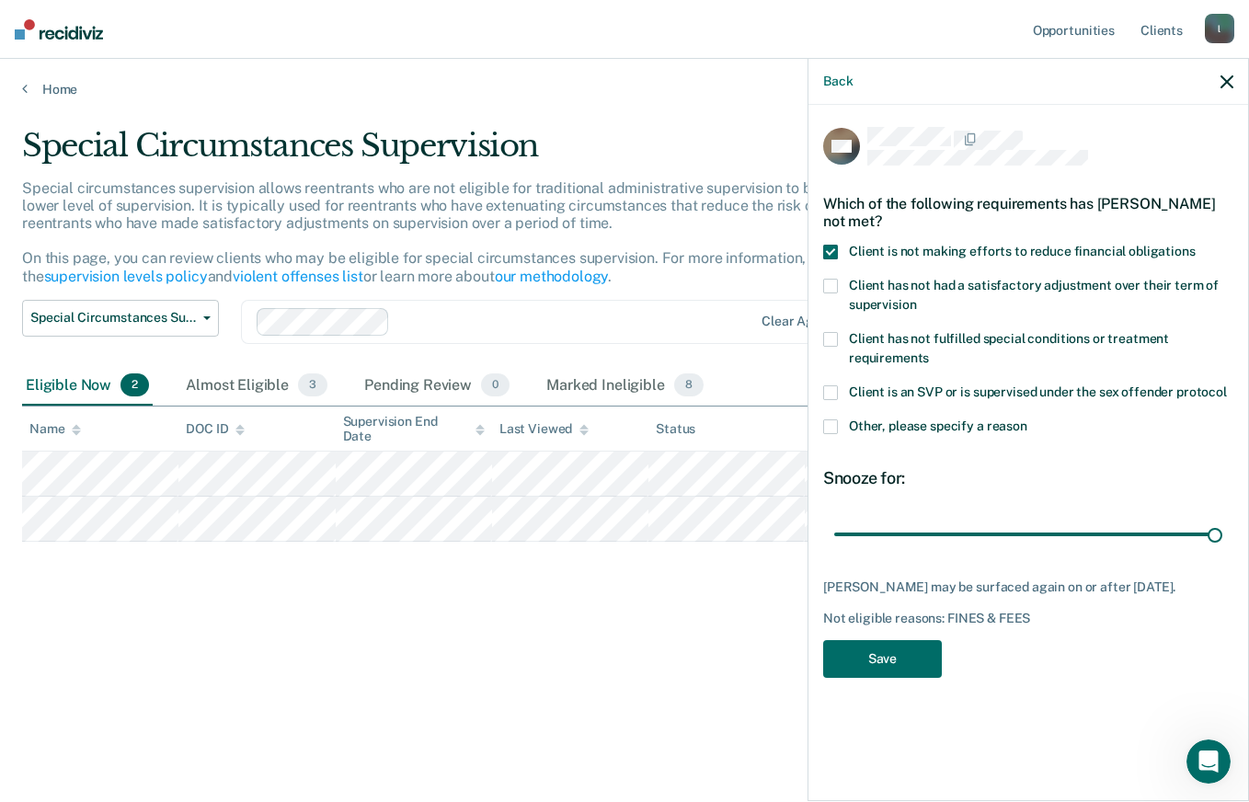
type input "180"
click at [915, 662] on button "Save" at bounding box center [882, 659] width 119 height 38
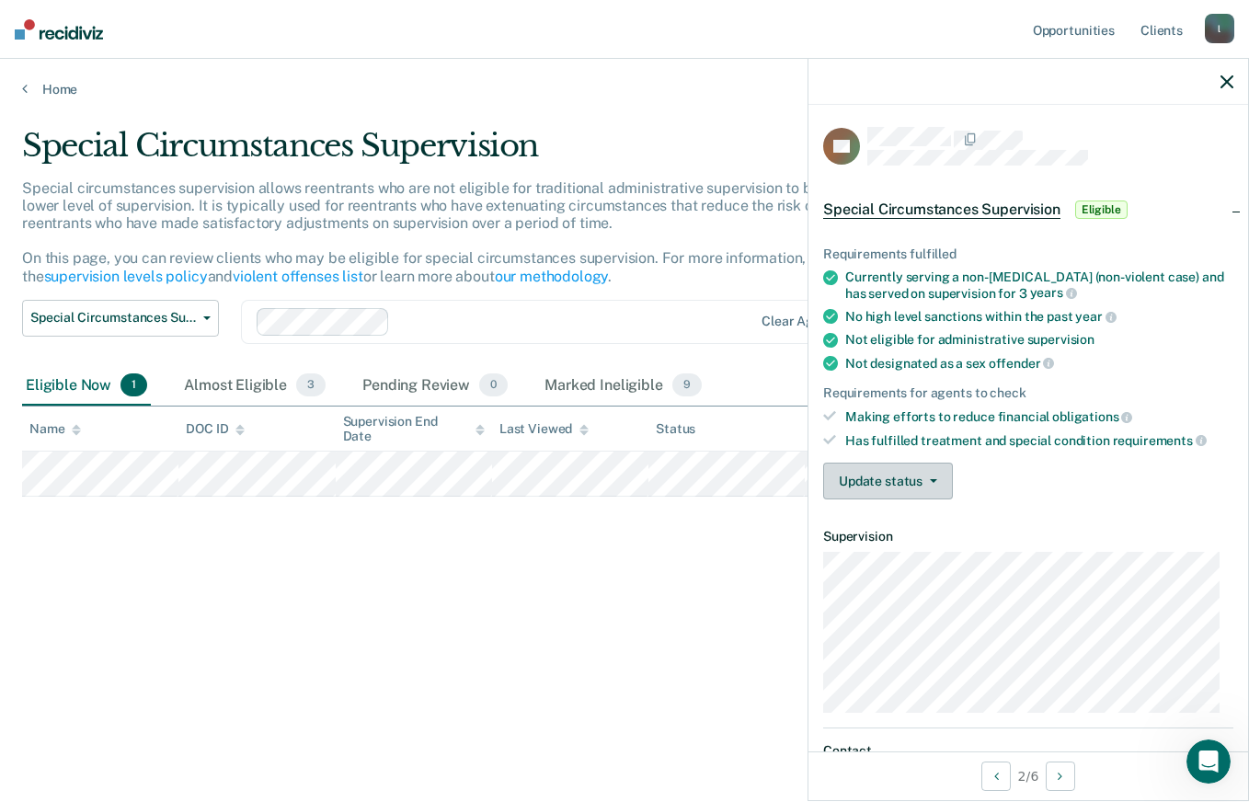
click at [907, 469] on button "Update status" at bounding box center [888, 481] width 130 height 37
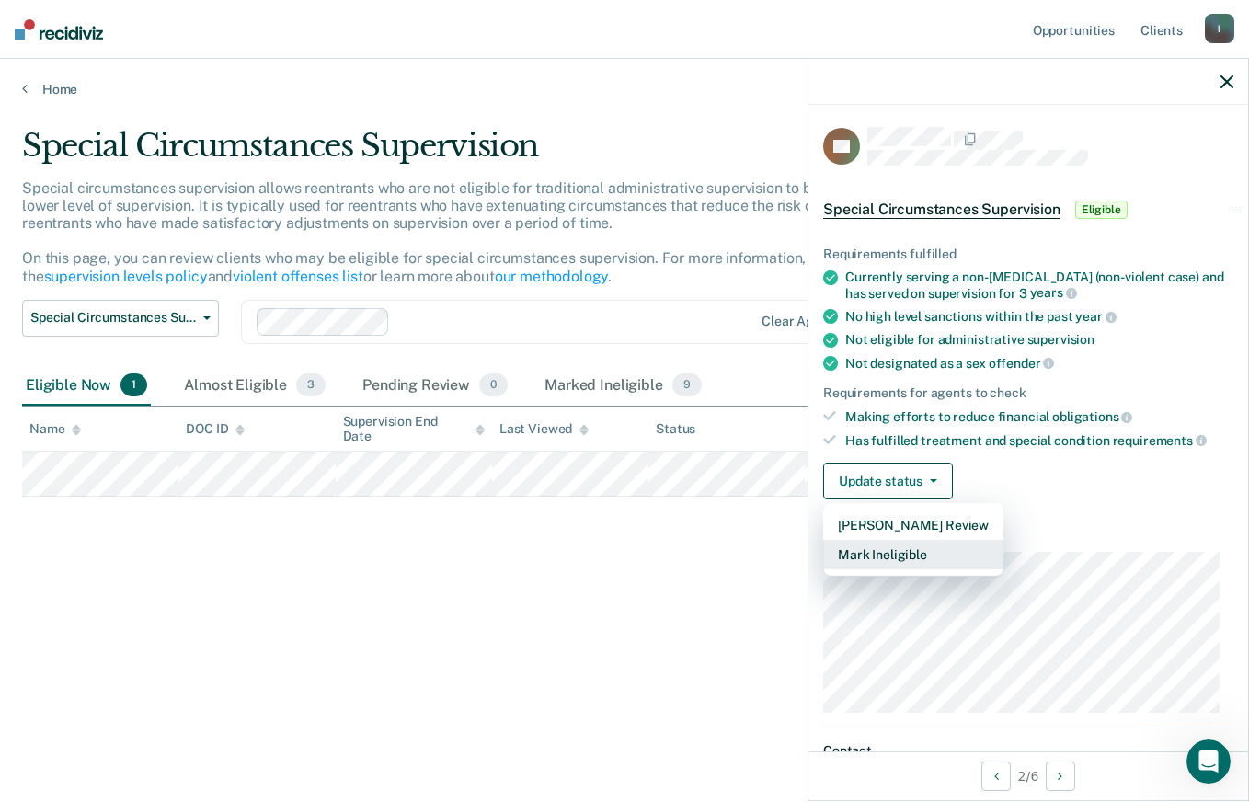
click at [907, 552] on button "Mark Ineligible" at bounding box center [913, 554] width 180 height 29
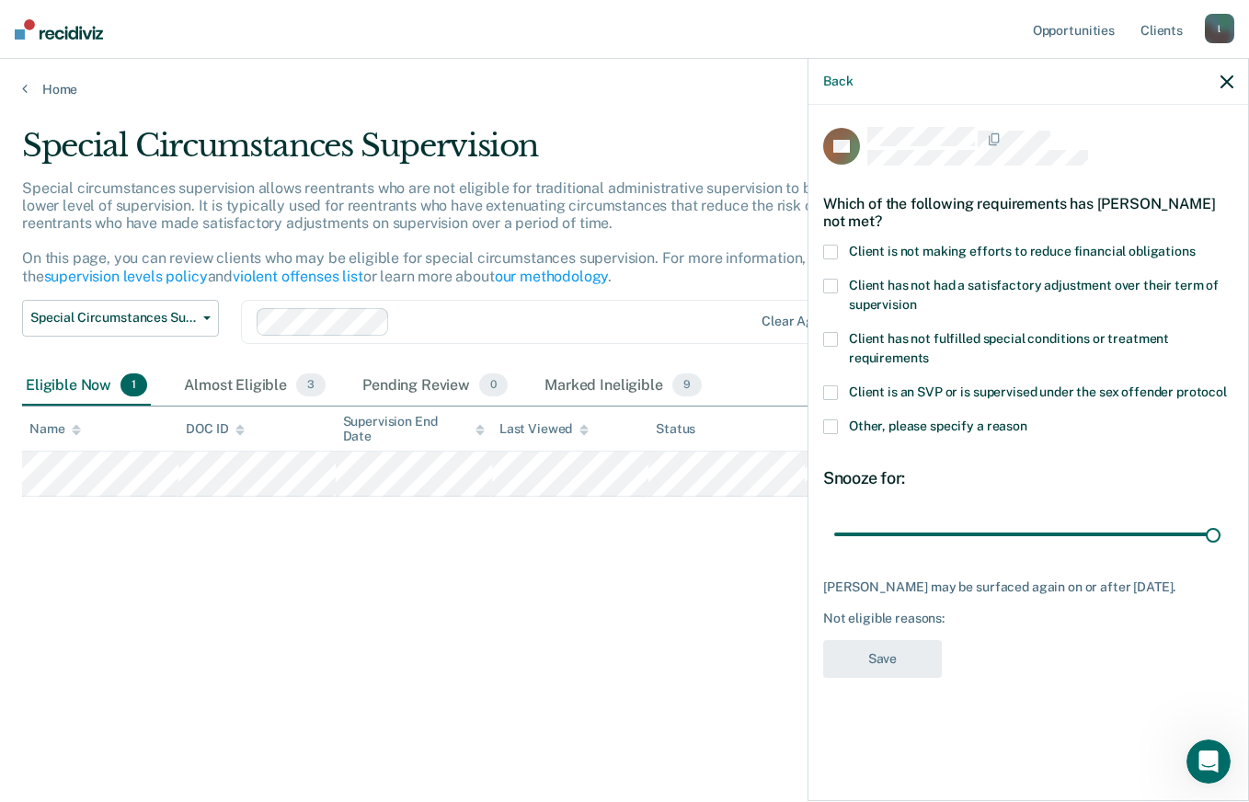
type input "179"
click at [952, 436] on label "Other, please specify a reason" at bounding box center [1028, 429] width 410 height 19
click at [1028, 420] on input "Other, please specify a reason" at bounding box center [1028, 420] width 0 height 0
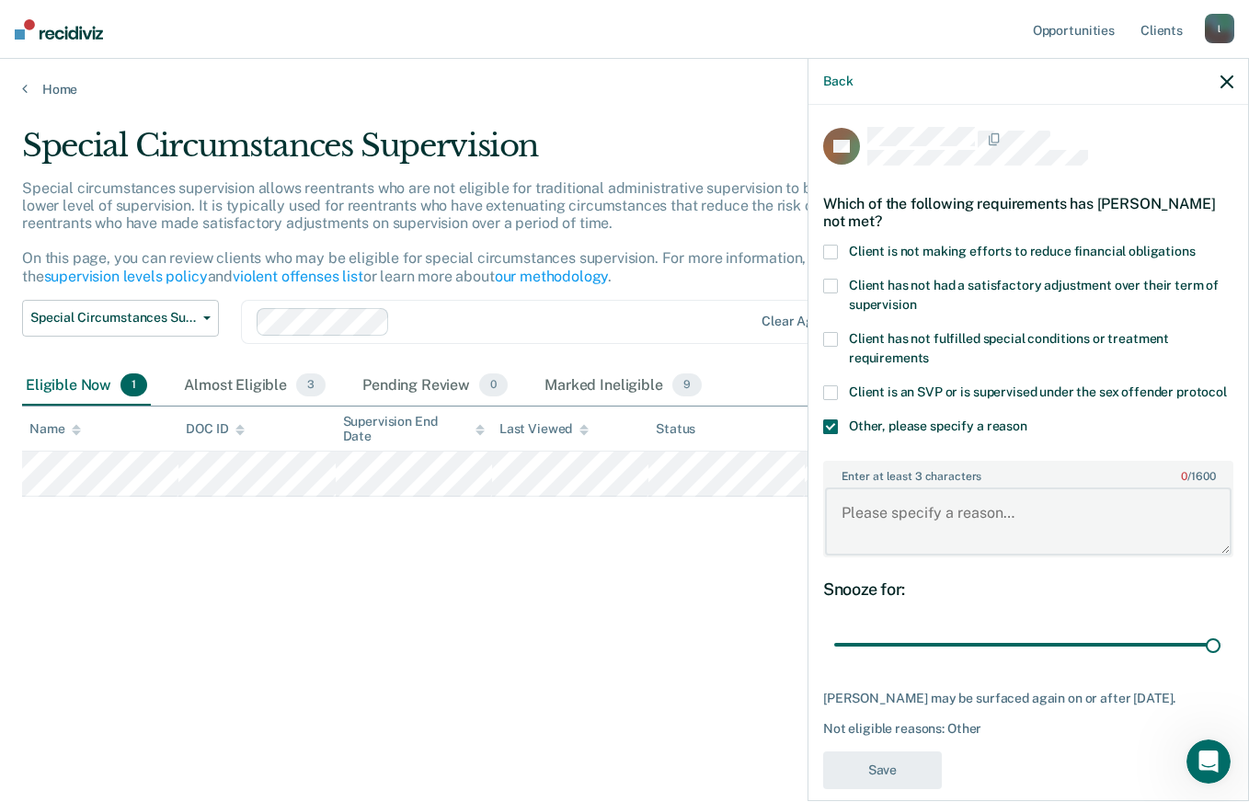
click at [949, 531] on textarea "Enter at least 3 characters 0 / 1600" at bounding box center [1028, 522] width 407 height 68
paste textarea "offense type/ineligible"
type textarea "offense type/ineligible"
click at [927, 786] on button "Save" at bounding box center [882, 771] width 119 height 38
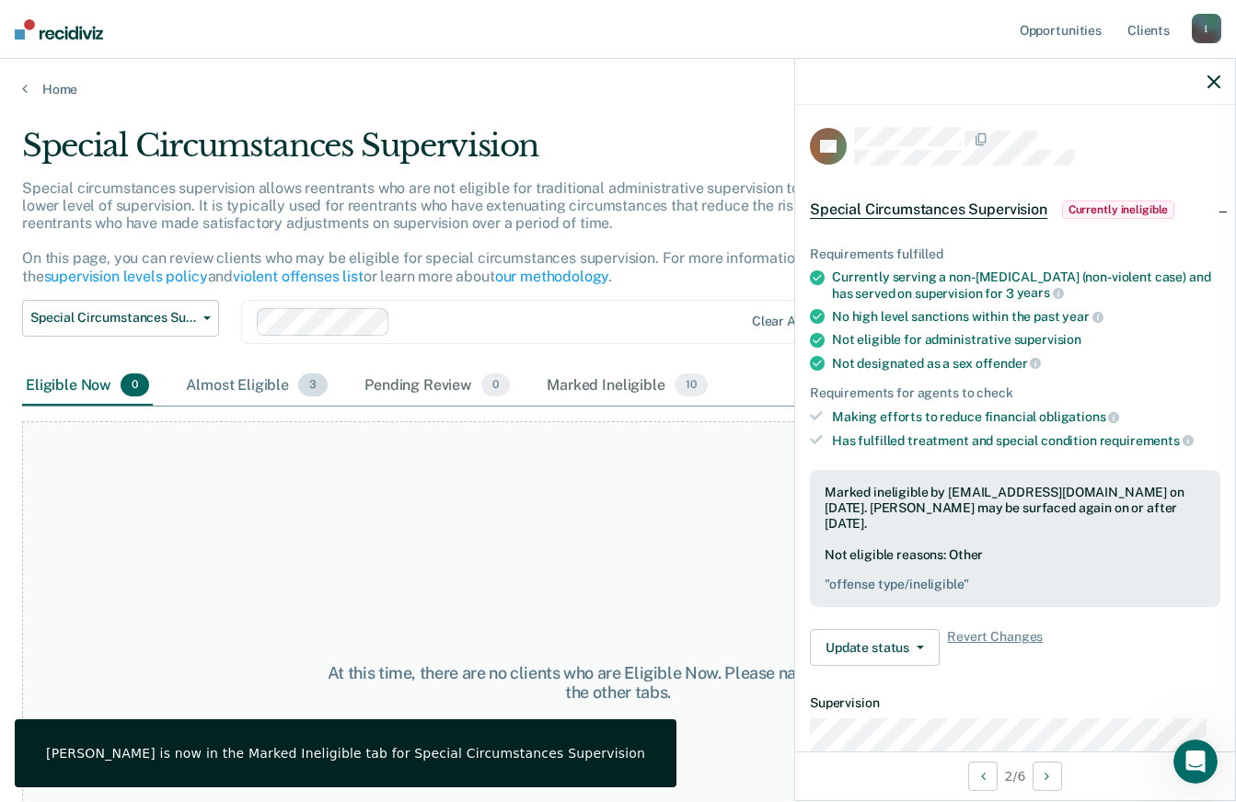
click at [276, 377] on div "Almost Eligible 3" at bounding box center [256, 386] width 149 height 40
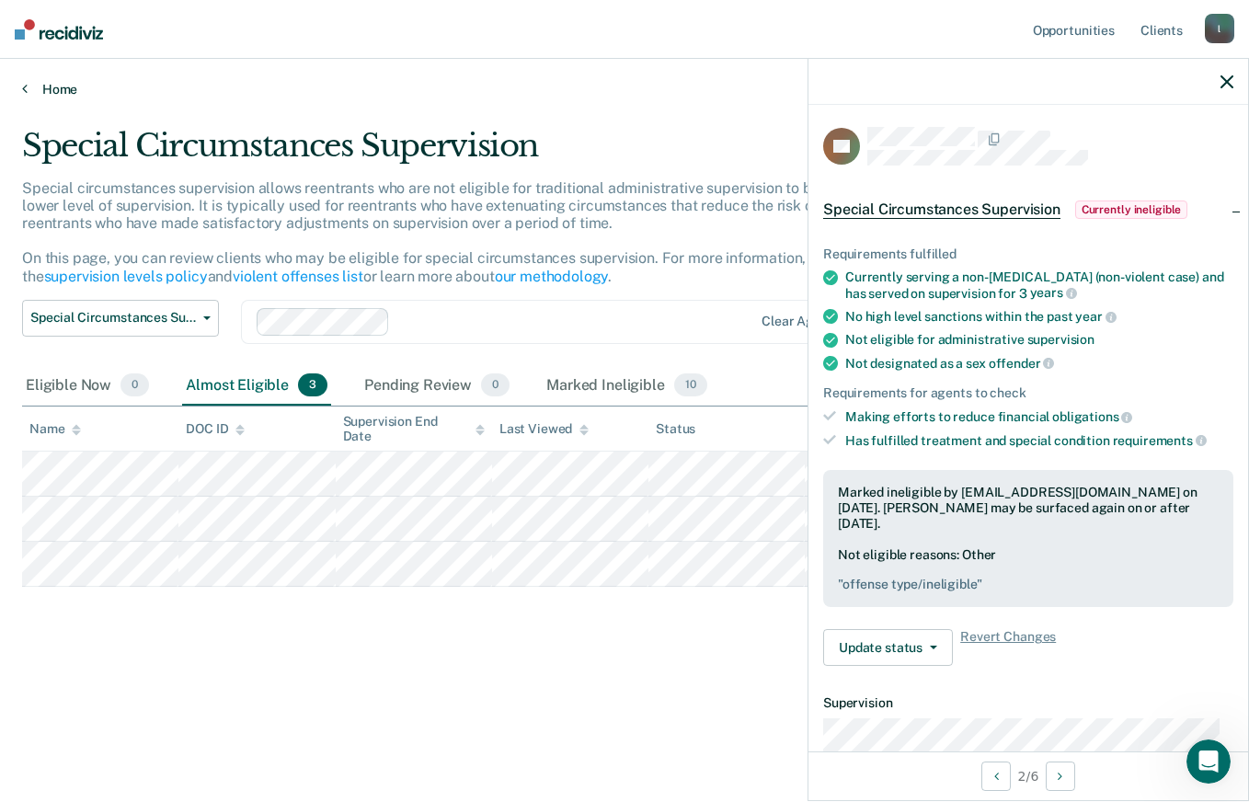
click at [53, 89] on link "Home" at bounding box center [624, 89] width 1205 height 17
